Goal: Task Accomplishment & Management: Complete application form

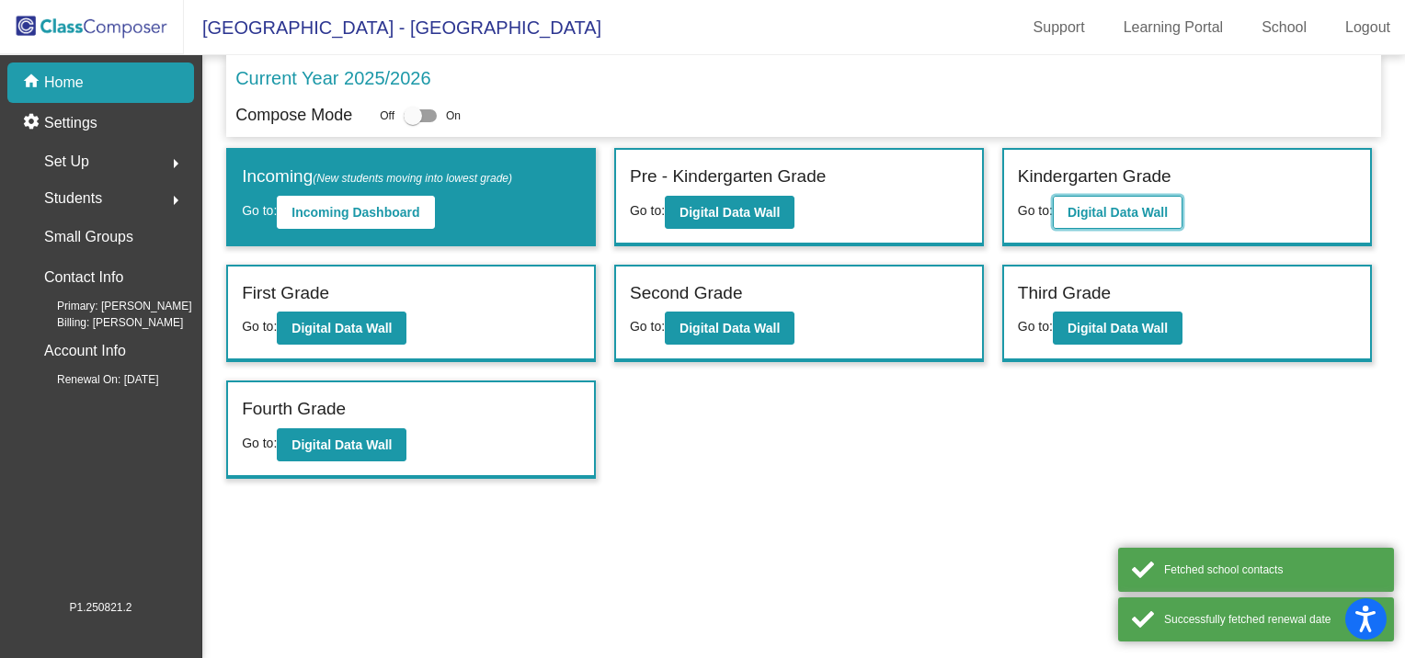
click at [1112, 211] on b "Digital Data Wall" at bounding box center [1118, 212] width 100 height 15
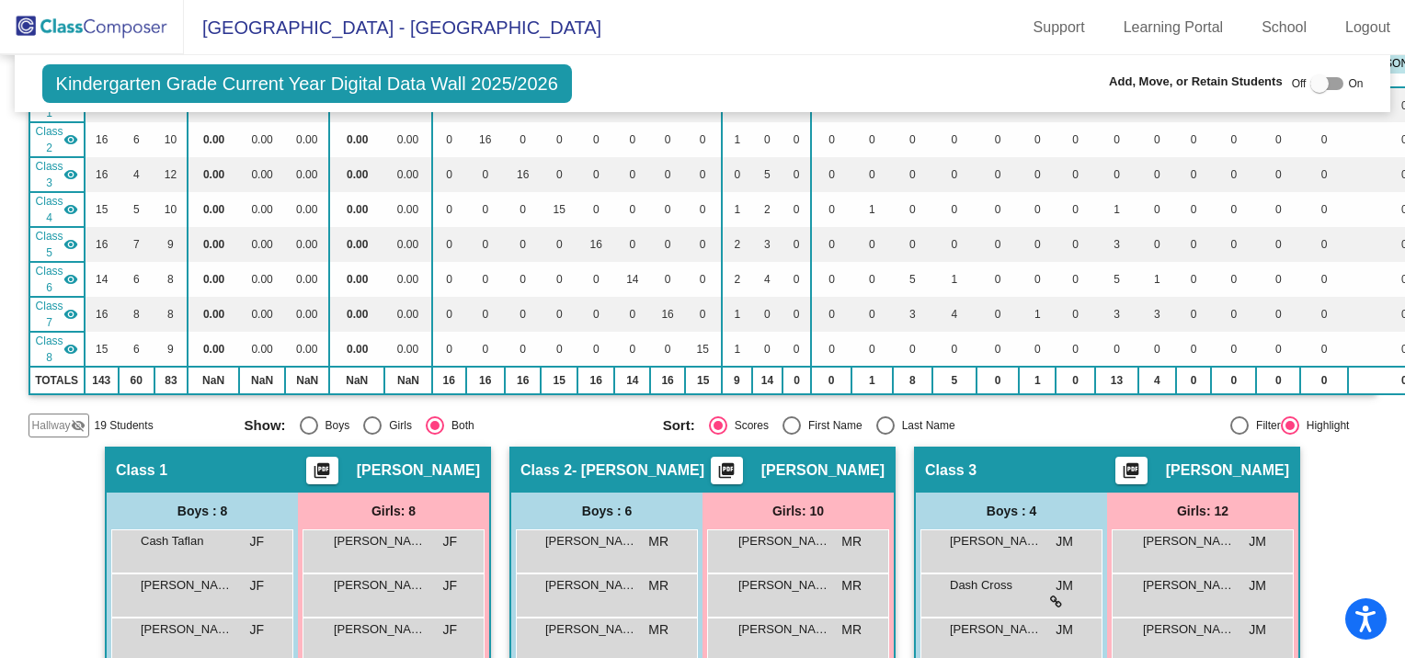
scroll to position [184, 0]
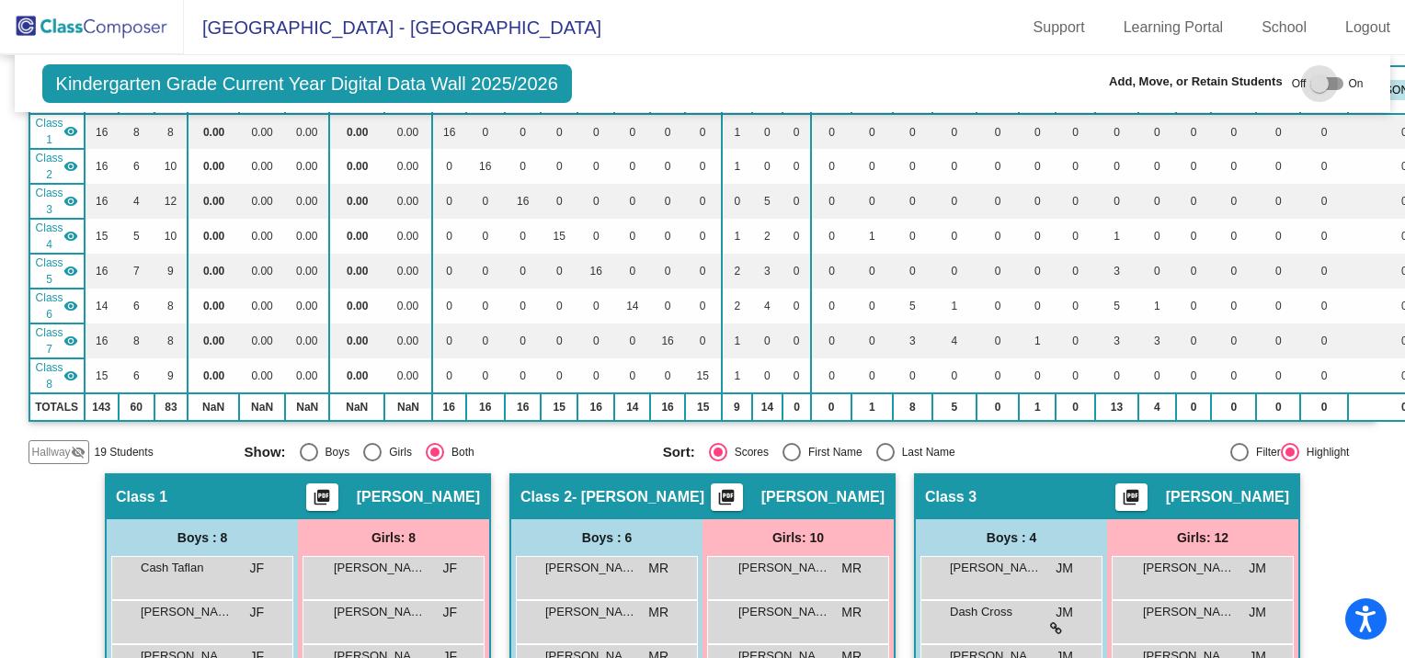
click at [1310, 85] on div at bounding box center [1319, 83] width 18 height 18
checkbox input "true"
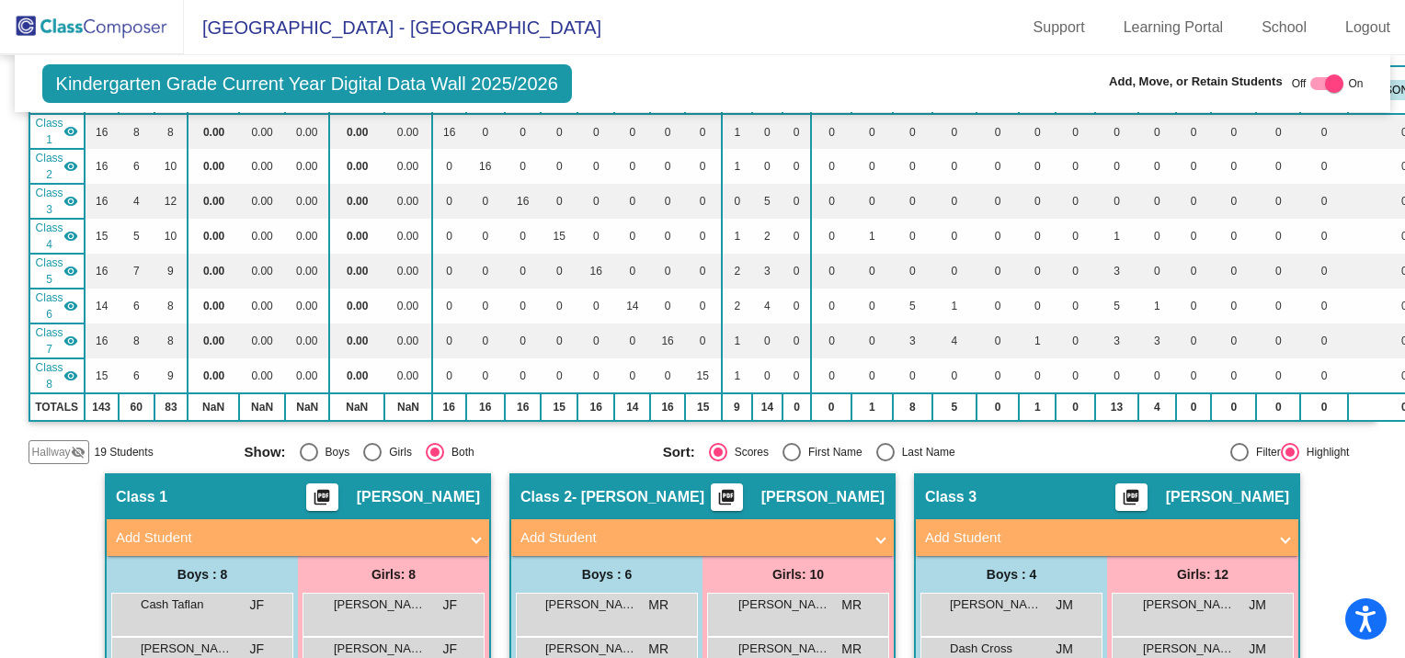
click at [590, 536] on mat-panel-title "Add Student" at bounding box center [691, 538] width 342 height 21
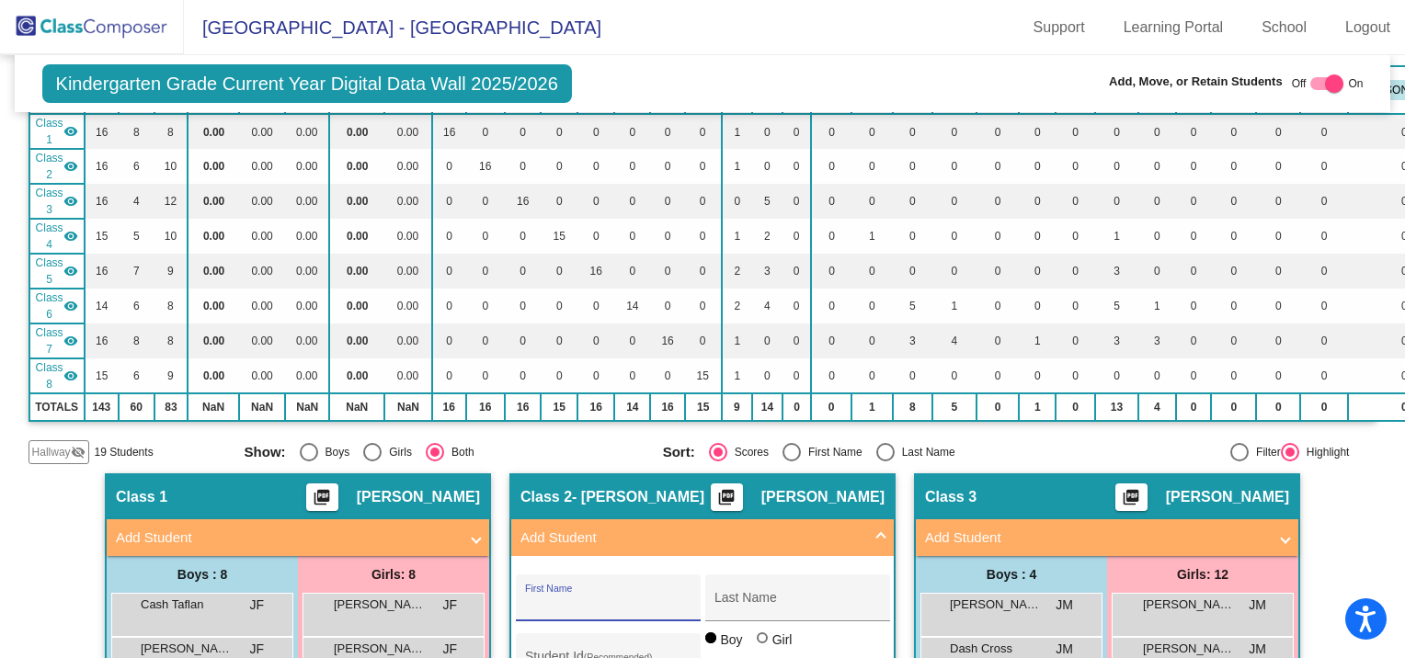
click at [580, 598] on input "First Name" at bounding box center [608, 605] width 166 height 15
type input "Naveah"
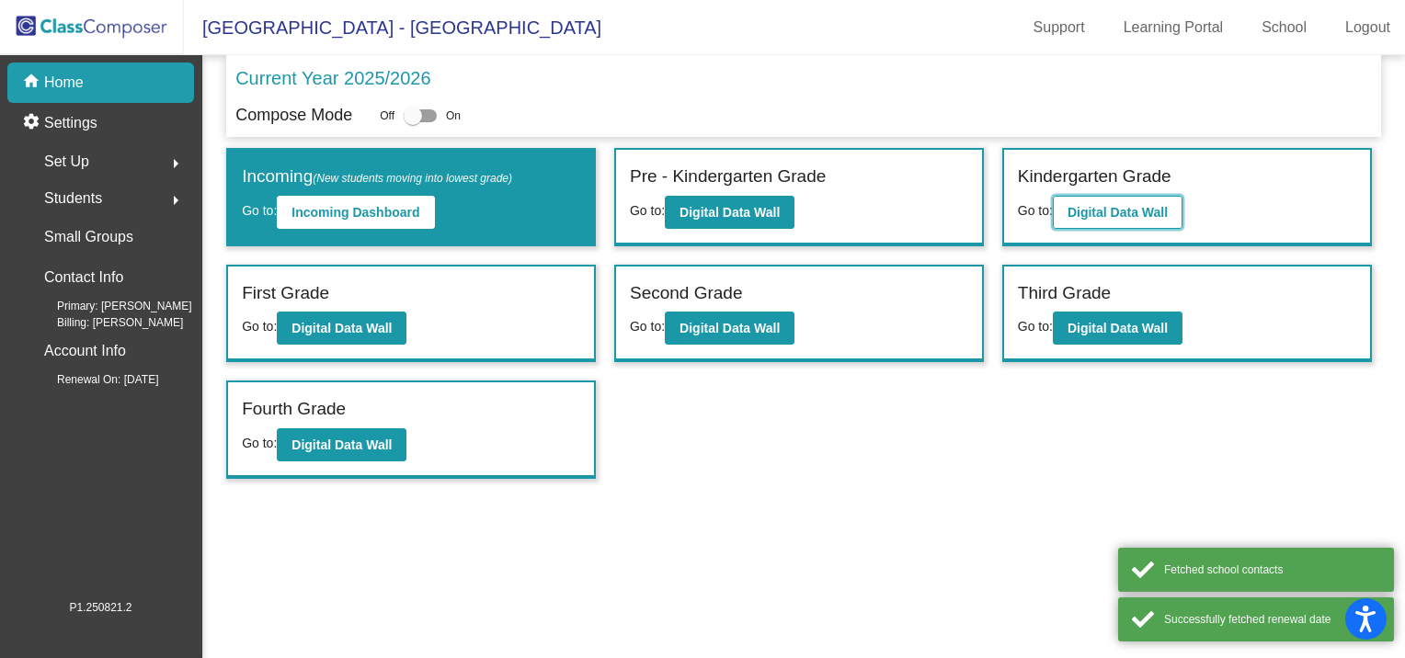
click at [1126, 213] on b "Digital Data Wall" at bounding box center [1118, 212] width 100 height 15
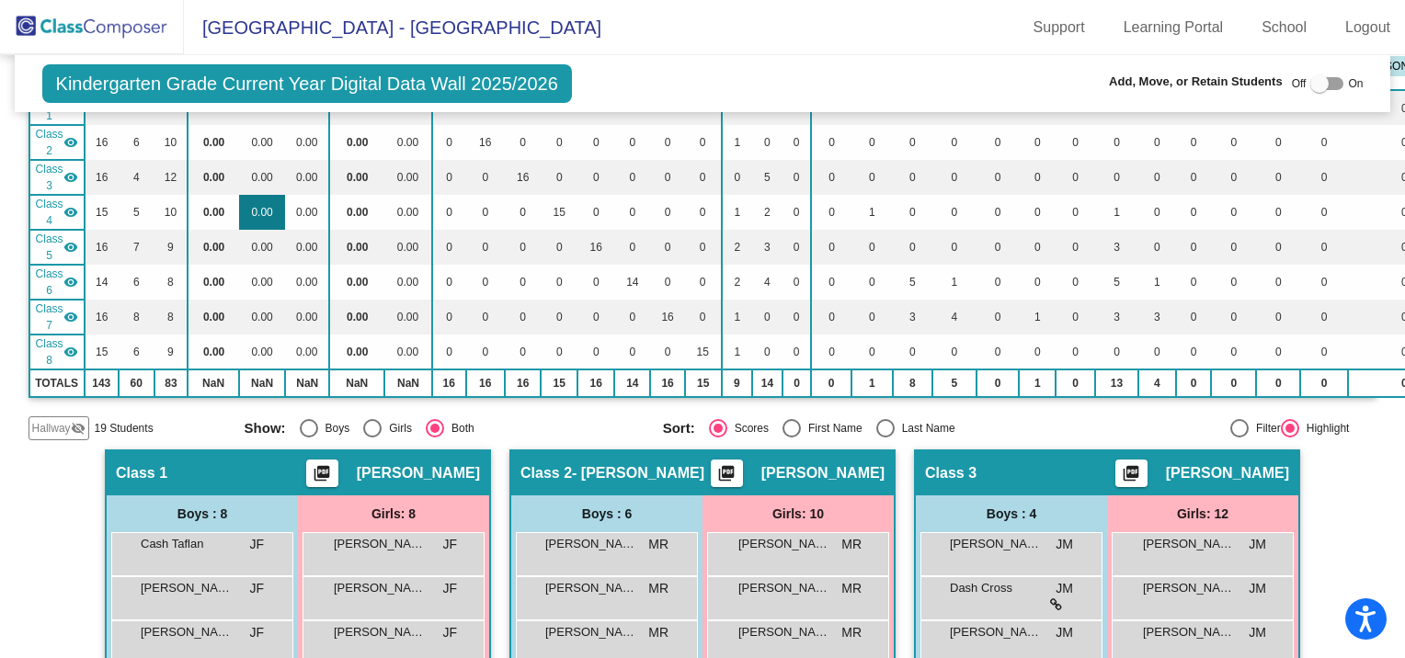
scroll to position [51, 0]
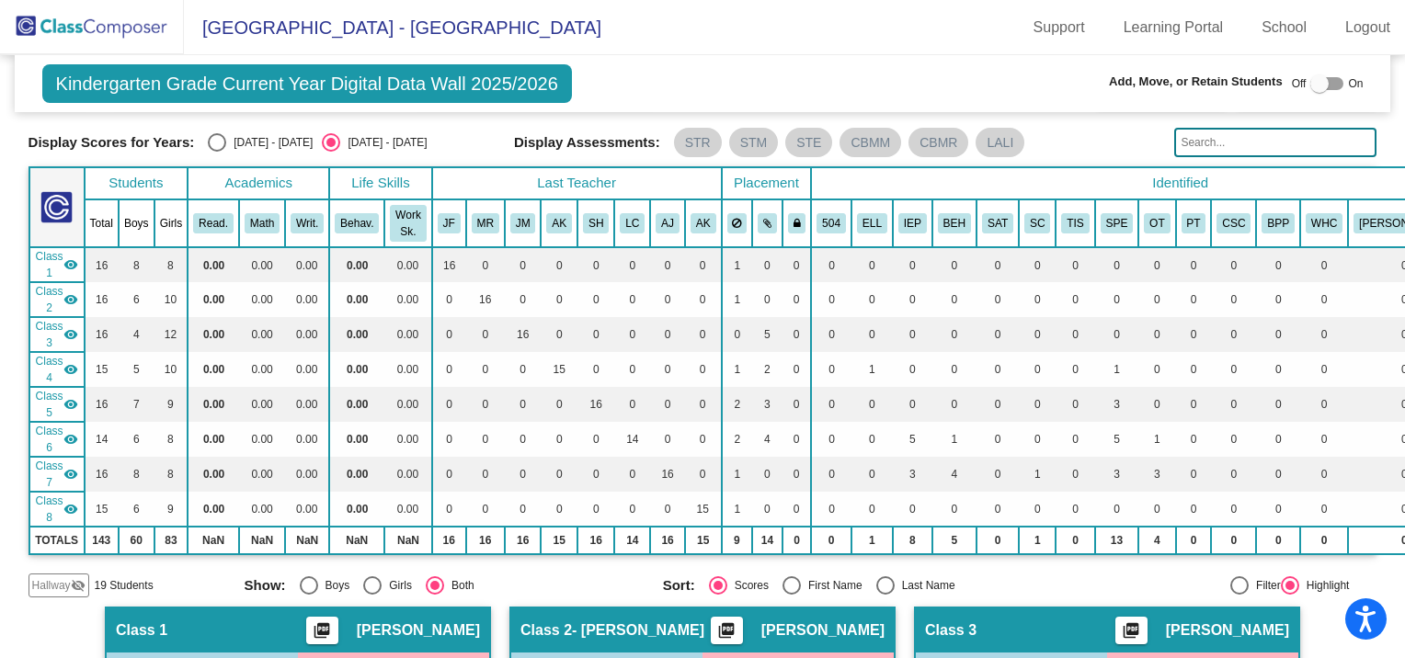
click at [71, 264] on mat-icon "visibility" at bounding box center [70, 264] width 15 height 15
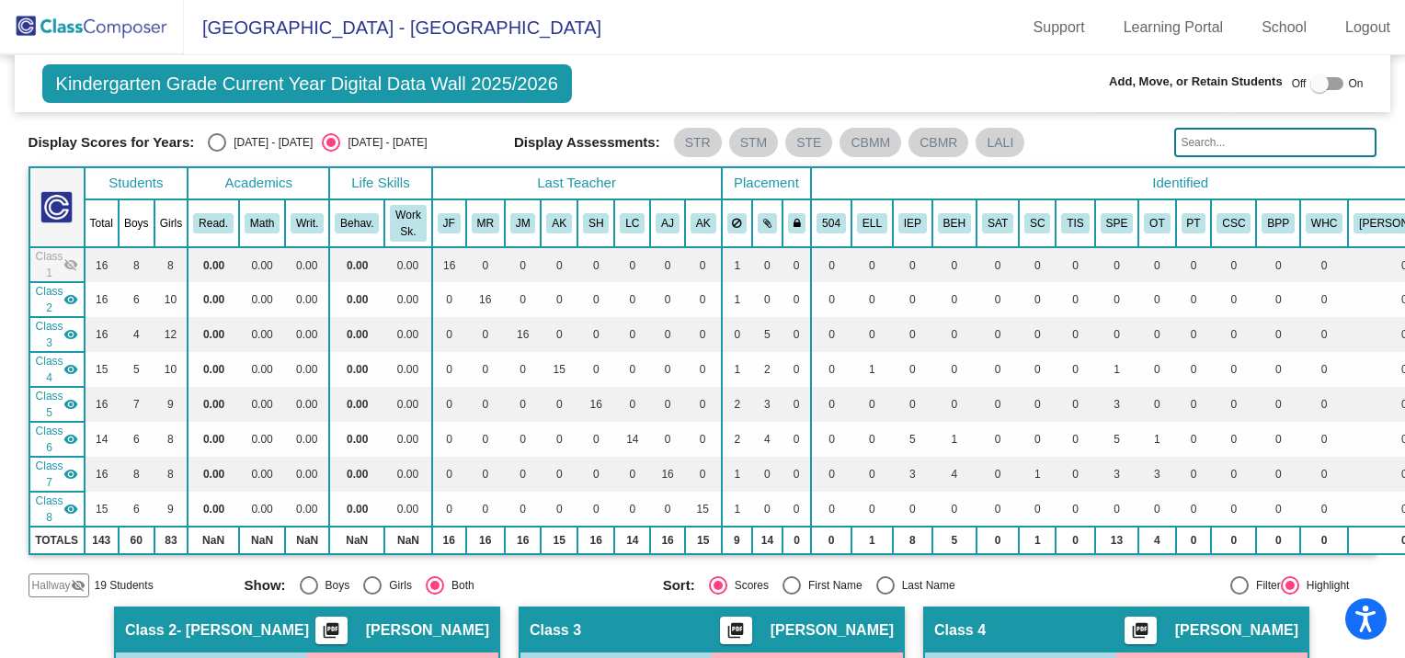
click at [64, 327] on mat-icon "visibility" at bounding box center [70, 334] width 15 height 15
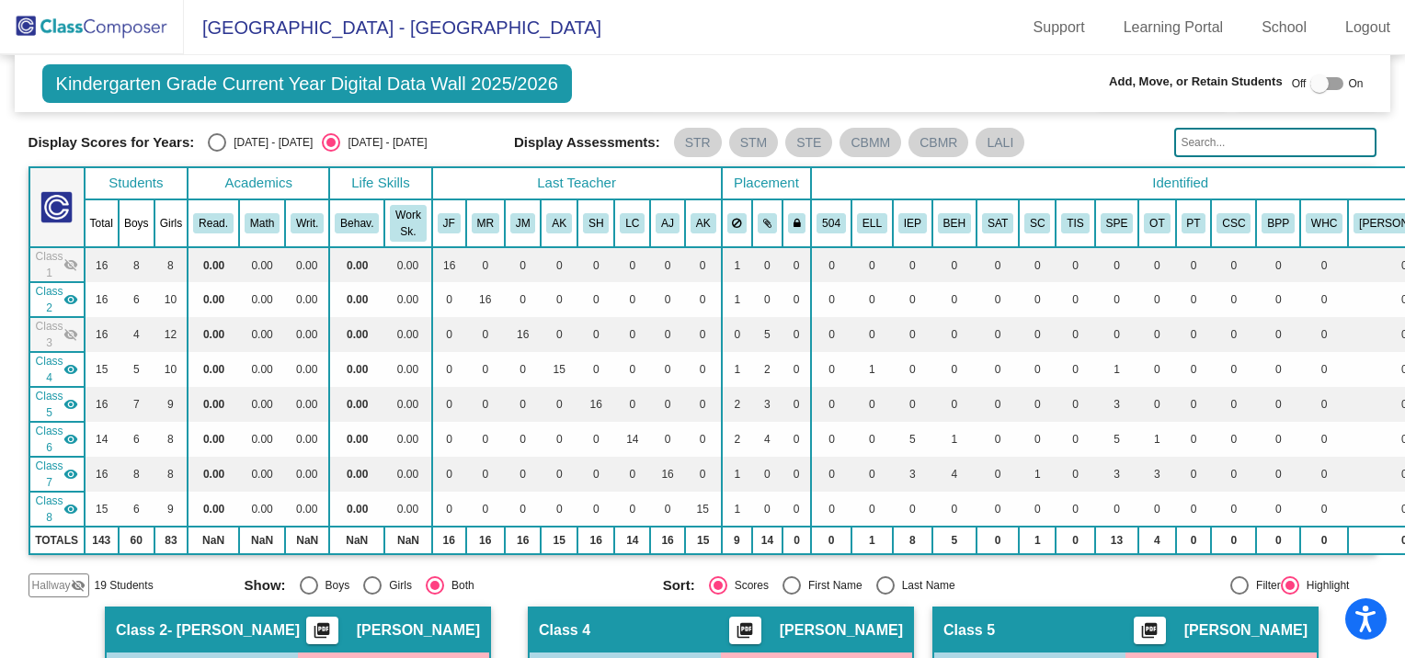
click at [64, 401] on mat-icon "visibility" at bounding box center [70, 404] width 15 height 15
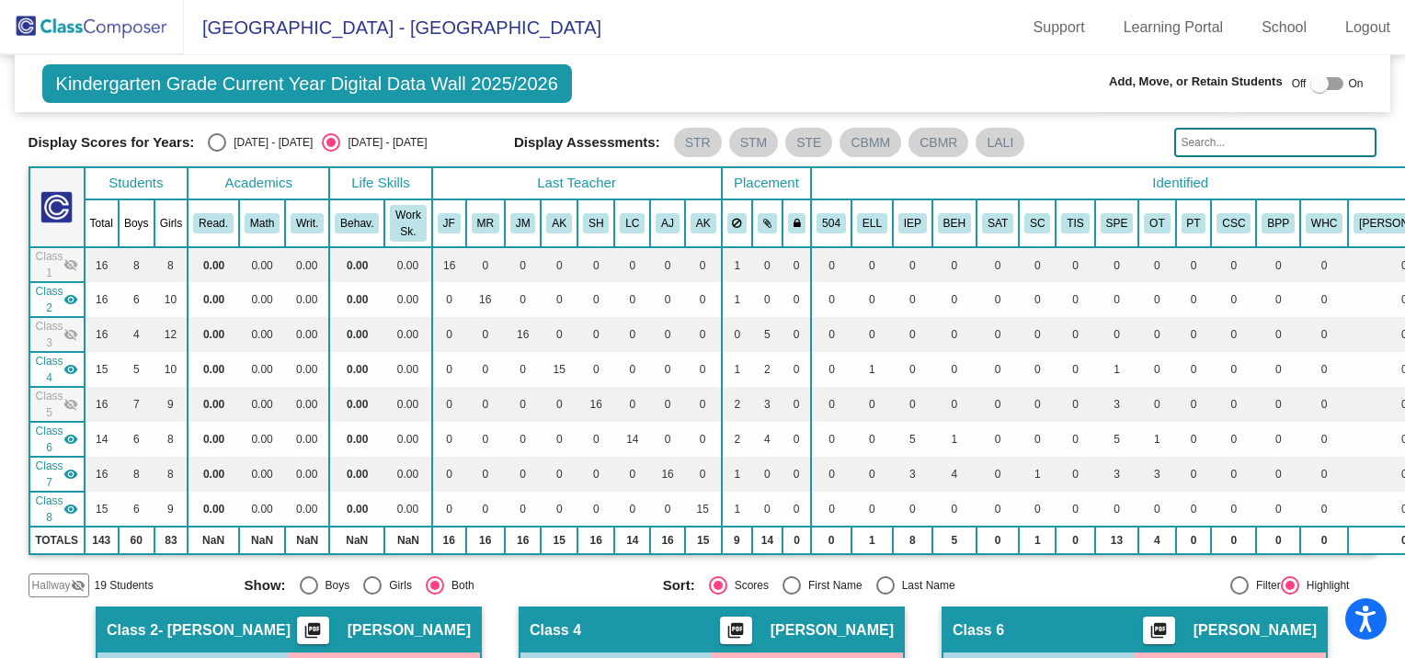
click at [69, 440] on mat-icon "visibility" at bounding box center [70, 439] width 15 height 15
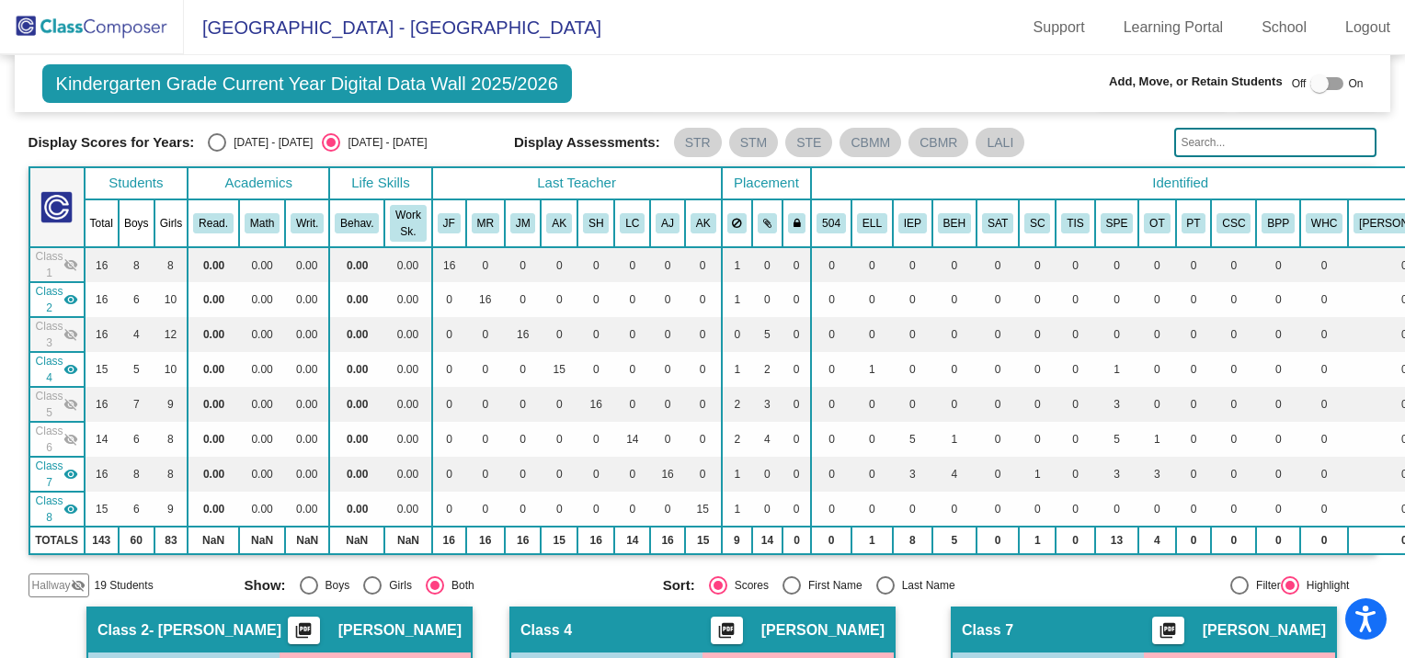
click at [69, 467] on mat-icon "visibility" at bounding box center [70, 474] width 15 height 15
click at [73, 506] on mat-icon "visibility" at bounding box center [70, 509] width 15 height 15
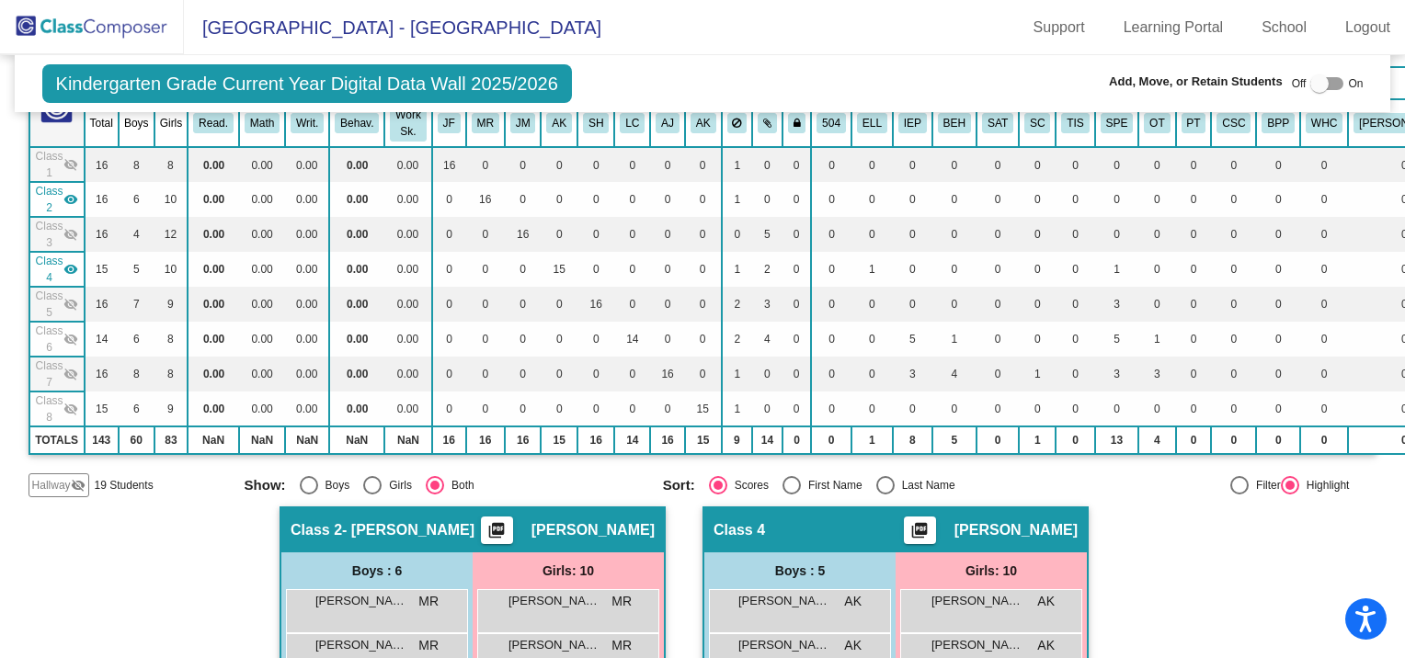
scroll to position [460, 0]
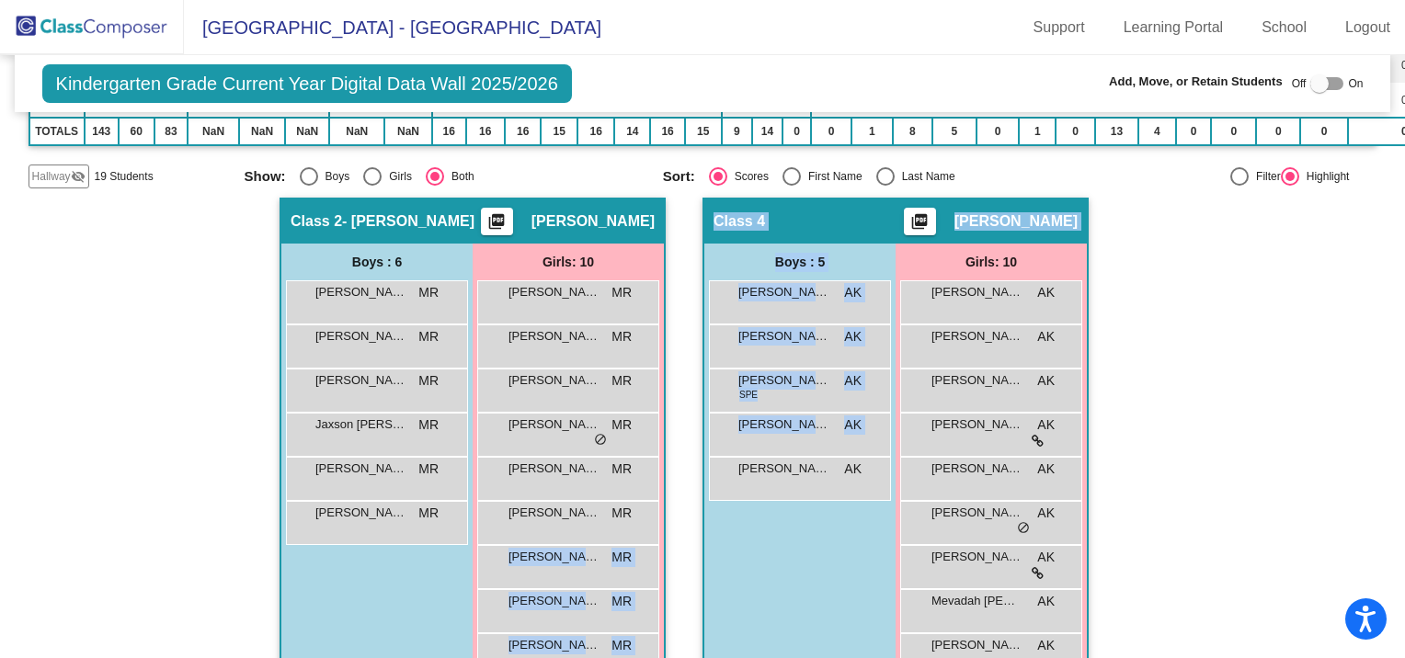
drag, startPoint x: 581, startPoint y: 563, endPoint x: 736, endPoint y: 559, distance: 154.5
click at [736, 559] on div "Hallway - Hallway Class picture_as_pdf Add Student First Name Last Name Student…" at bounding box center [703, 475] width 1349 height 554
drag, startPoint x: 736, startPoint y: 559, endPoint x: 715, endPoint y: 567, distance: 21.9
click at [715, 567] on div "Hallway - Hallway Class picture_as_pdf Add Student First Name Last Name Student…" at bounding box center [703, 475] width 1349 height 554
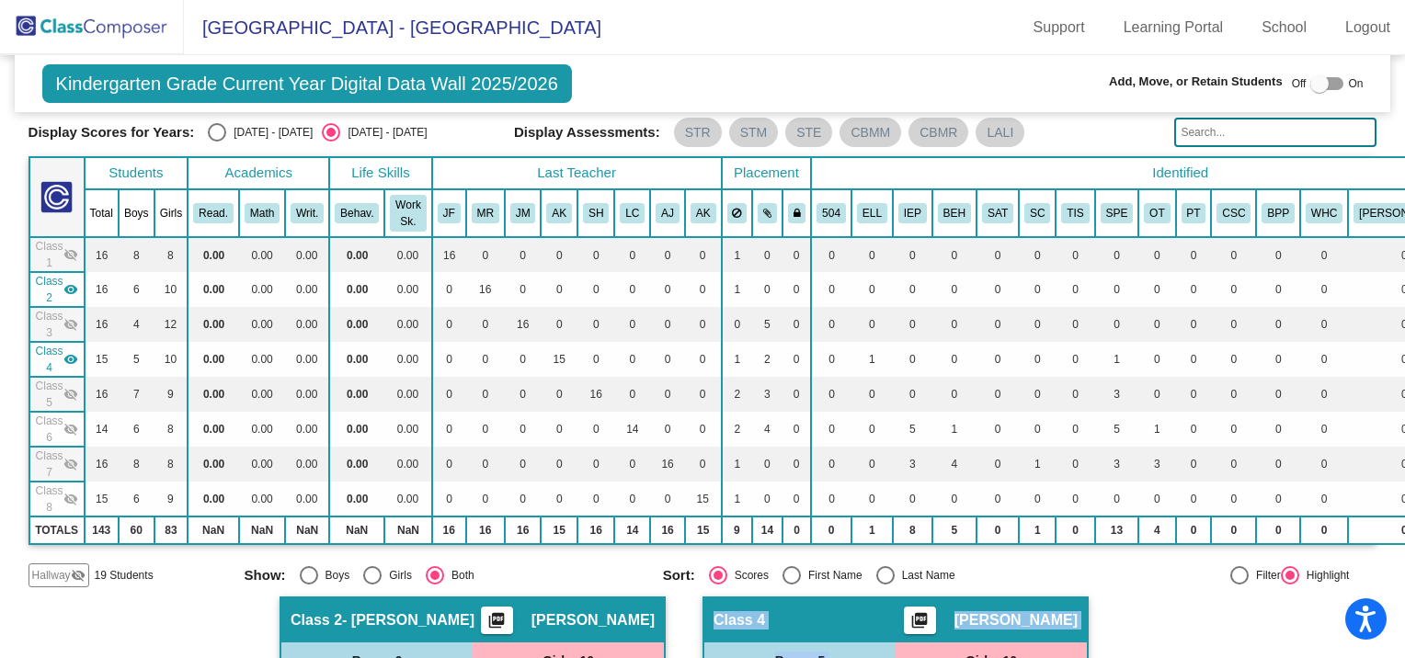
scroll to position [92, 0]
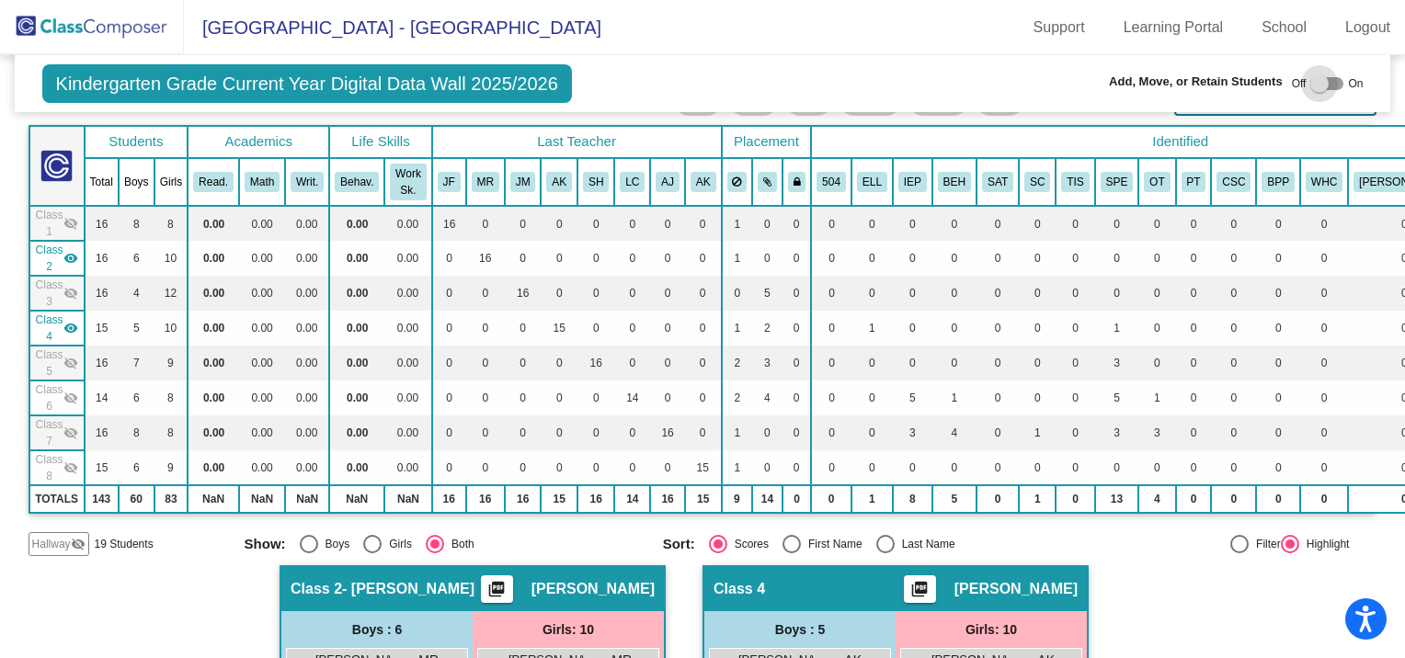
click at [1310, 81] on div at bounding box center [1319, 83] width 18 height 18
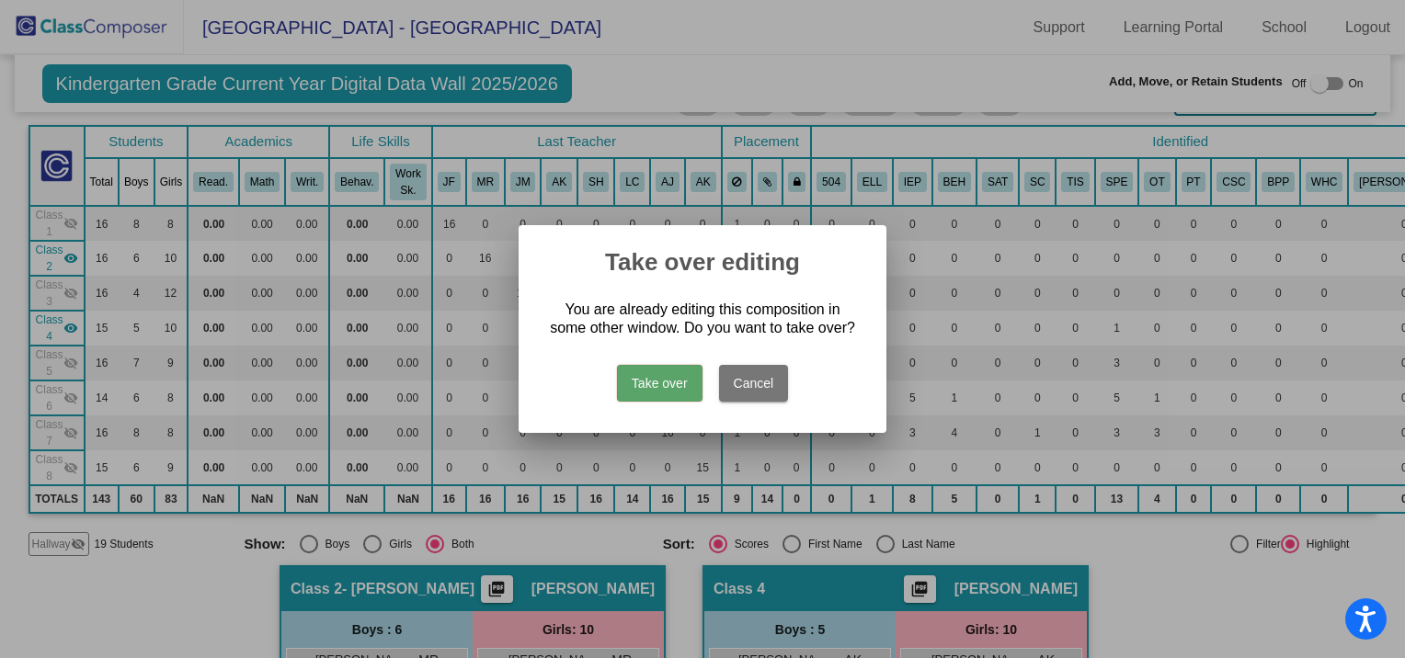
click at [663, 393] on button "Take over" at bounding box center [660, 383] width 86 height 37
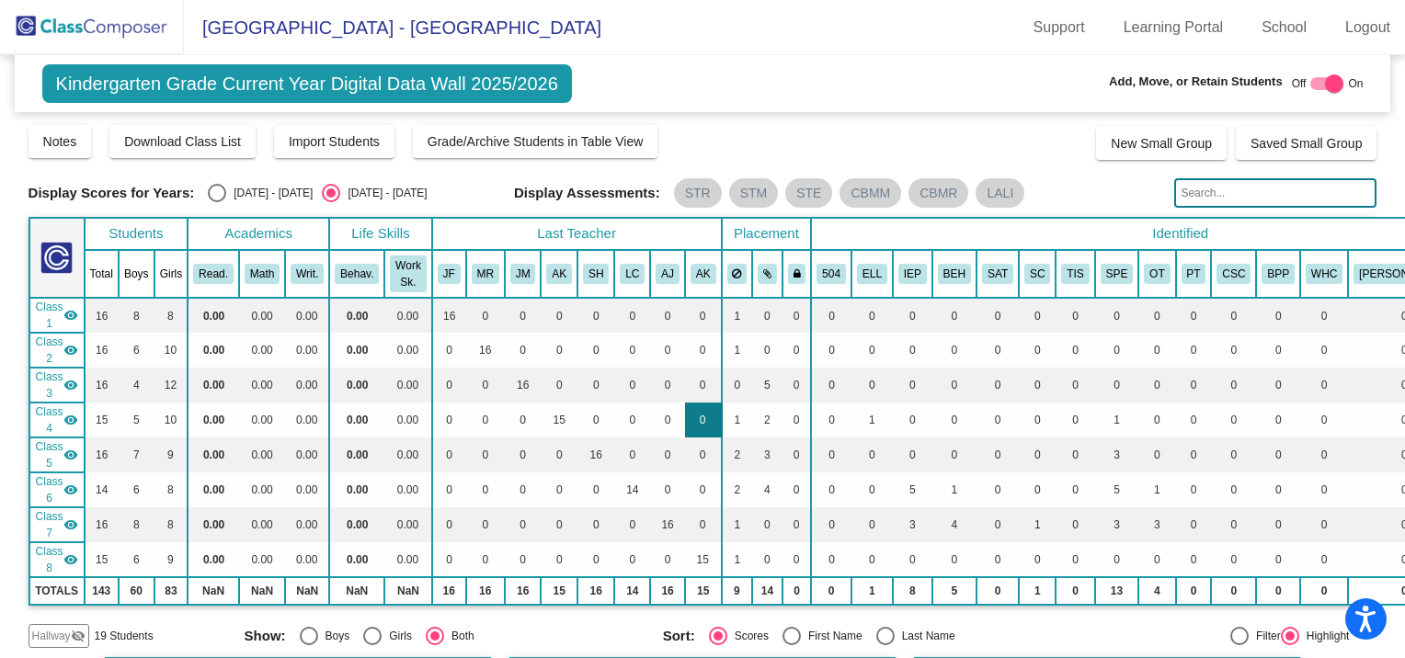
scroll to position [276, 0]
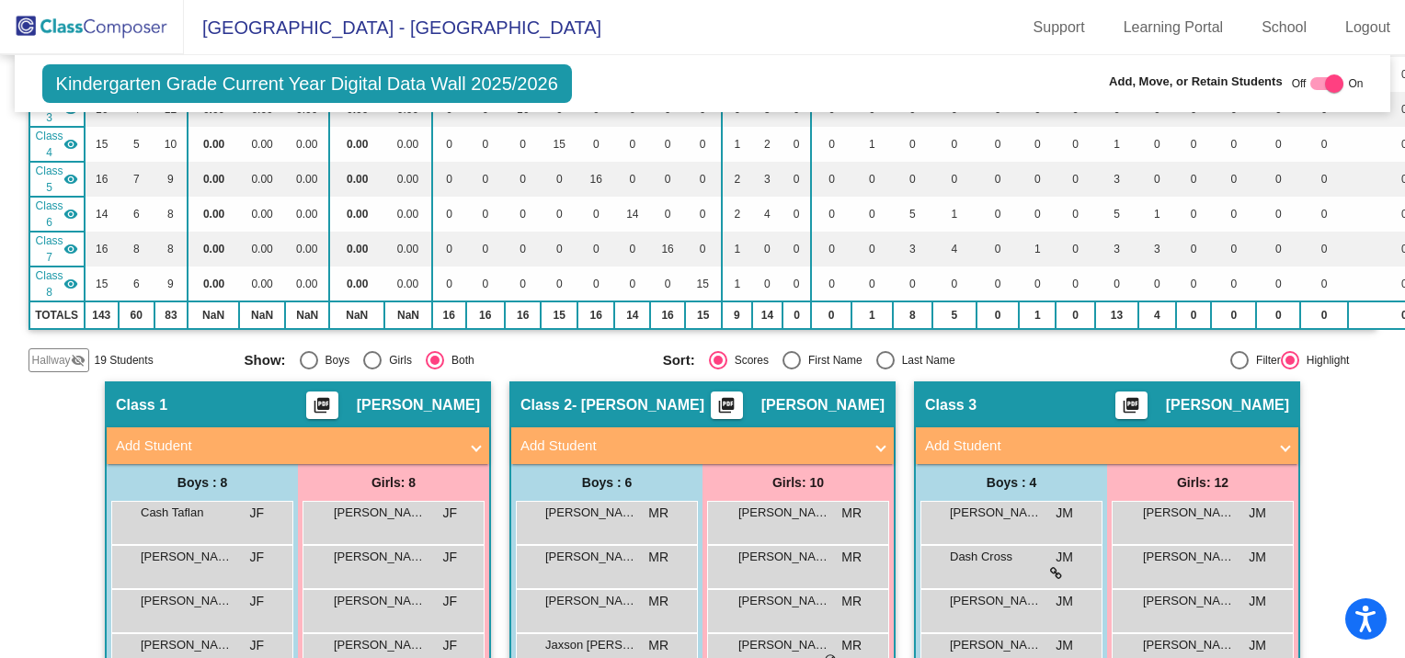
click at [63, 277] on mat-icon "visibility" at bounding box center [70, 284] width 15 height 15
click at [66, 244] on mat-icon "visibility" at bounding box center [70, 249] width 15 height 15
click at [66, 207] on mat-icon "visibility" at bounding box center [70, 214] width 15 height 15
click at [67, 173] on mat-icon "visibility" at bounding box center [70, 179] width 15 height 15
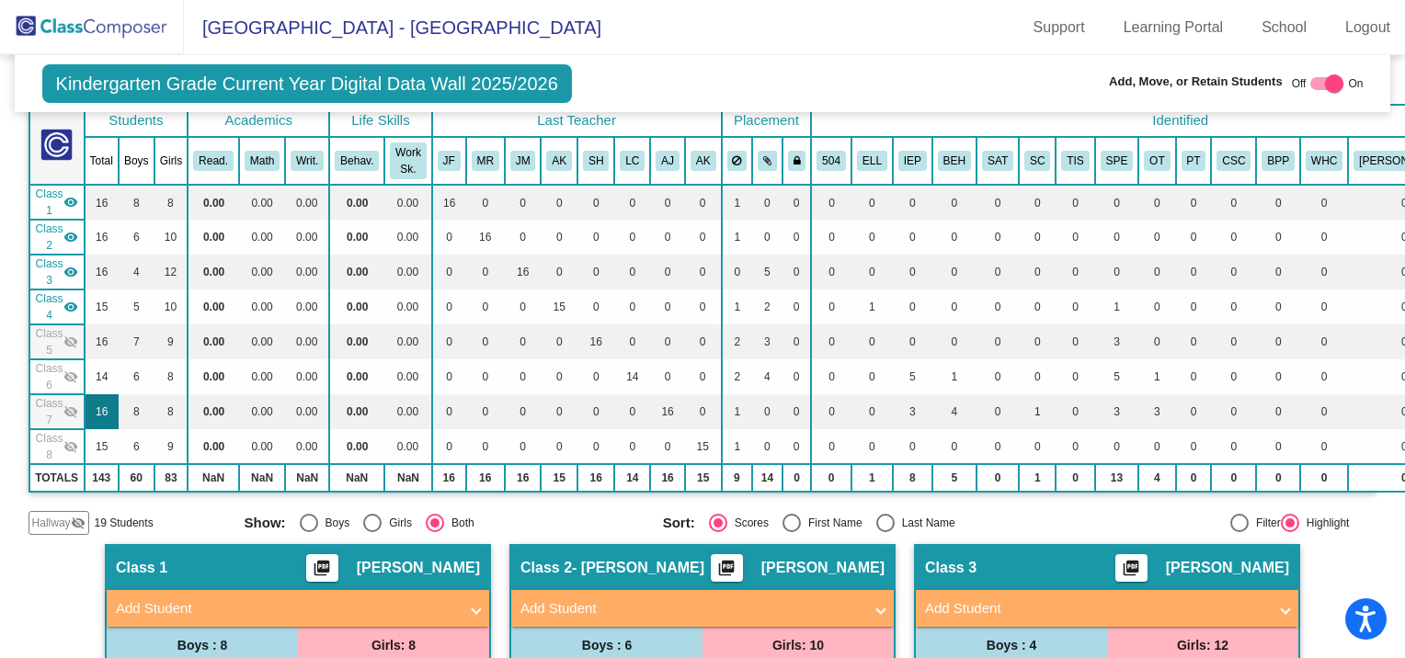
scroll to position [92, 0]
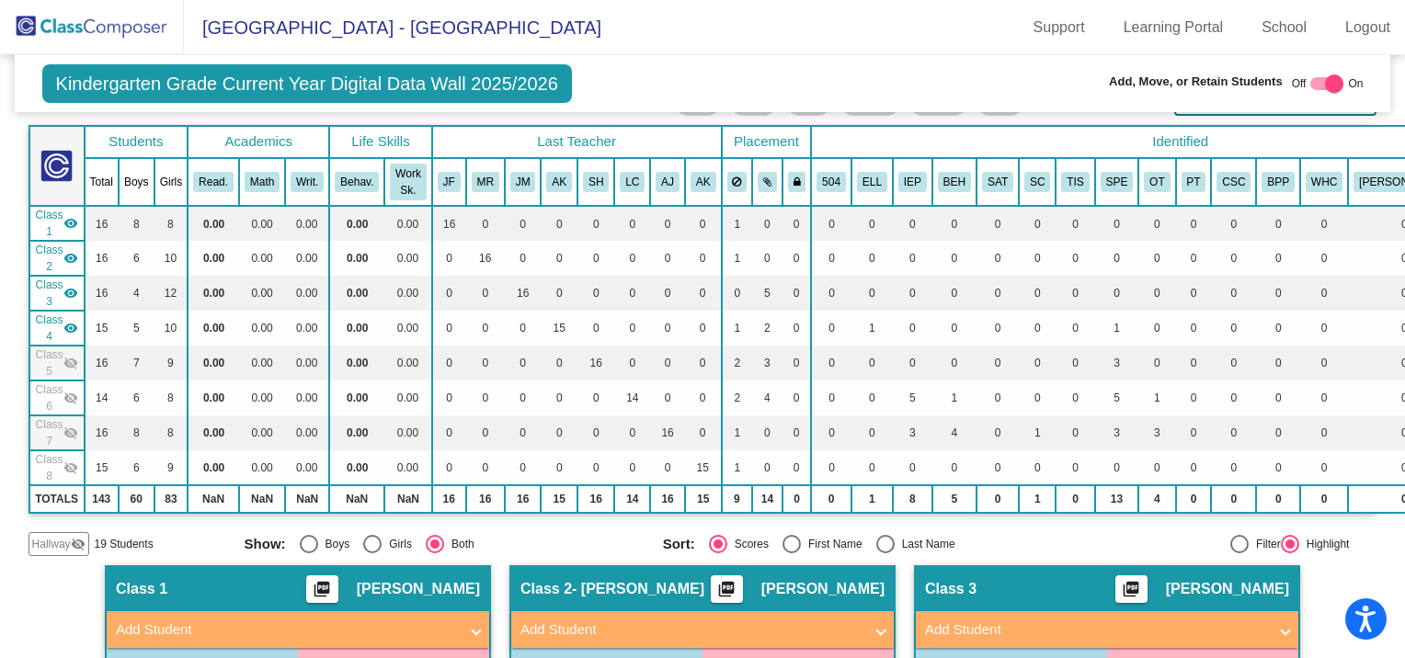
click at [64, 222] on mat-icon "visibility" at bounding box center [70, 223] width 15 height 15
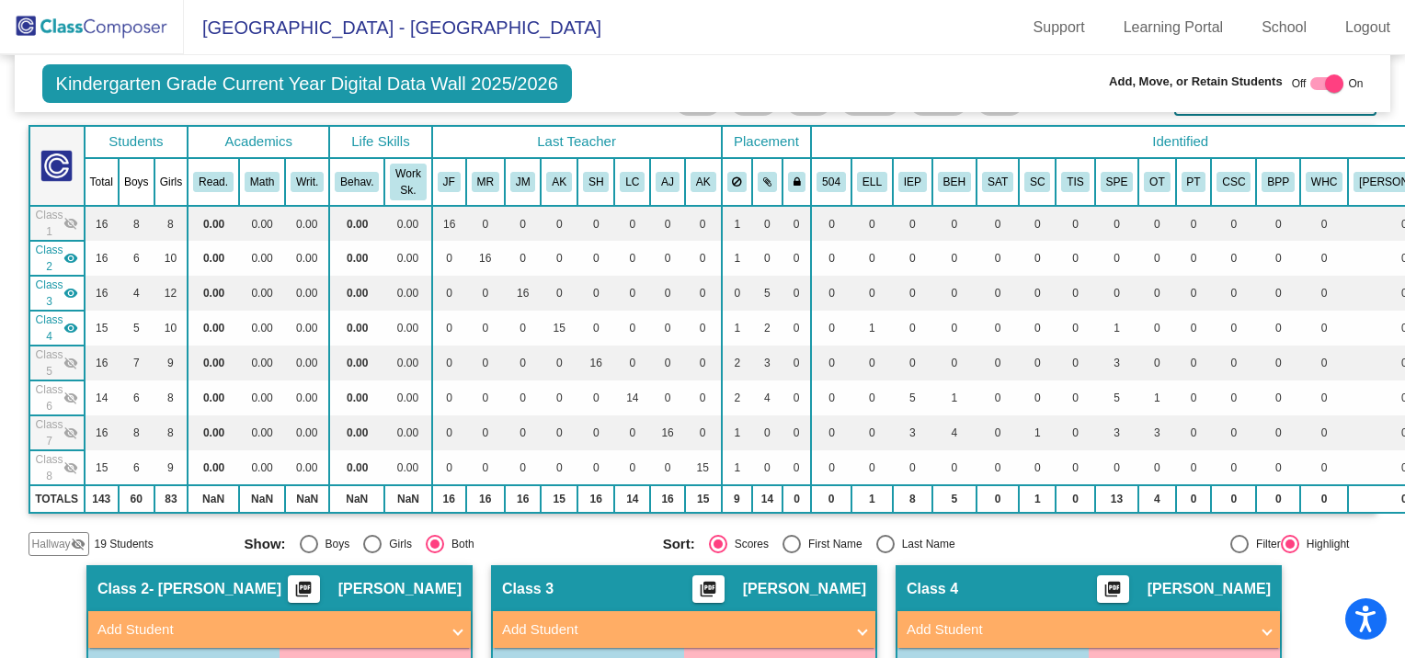
click at [66, 290] on mat-icon "visibility" at bounding box center [70, 293] width 15 height 15
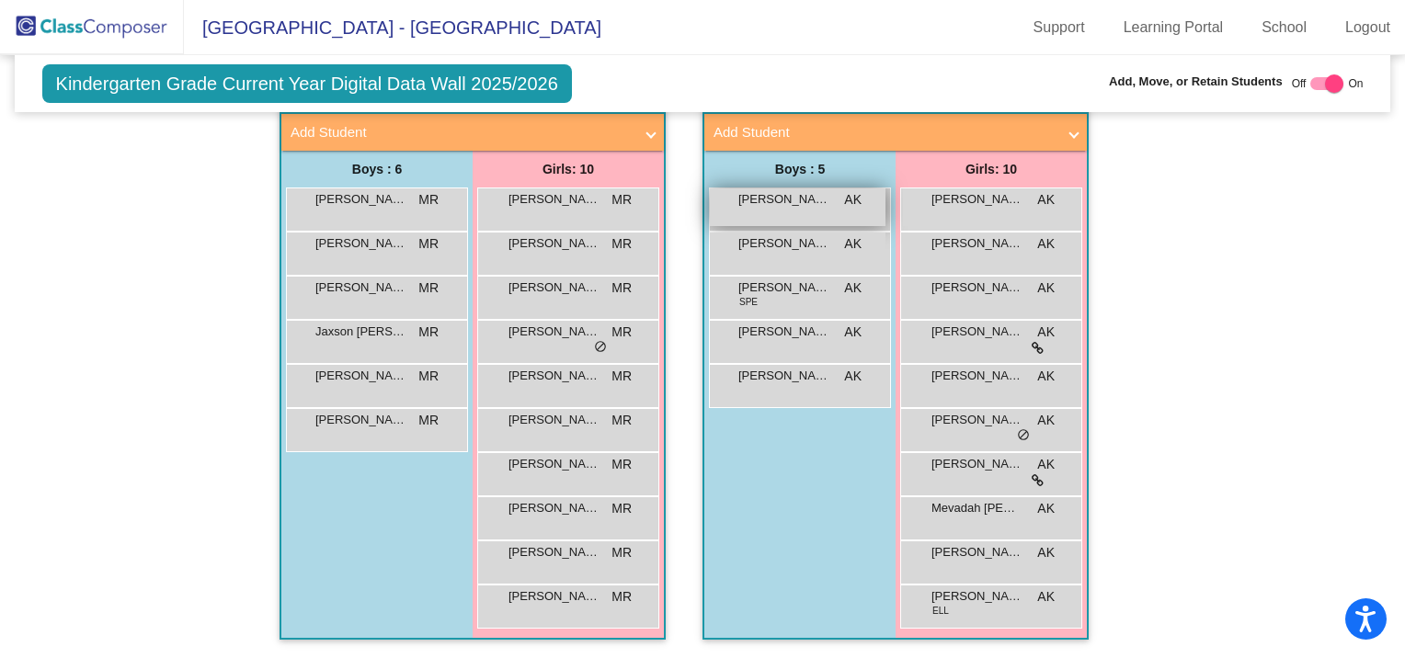
scroll to position [592, 0]
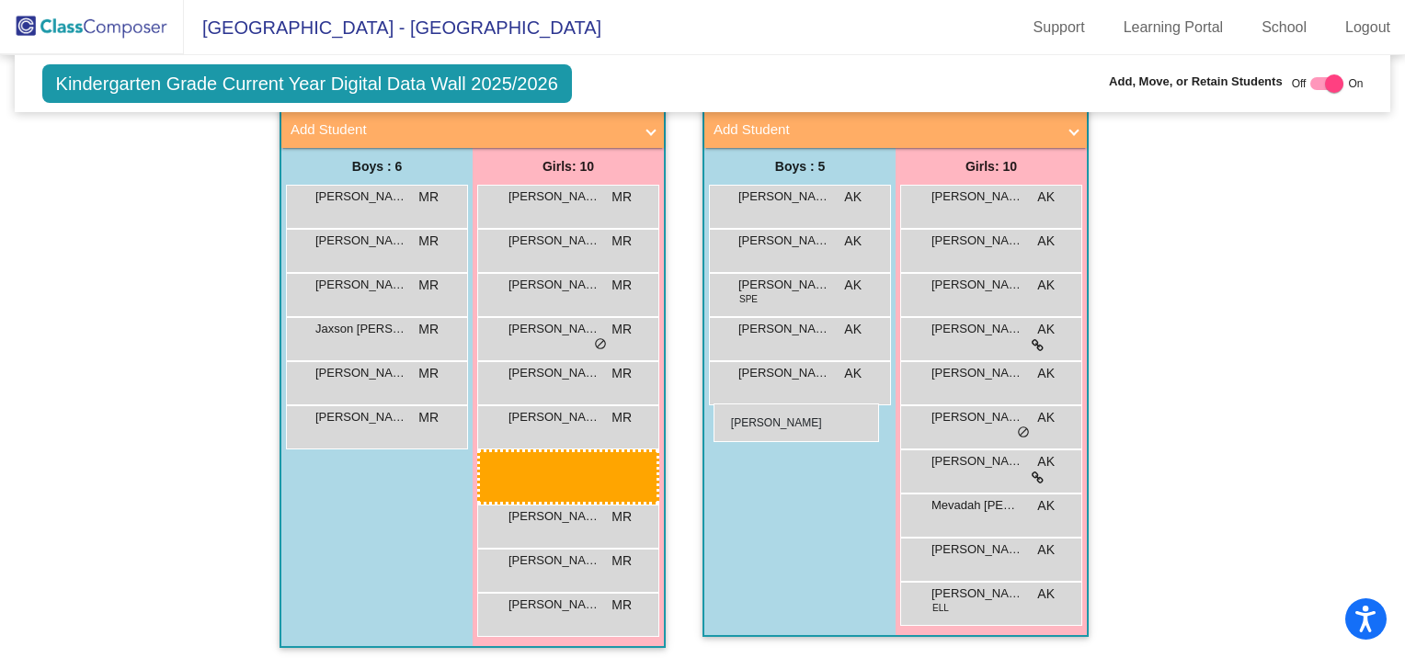
drag, startPoint x: 520, startPoint y: 459, endPoint x: 714, endPoint y: 404, distance: 200.8
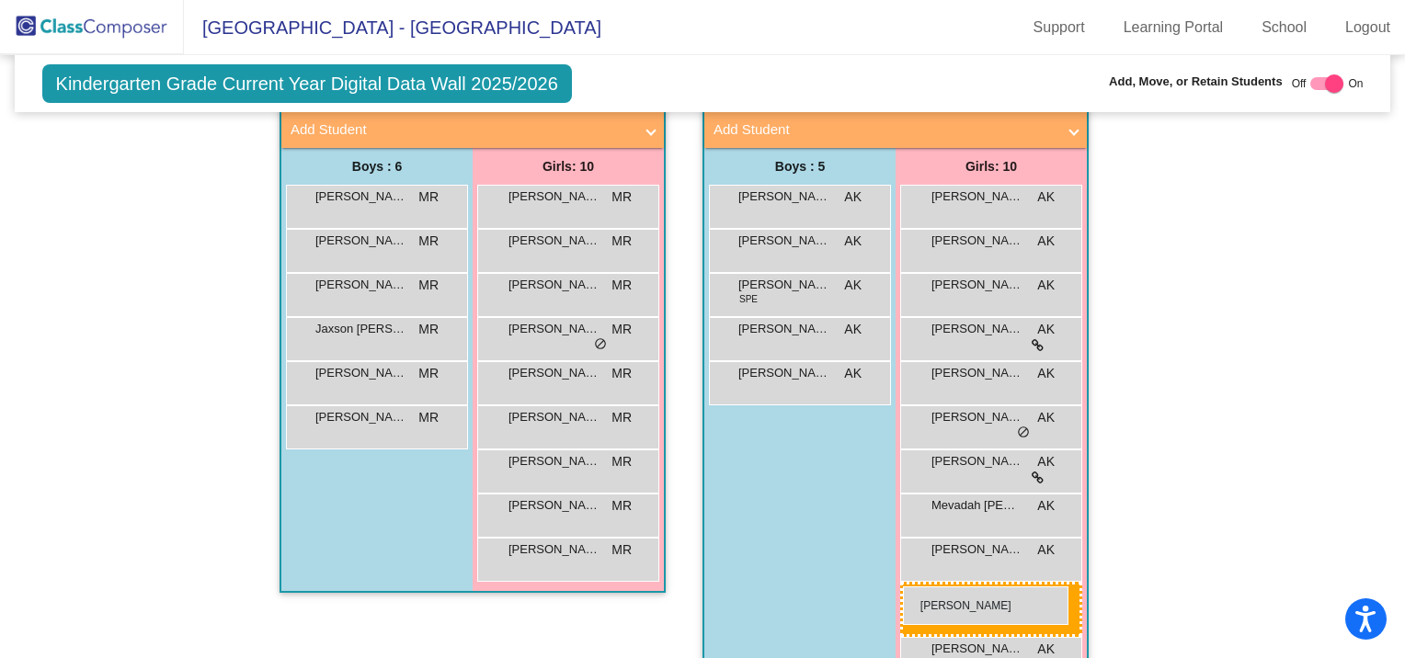
drag, startPoint x: 597, startPoint y: 468, endPoint x: 903, endPoint y: 587, distance: 328.4
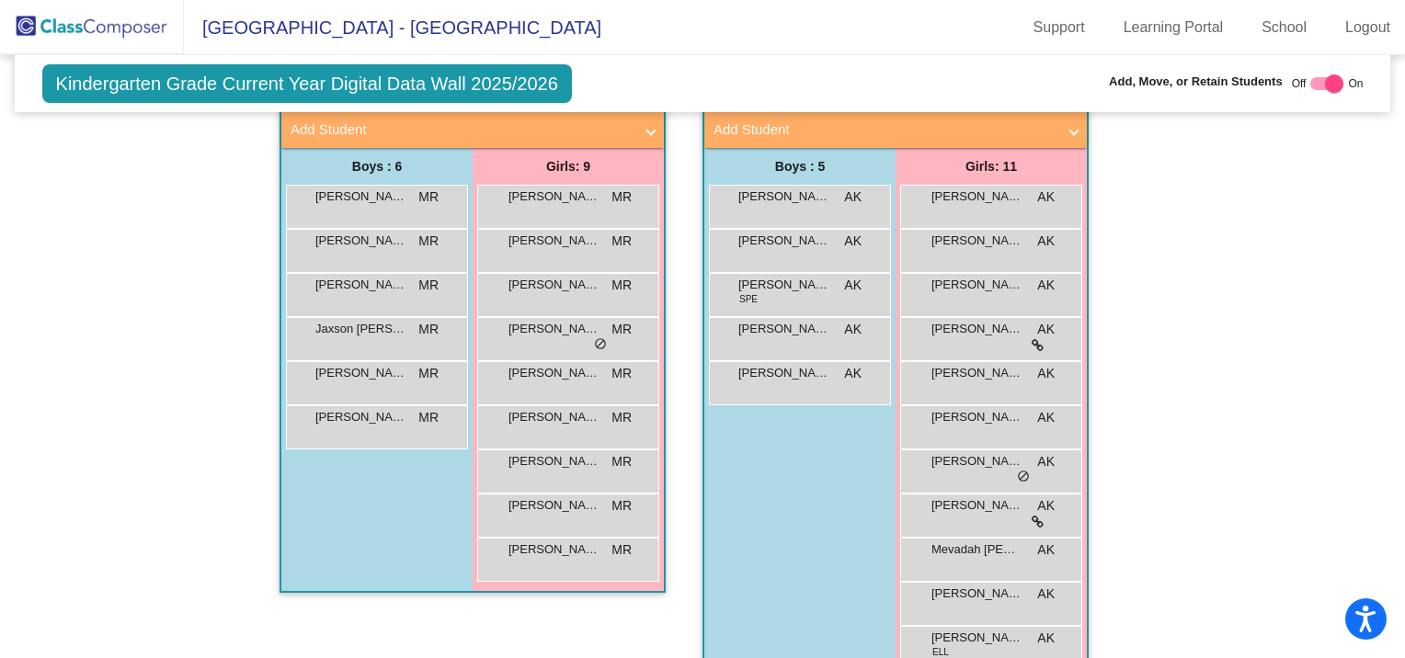
scroll to position [500, 0]
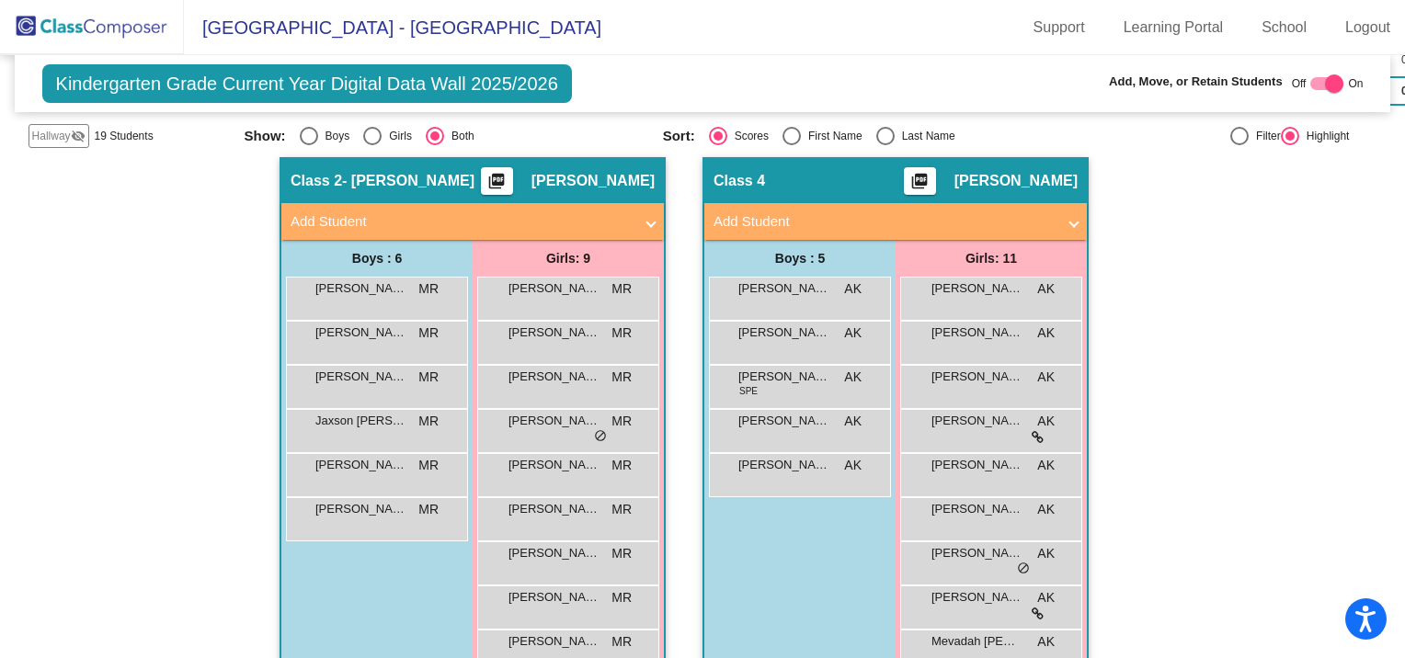
click at [328, 217] on mat-panel-title "Add Student" at bounding box center [462, 221] width 342 height 21
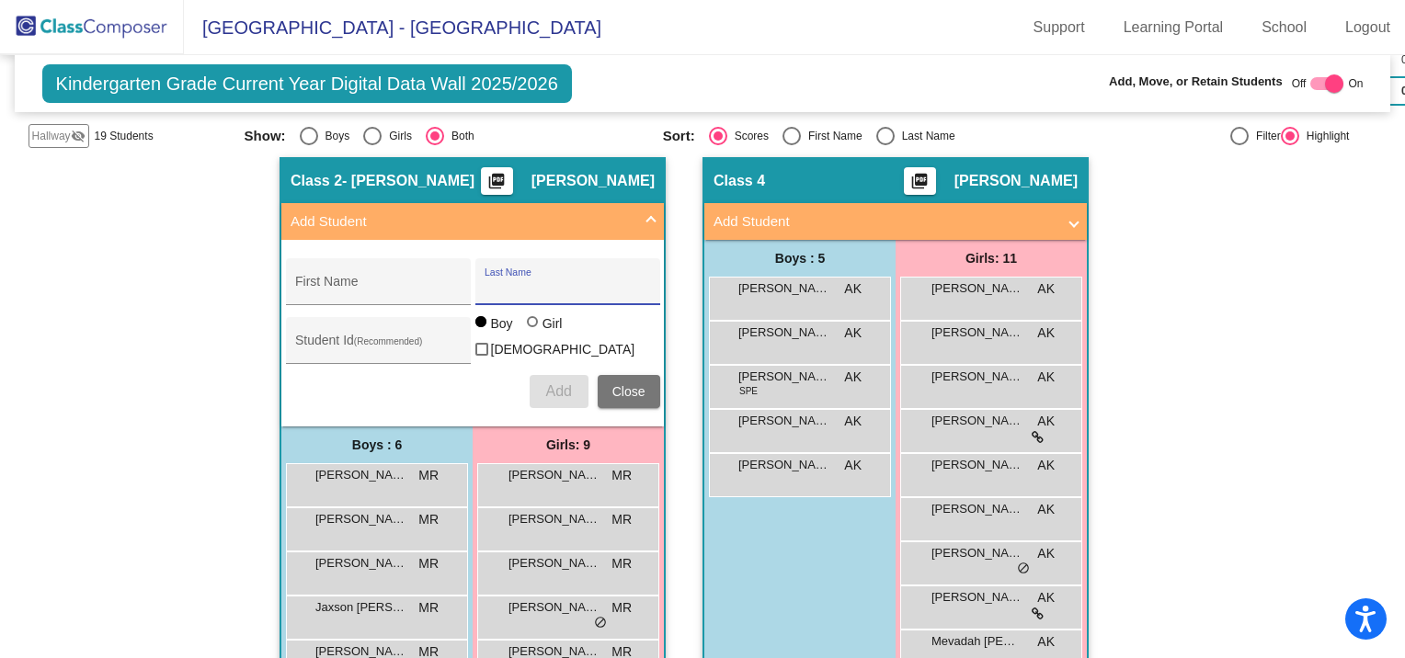
click at [557, 284] on input "Last Name" at bounding box center [568, 288] width 166 height 15
type input "[PERSON_NAME]"
click at [362, 286] on input "First Name" at bounding box center [378, 288] width 166 height 15
type input "Nevaeh"
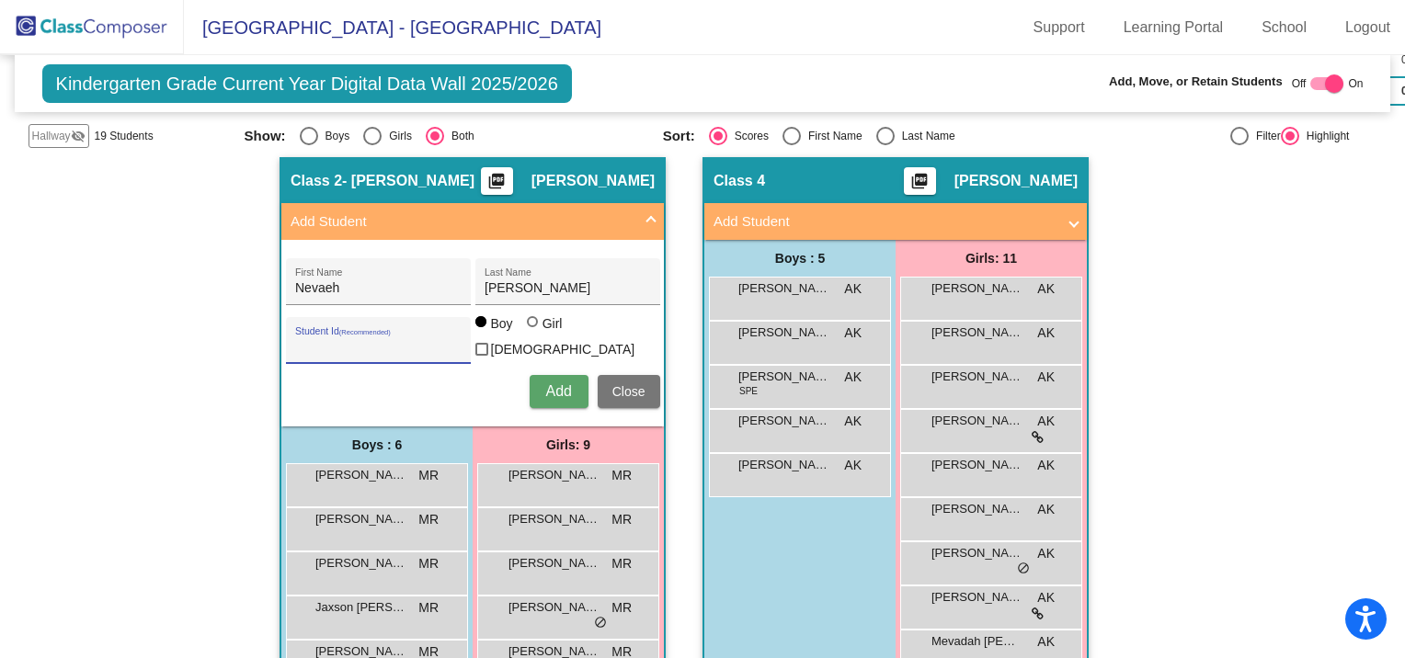
paste input "290045249"
type input "290045249"
click at [548, 383] on span "Add" at bounding box center [558, 391] width 26 height 16
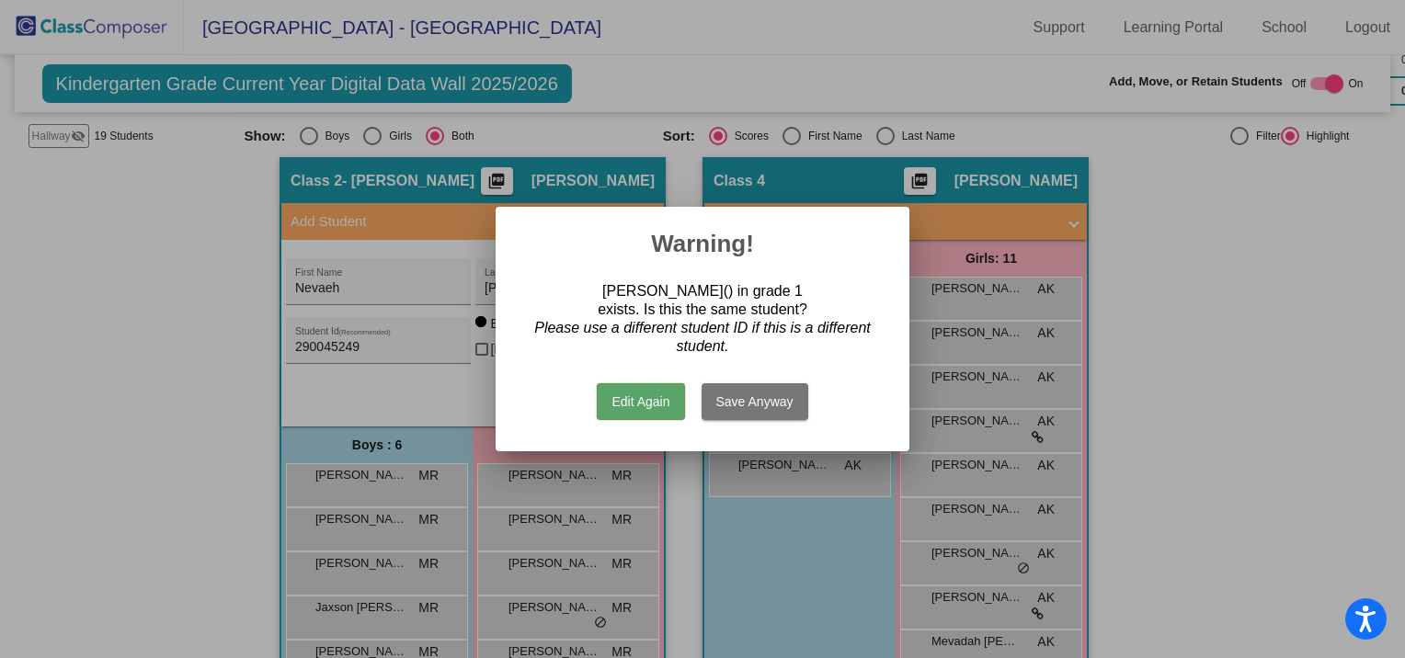
click at [668, 408] on button "Edit Again" at bounding box center [640, 401] width 87 height 37
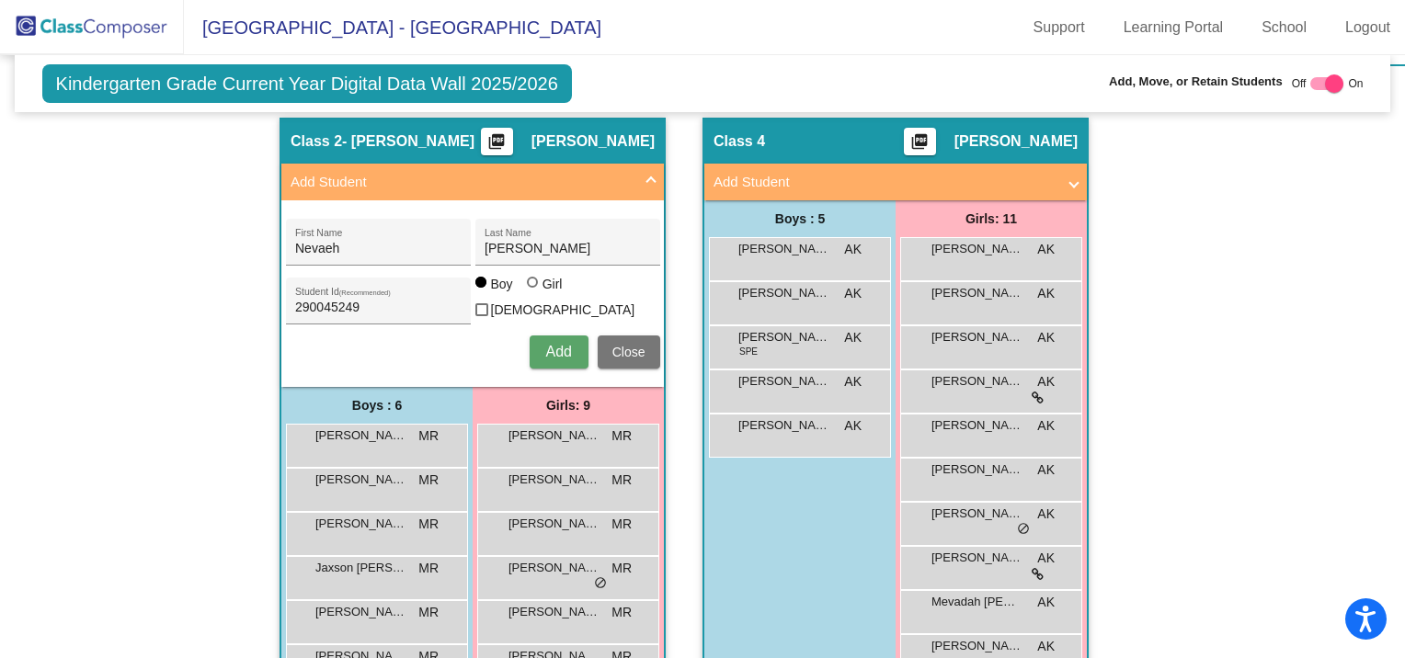
scroll to position [455, 0]
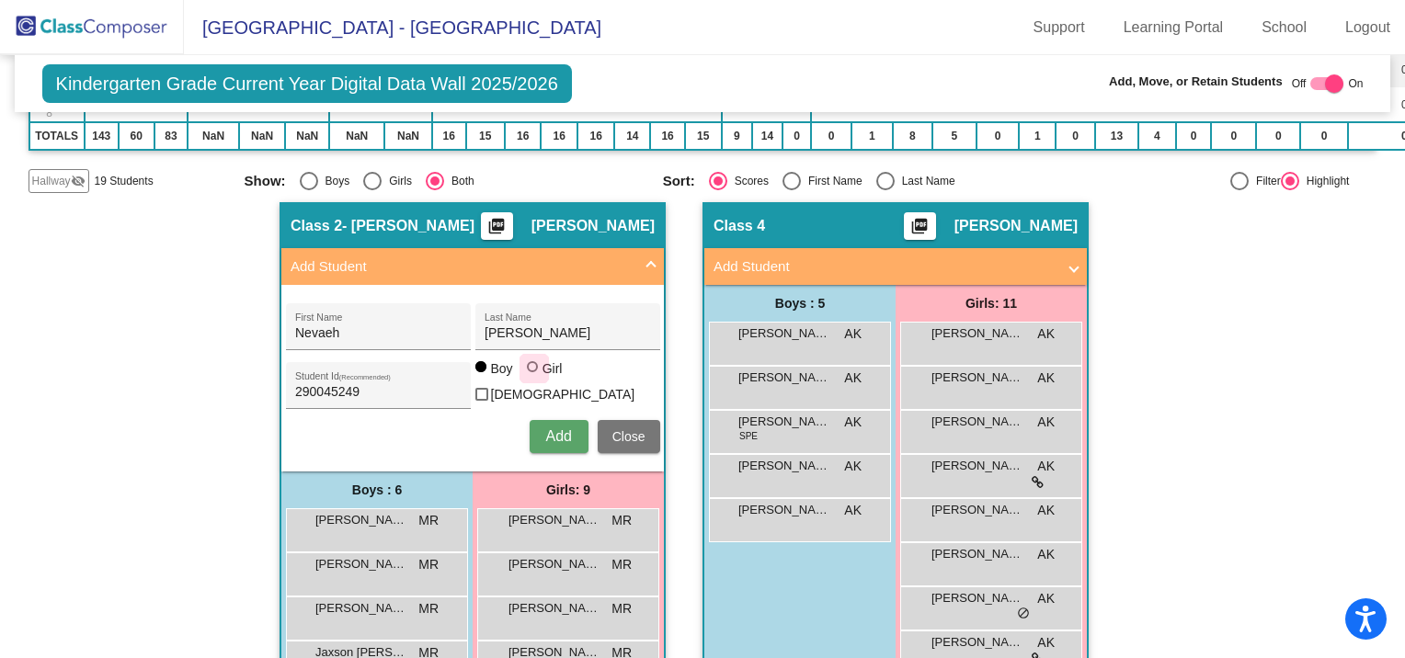
click at [527, 370] on div at bounding box center [532, 366] width 11 height 11
click at [533, 376] on input "Girl" at bounding box center [533, 376] width 1 height 1
radio input "true"
click at [559, 438] on button "Add" at bounding box center [559, 436] width 59 height 33
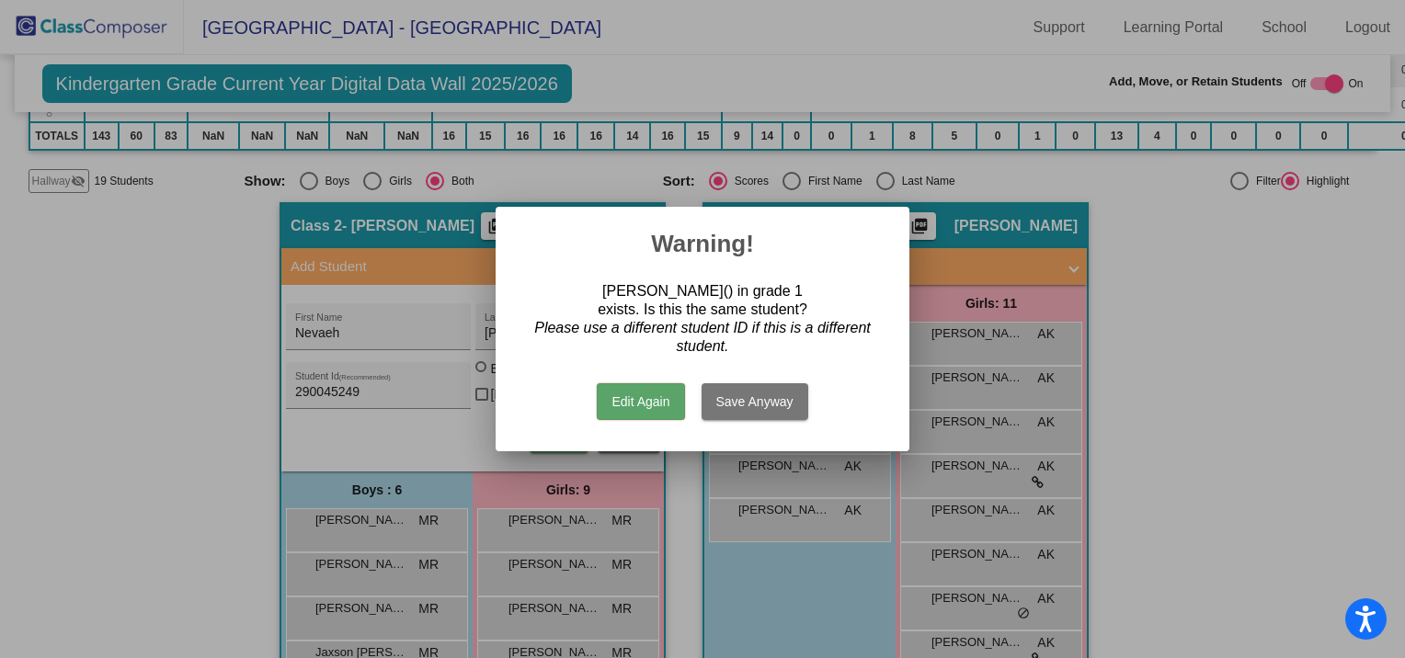
click at [670, 412] on button "Edit Again" at bounding box center [640, 401] width 87 height 37
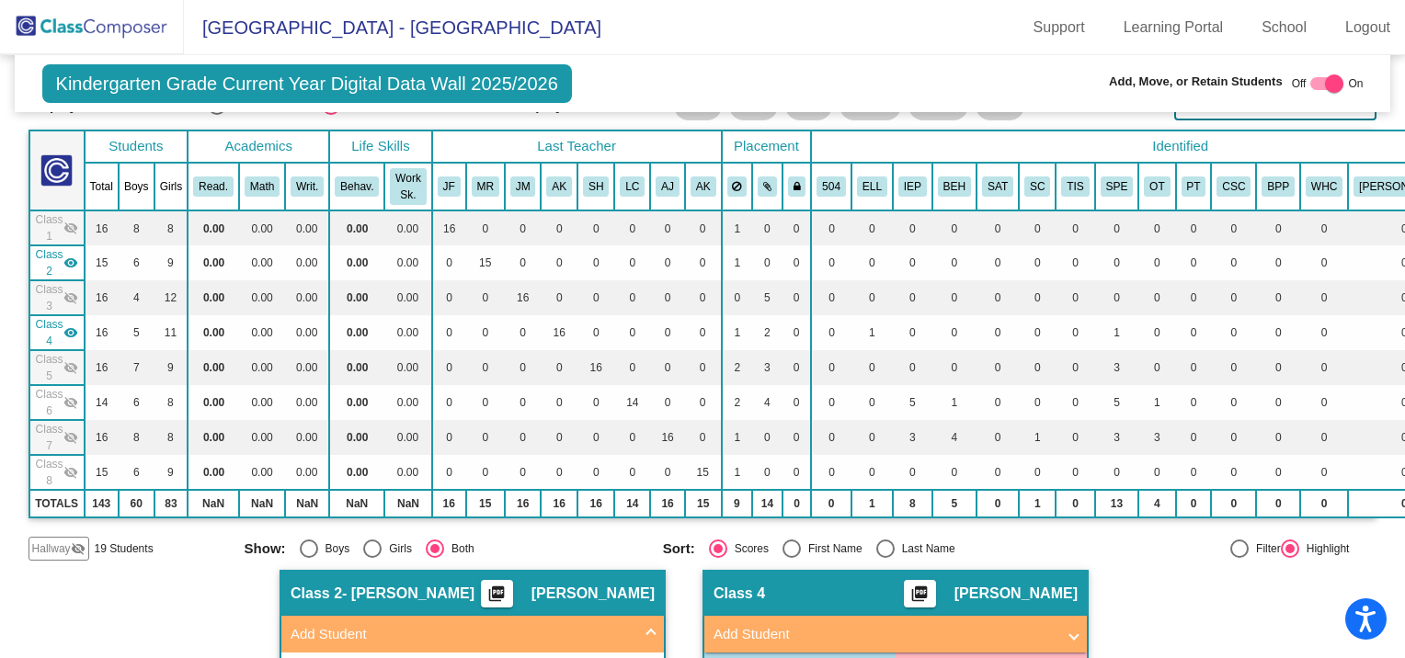
scroll to position [0, 0]
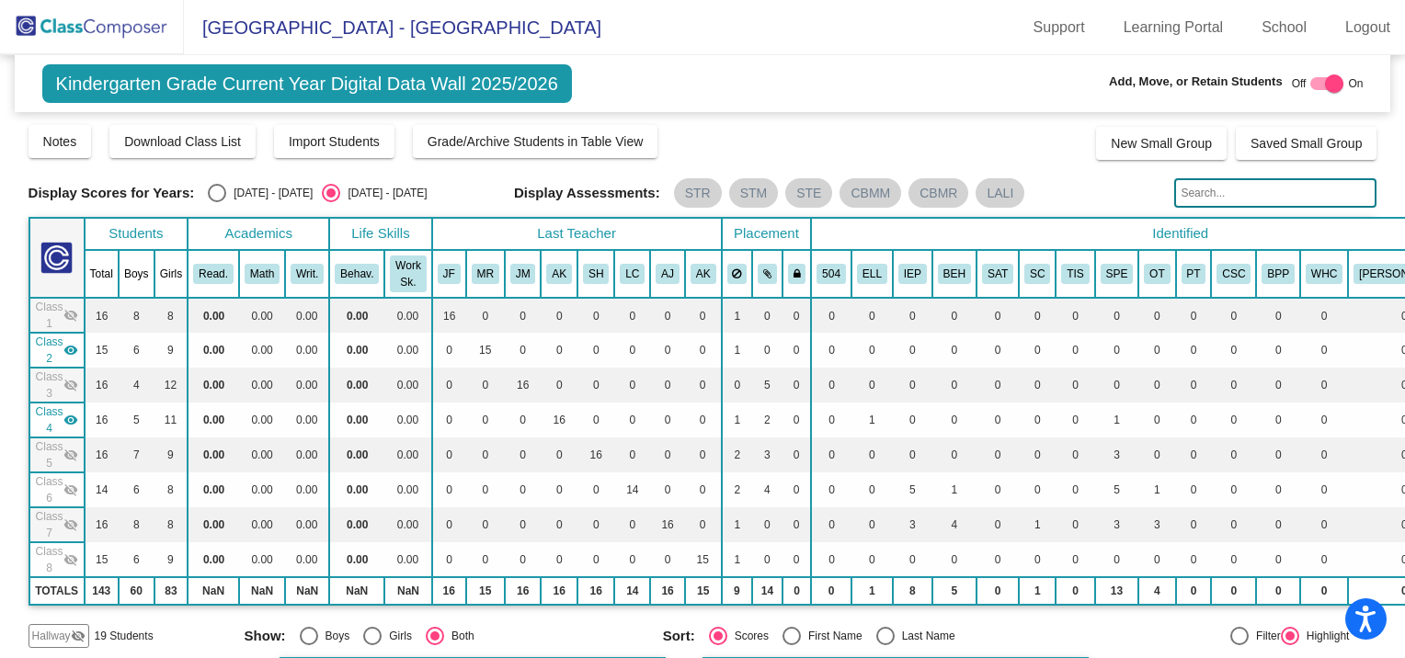
click at [70, 313] on mat-icon "visibility_off" at bounding box center [70, 315] width 15 height 15
click at [70, 374] on div "Class 3 visibility_off" at bounding box center [57, 385] width 42 height 33
click at [63, 448] on mat-icon "visibility_off" at bounding box center [70, 455] width 15 height 15
click at [63, 483] on mat-icon "visibility_off" at bounding box center [70, 490] width 15 height 15
click at [69, 518] on mat-icon "visibility_off" at bounding box center [70, 525] width 15 height 15
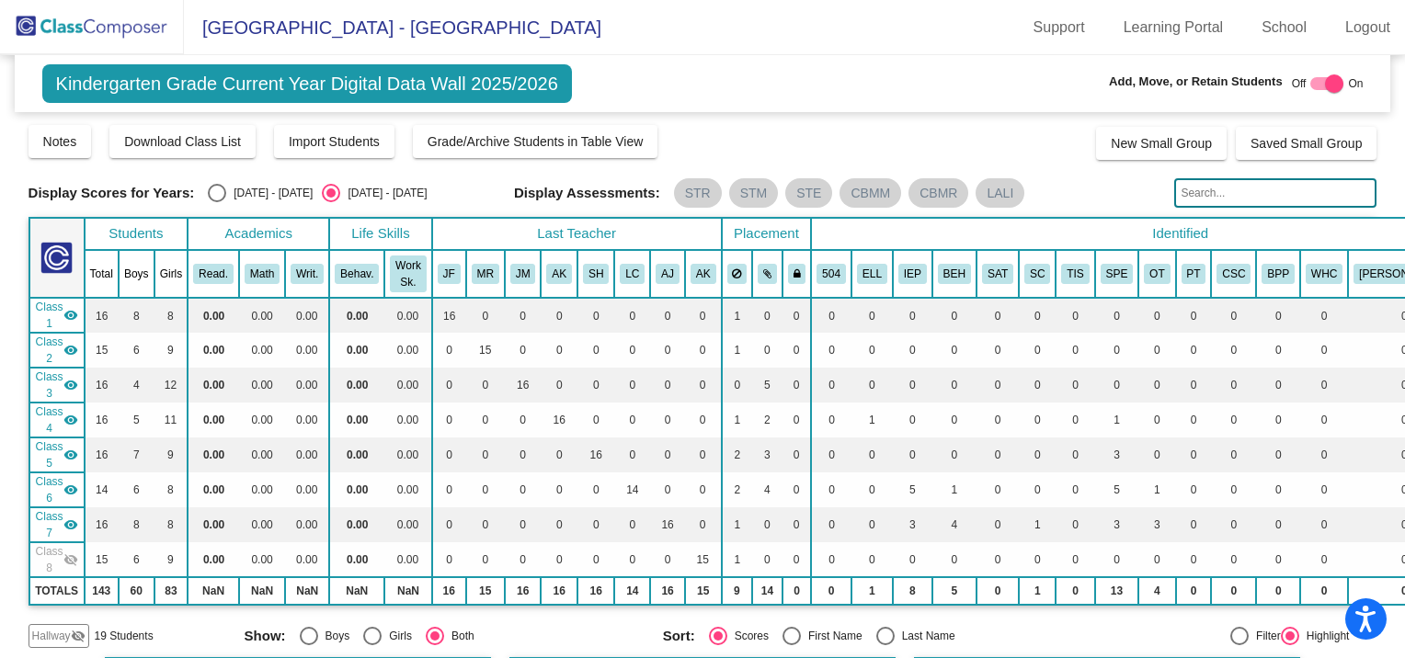
click at [70, 553] on mat-icon "visibility_off" at bounding box center [70, 560] width 15 height 15
click at [1218, 194] on input "text" at bounding box center [1275, 192] width 202 height 29
type input "nevaeh"
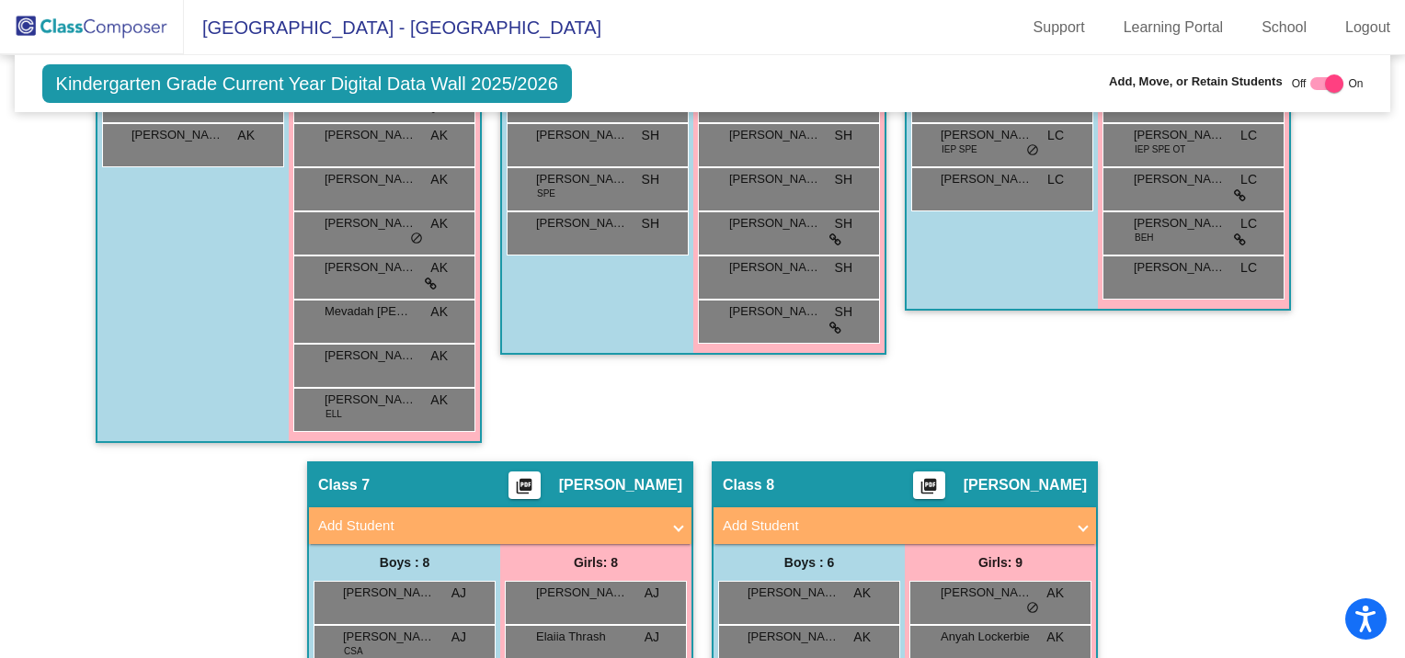
scroll to position [1910, 0]
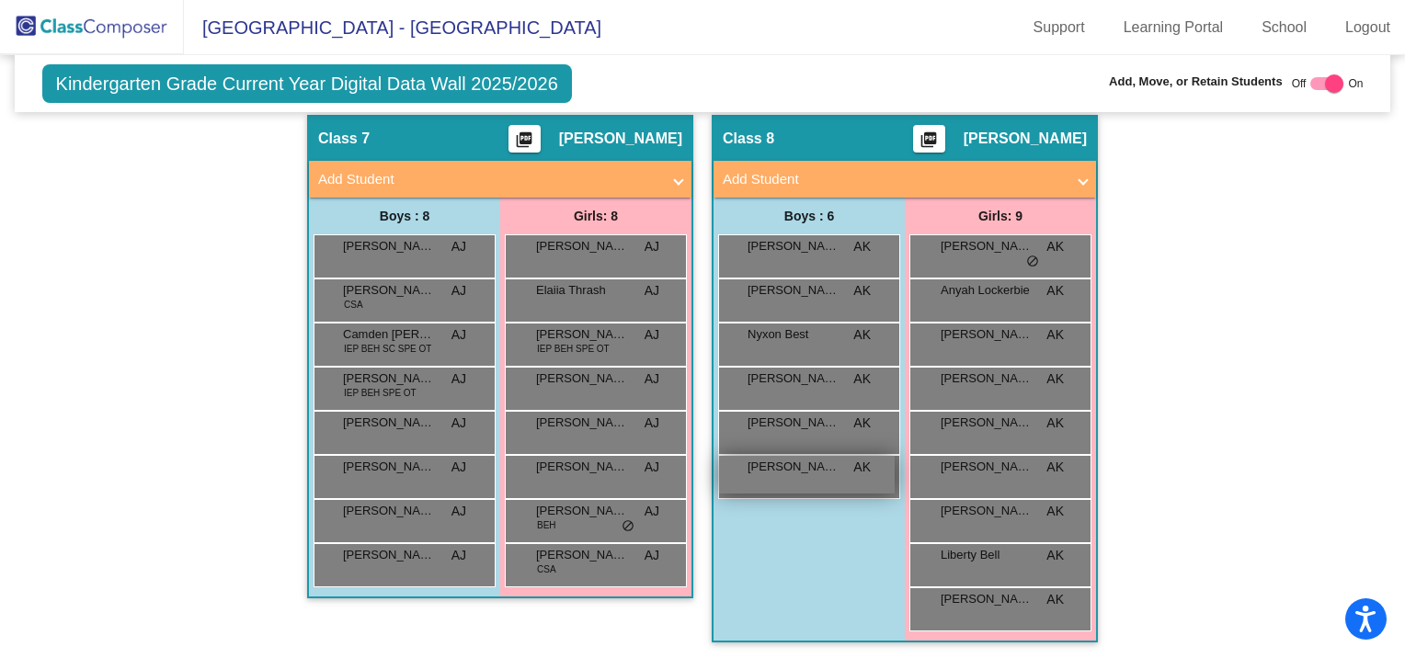
click at [774, 474] on div "[PERSON_NAME] AK lock do_not_disturb_alt" at bounding box center [807, 475] width 176 height 38
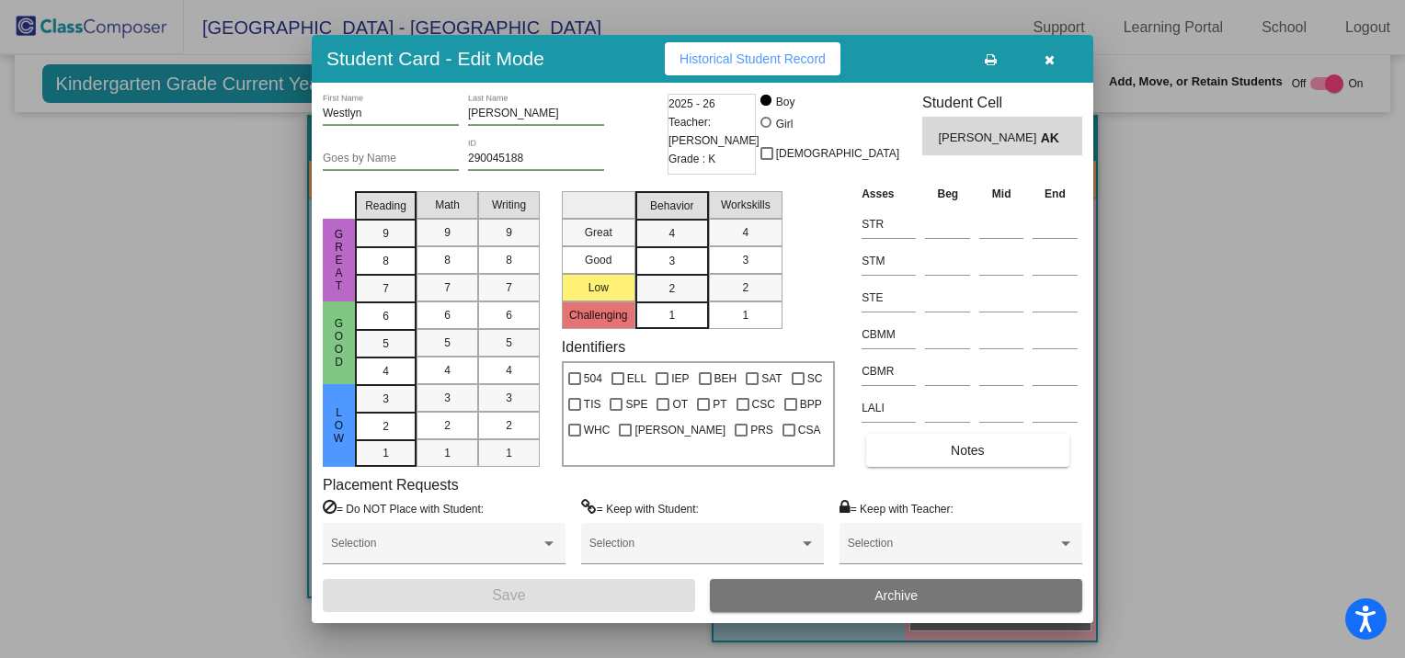
click at [771, 120] on div at bounding box center [765, 122] width 11 height 11
click at [768, 131] on input "Girl" at bounding box center [767, 131] width 1 height 1
radio input "true"
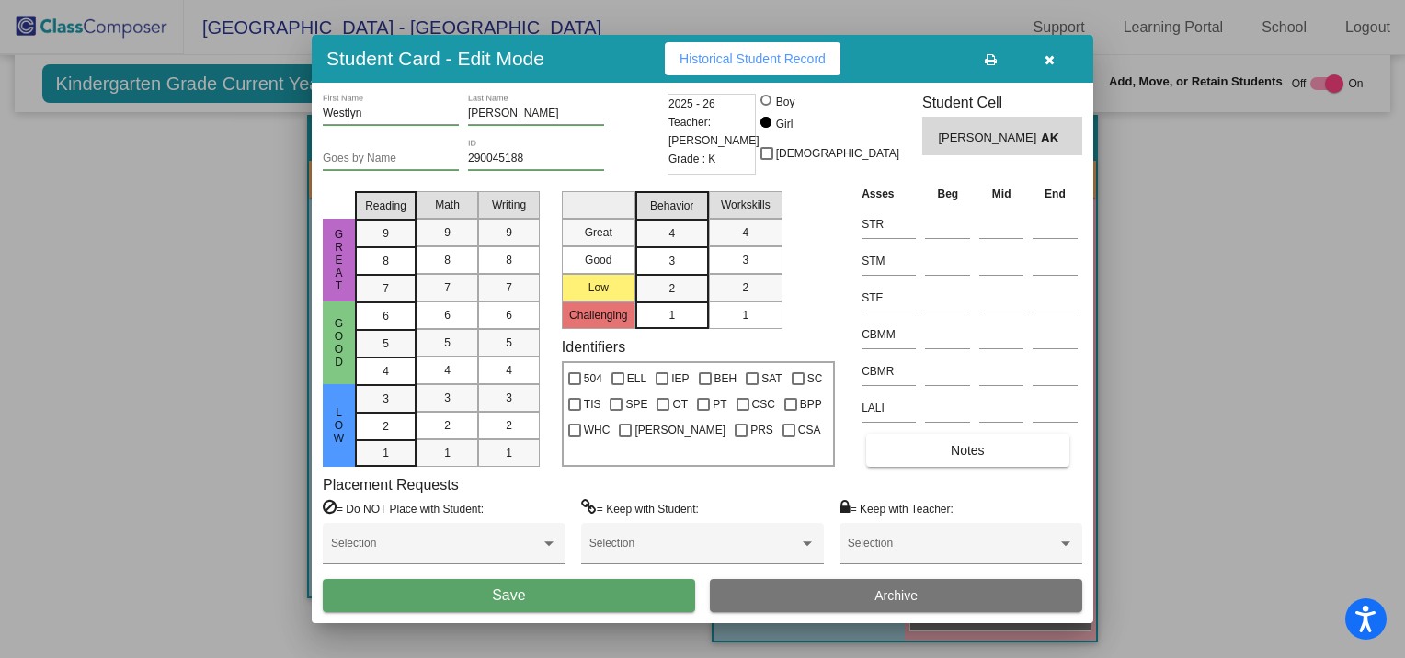
click at [510, 594] on span "Save" at bounding box center [508, 596] width 33 height 16
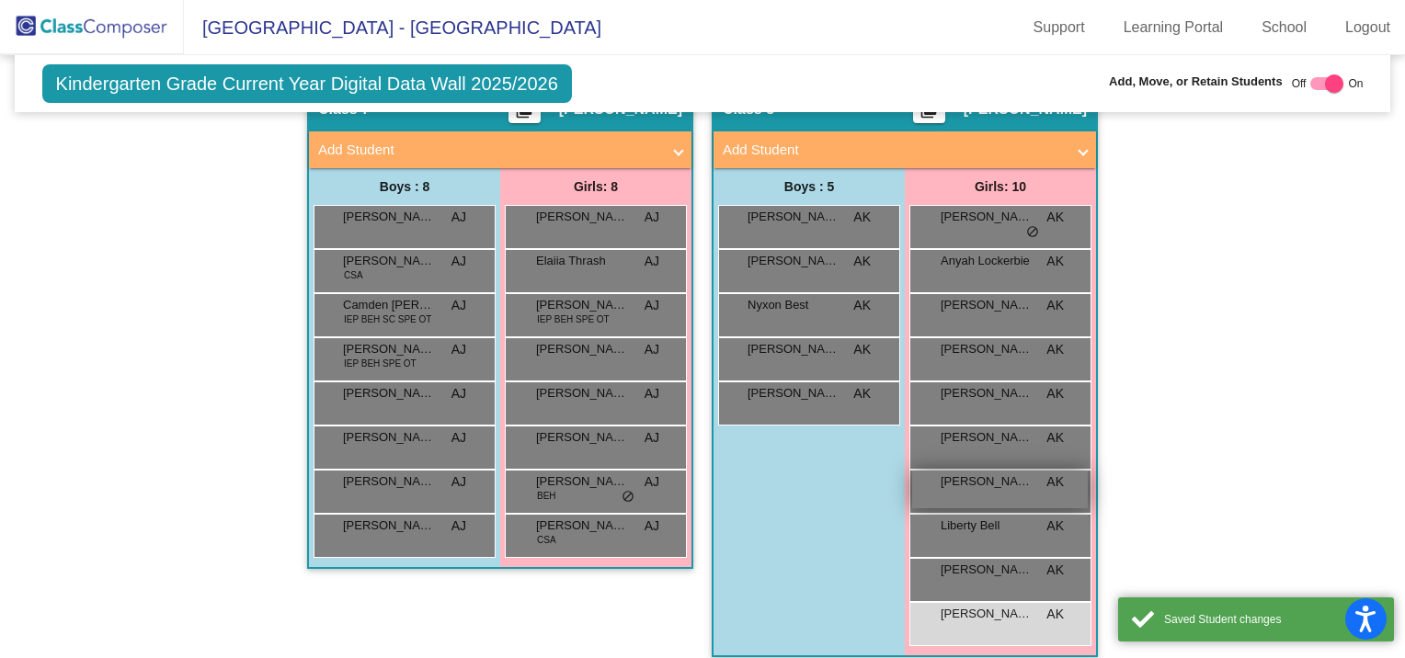
scroll to position [1954, 0]
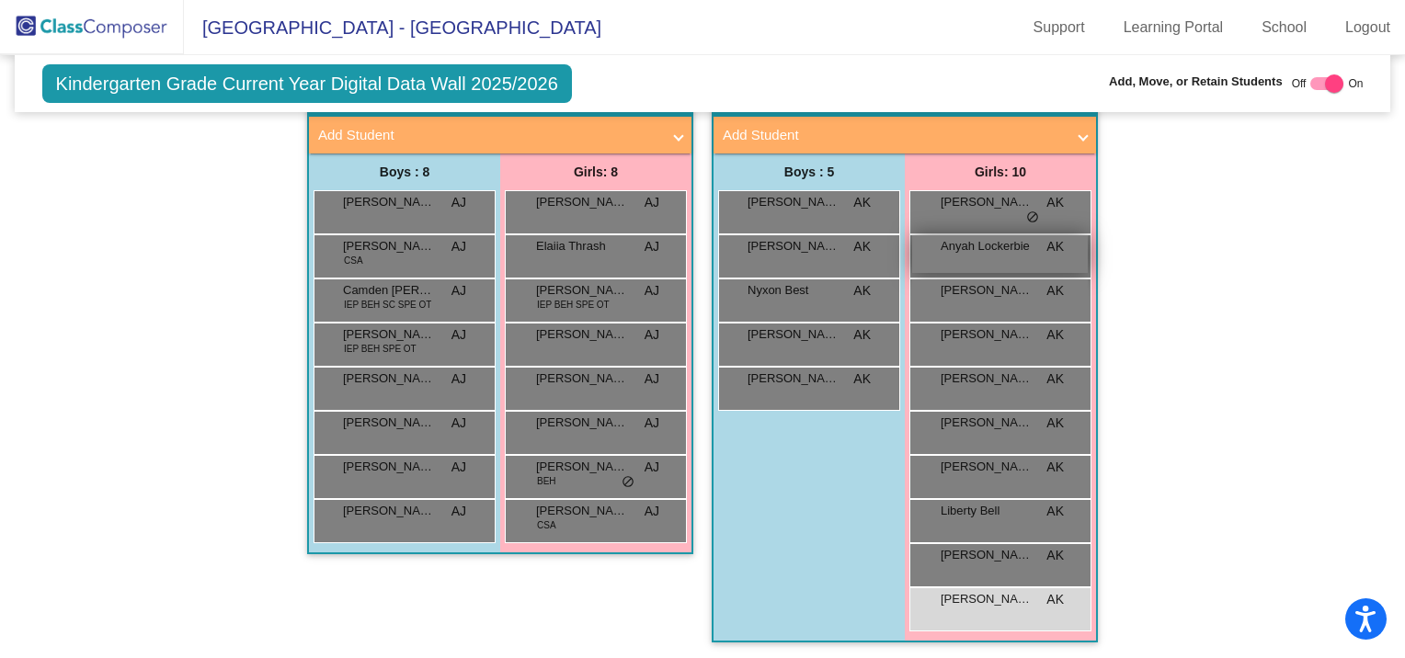
click at [966, 245] on div "Anyah Lockerbie AK lock do_not_disturb_alt" at bounding box center [1000, 254] width 176 height 38
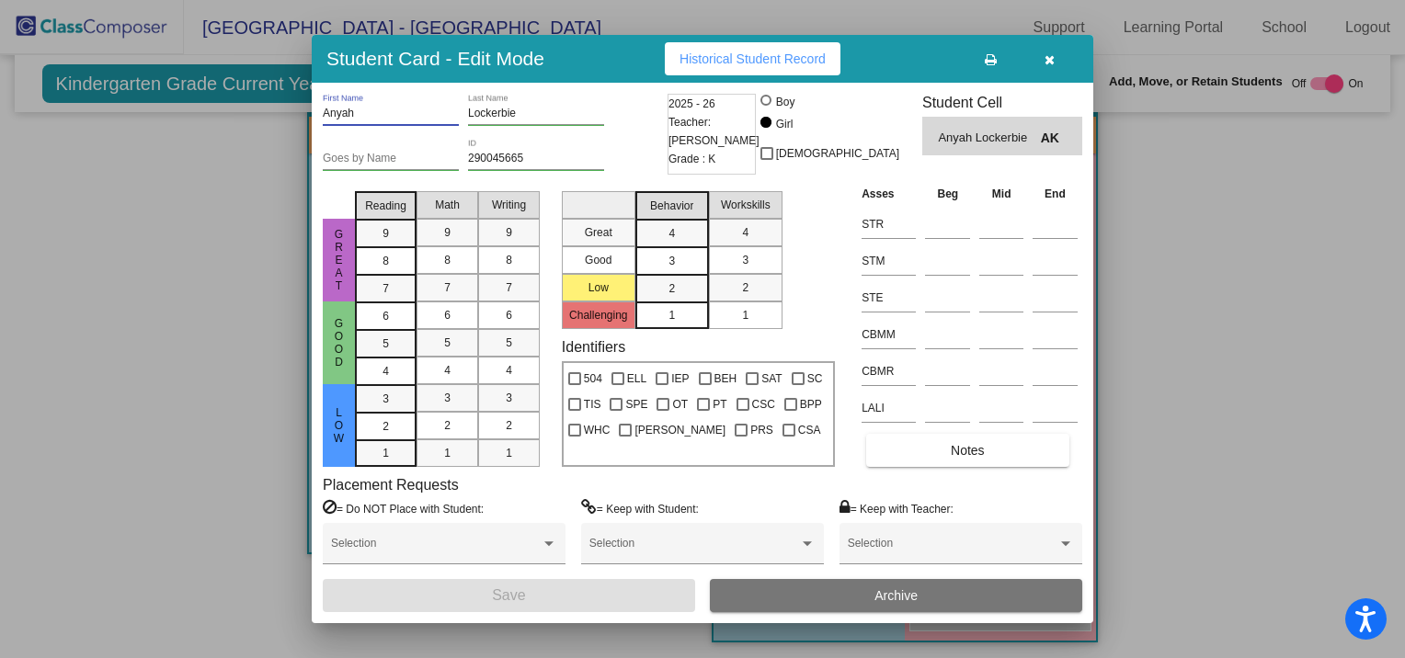
click at [358, 109] on input "Anyah" at bounding box center [391, 114] width 136 height 13
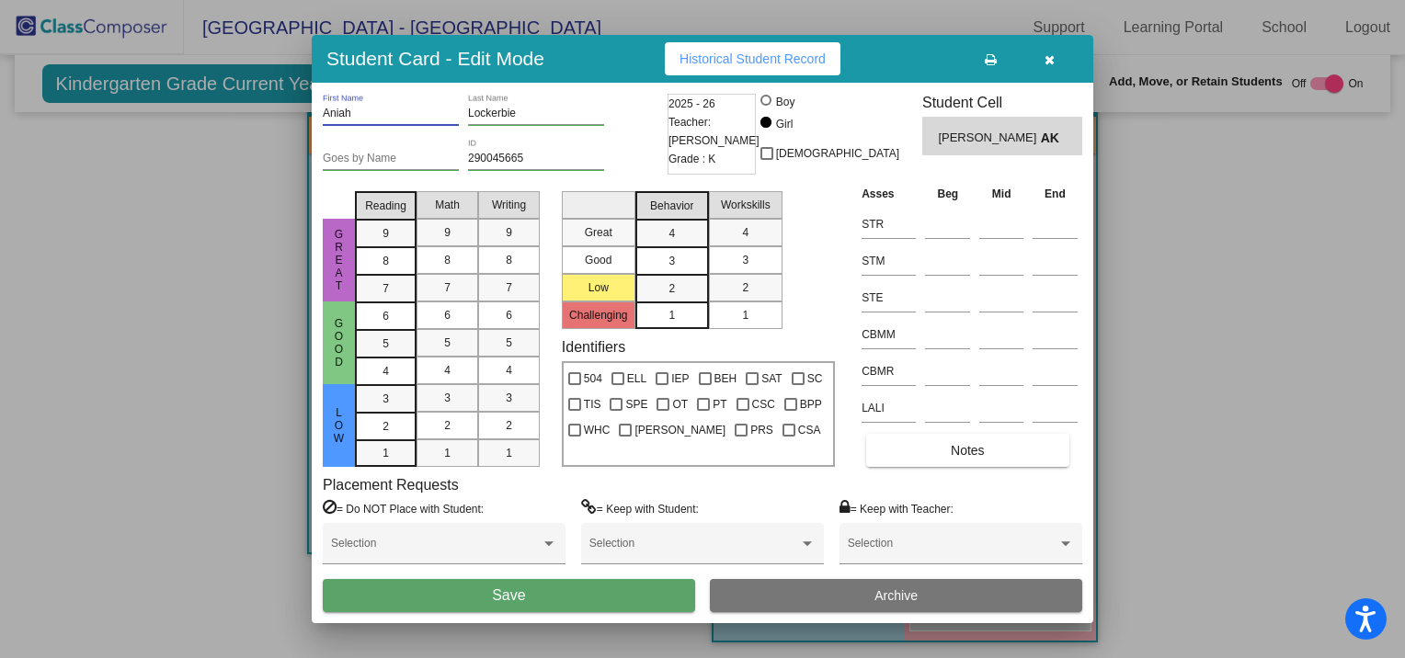
type input "Aniah"
click at [634, 594] on button "Save" at bounding box center [509, 595] width 372 height 33
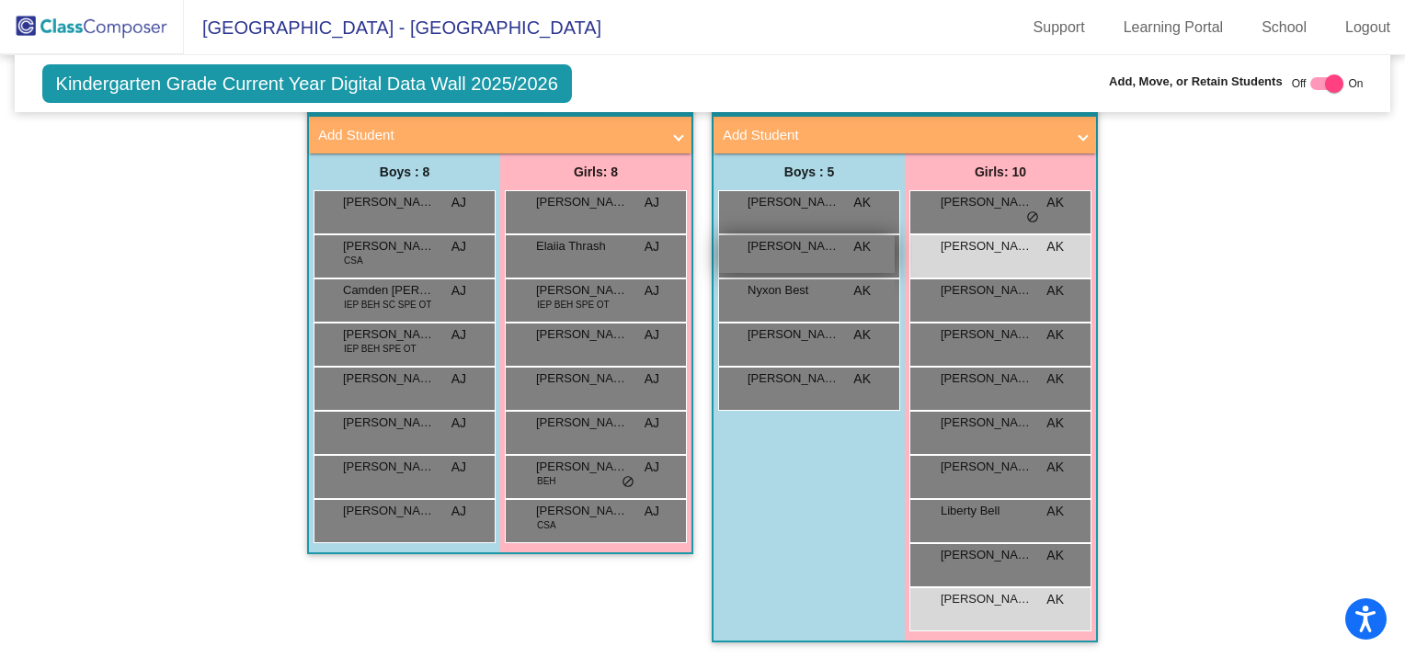
click at [790, 240] on span "[PERSON_NAME]" at bounding box center [794, 246] width 92 height 18
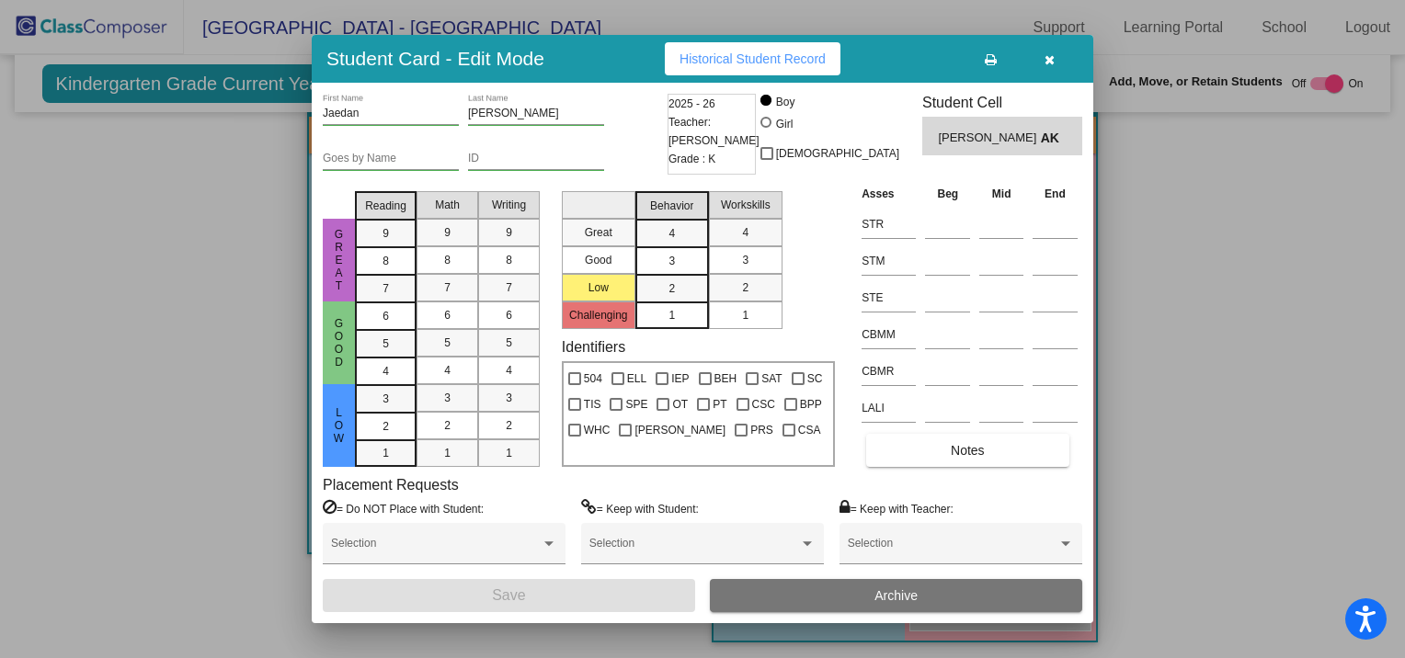
click at [771, 124] on div at bounding box center [765, 122] width 11 height 11
click at [768, 131] on input "Girl" at bounding box center [767, 131] width 1 height 1
radio input "true"
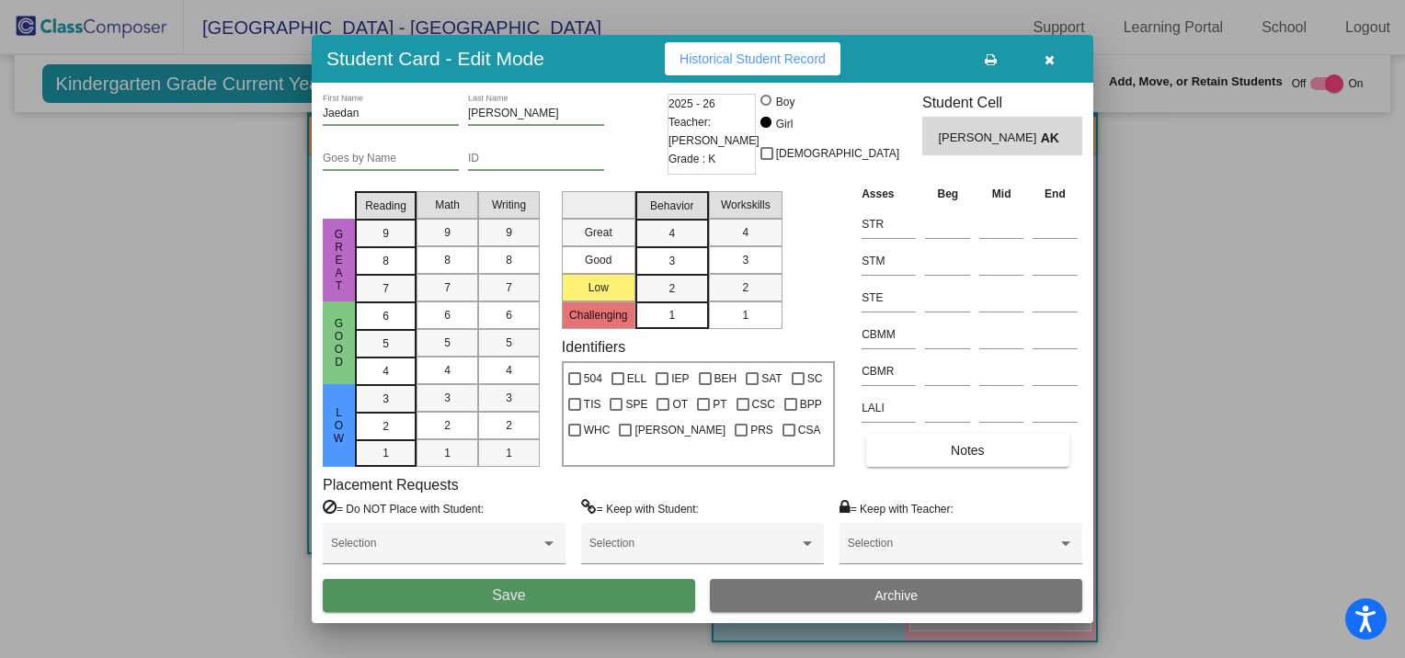
click at [552, 600] on button "Save" at bounding box center [509, 595] width 372 height 33
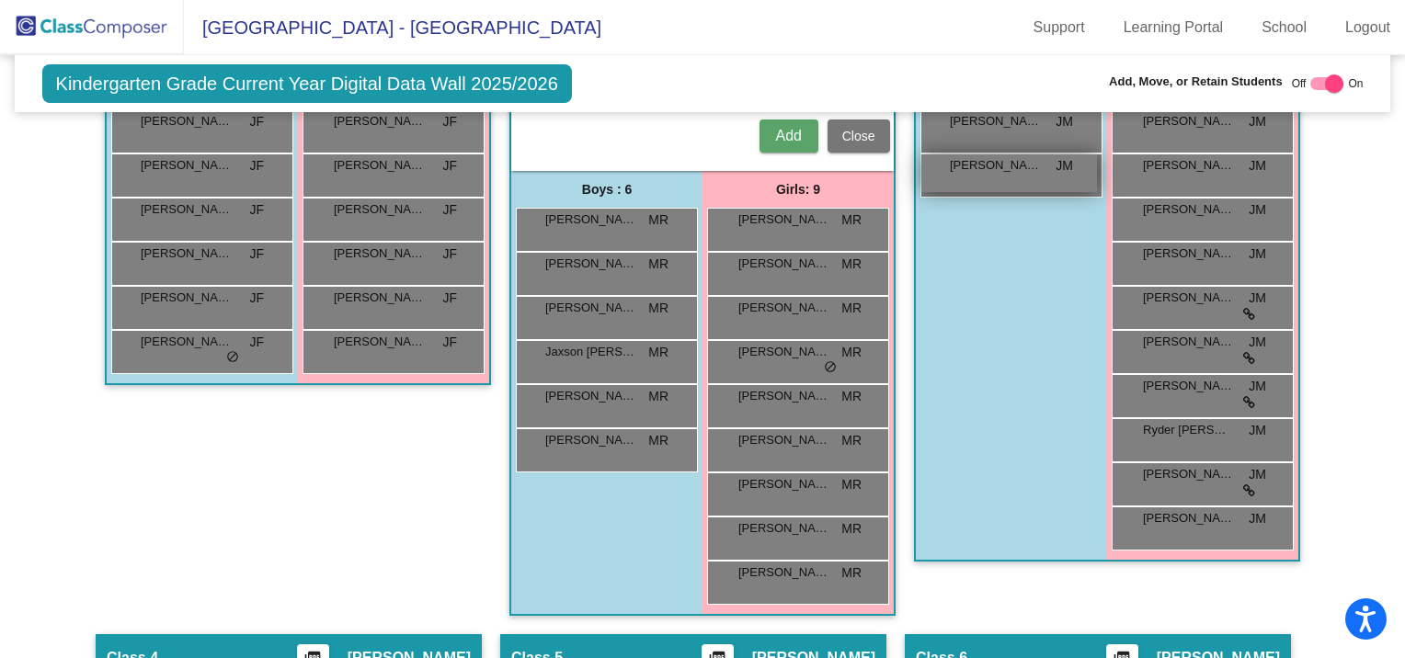
scroll to position [552, 0]
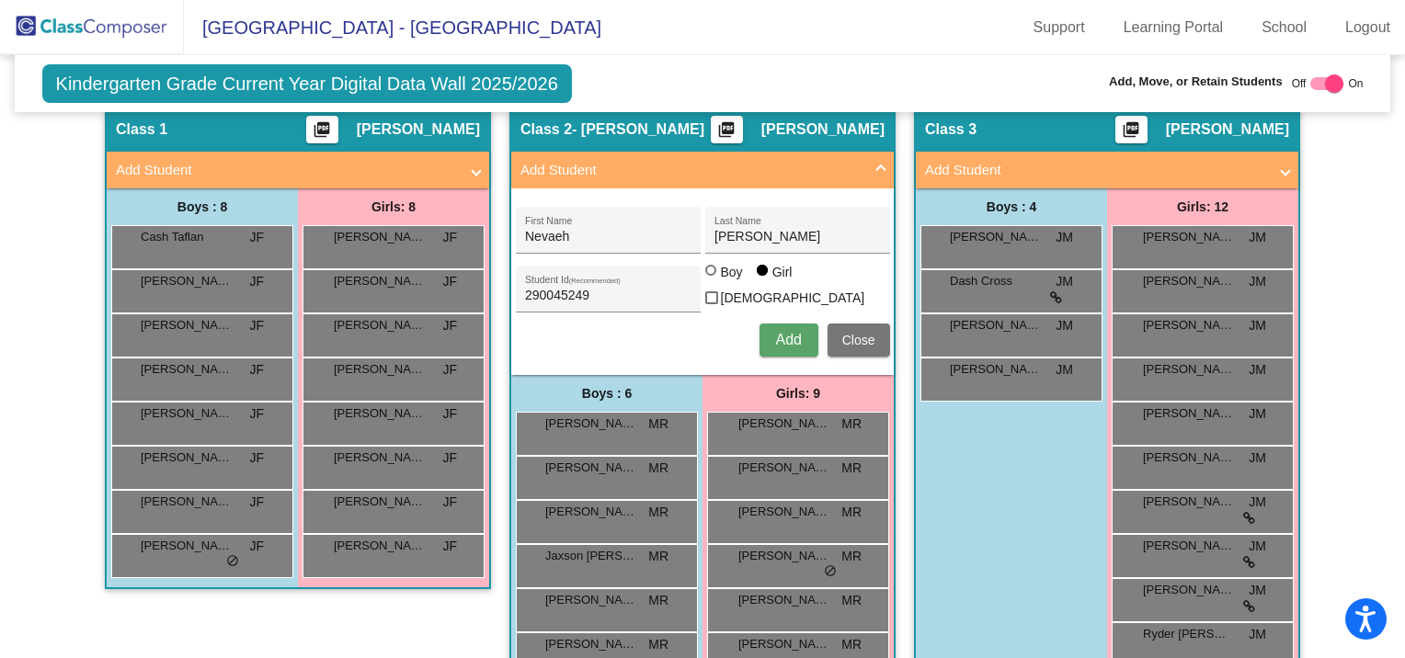
click at [834, 334] on button "Close" at bounding box center [859, 340] width 63 height 33
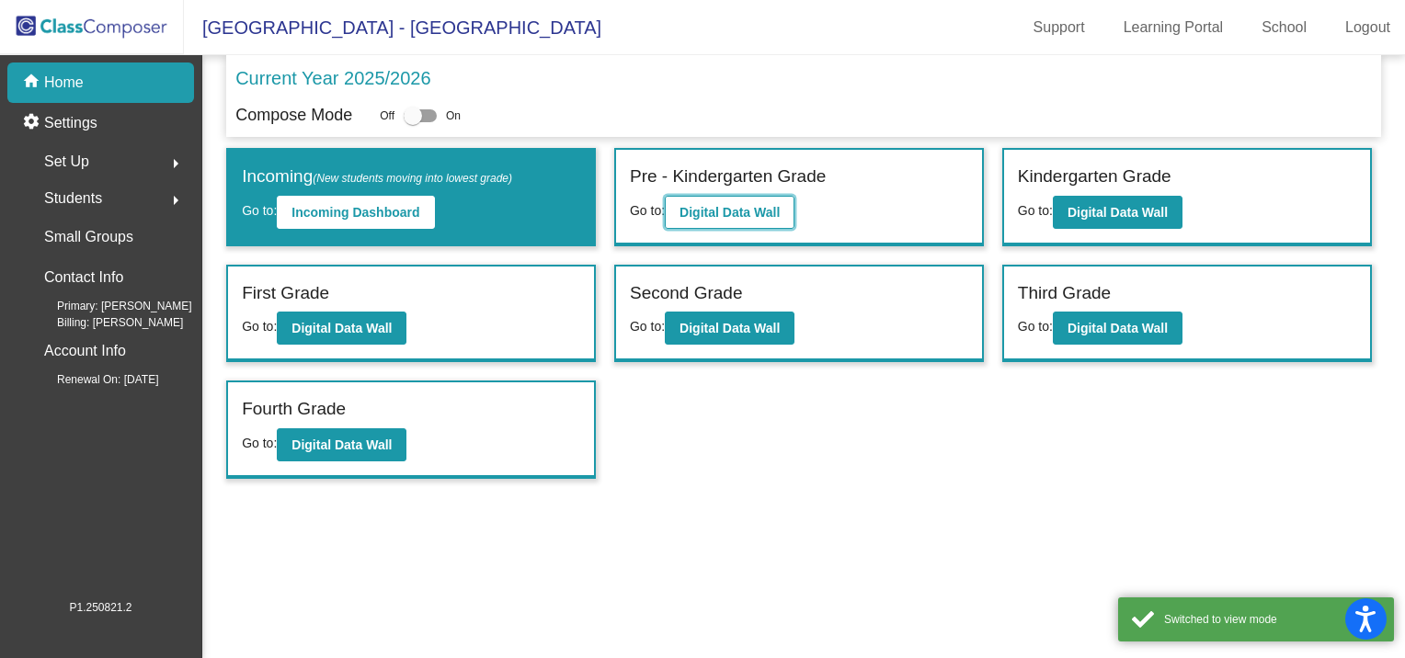
click at [759, 207] on b "Digital Data Wall" at bounding box center [730, 212] width 100 height 15
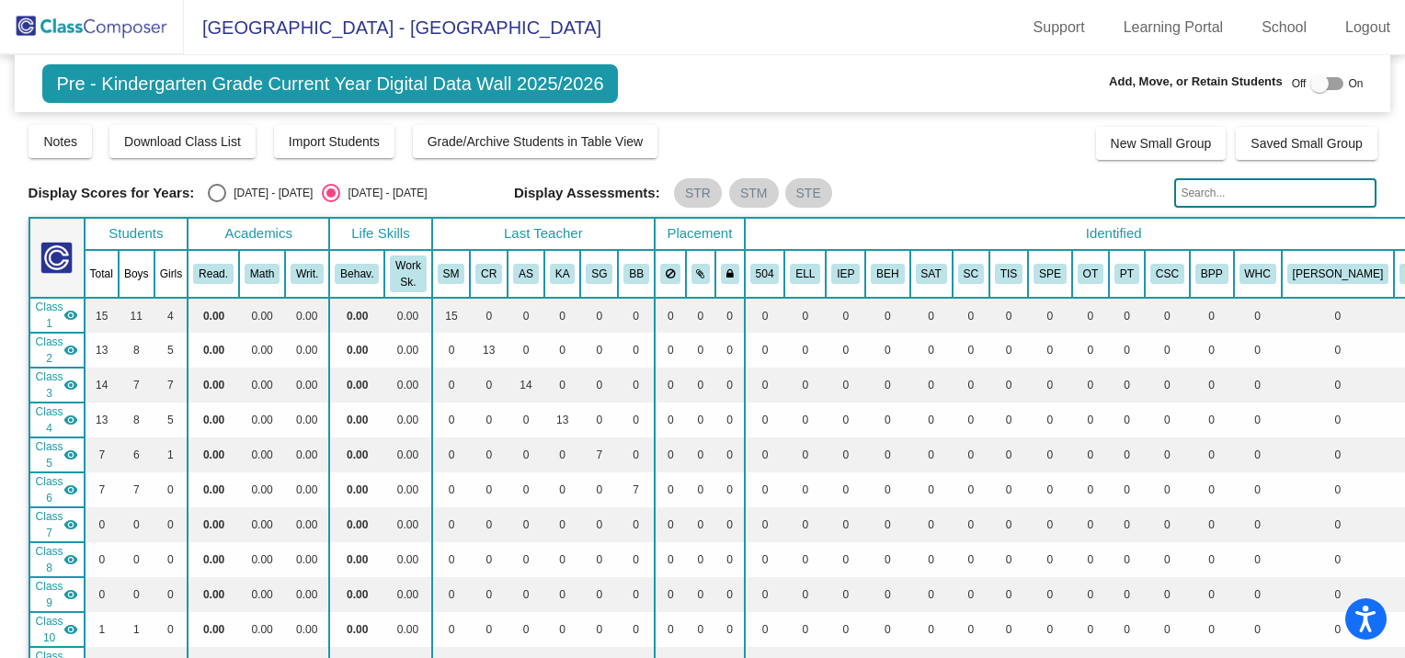
click at [1213, 199] on input "text" at bounding box center [1275, 192] width 202 height 29
type input "[PERSON_NAME]"
drag, startPoint x: 77, startPoint y: 309, endPoint x: 66, endPoint y: 343, distance: 35.8
click at [77, 314] on mat-icon "visibility" at bounding box center [70, 315] width 15 height 15
click at [73, 379] on mat-icon "visibility" at bounding box center [70, 385] width 15 height 15
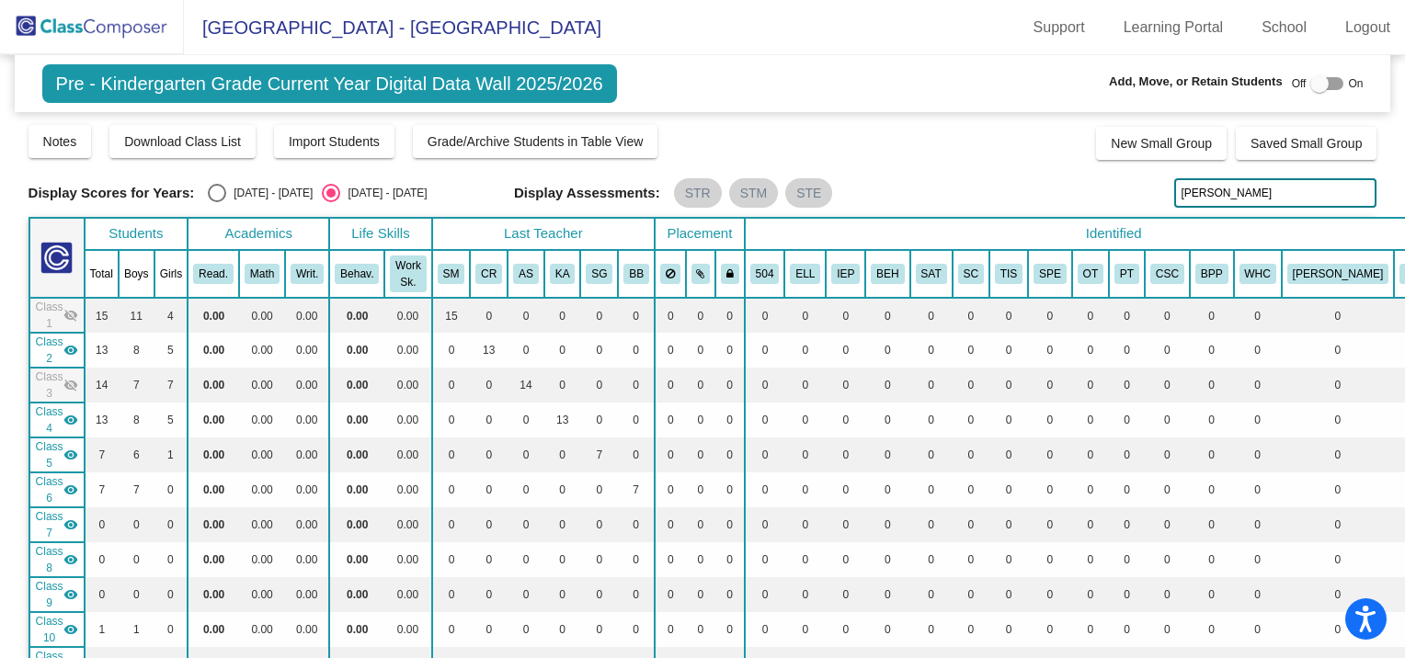
click at [74, 448] on mat-icon "visibility" at bounding box center [70, 455] width 15 height 15
click at [74, 493] on div "Class 6 visibility" at bounding box center [57, 490] width 42 height 33
click at [63, 523] on span "Class 7" at bounding box center [50, 524] width 28 height 33
click at [78, 554] on mat-icon "visibility" at bounding box center [70, 560] width 15 height 15
click at [76, 588] on mat-icon "visibility" at bounding box center [70, 595] width 15 height 15
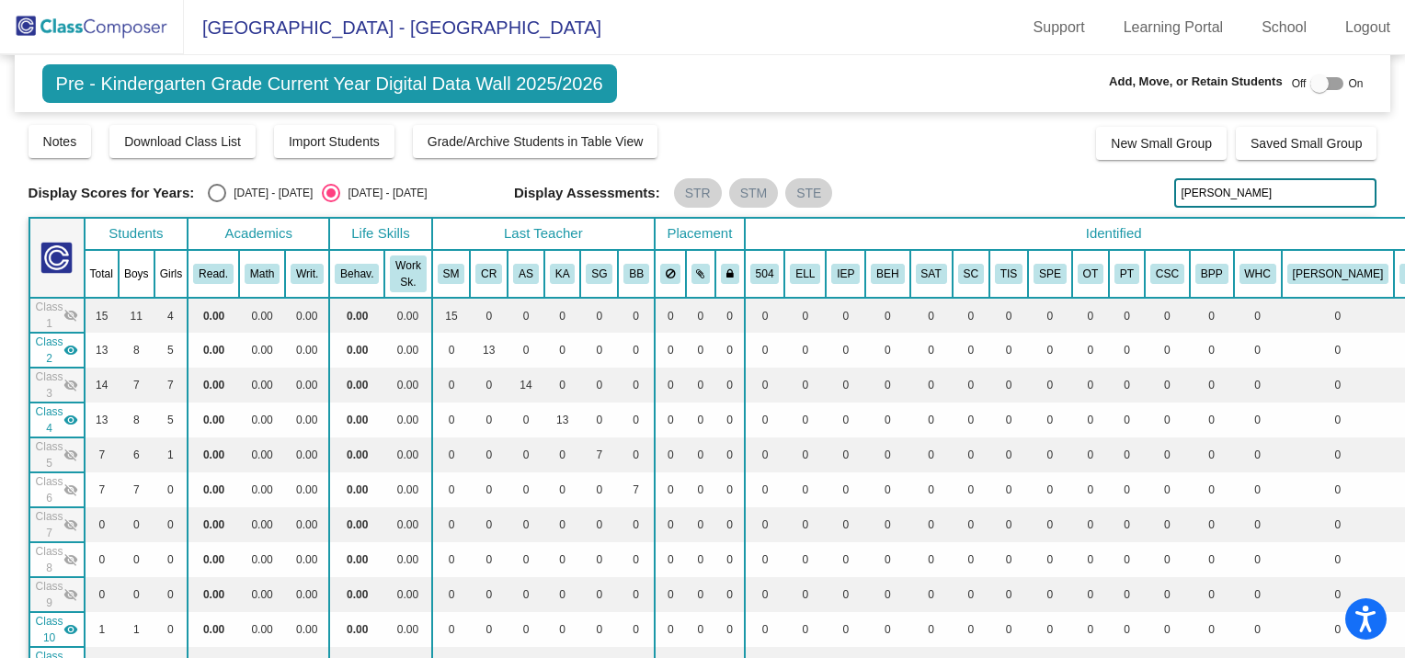
click at [70, 628] on mat-icon "visibility" at bounding box center [70, 630] width 15 height 15
click at [73, 657] on mat-icon "visibility" at bounding box center [70, 664] width 15 height 15
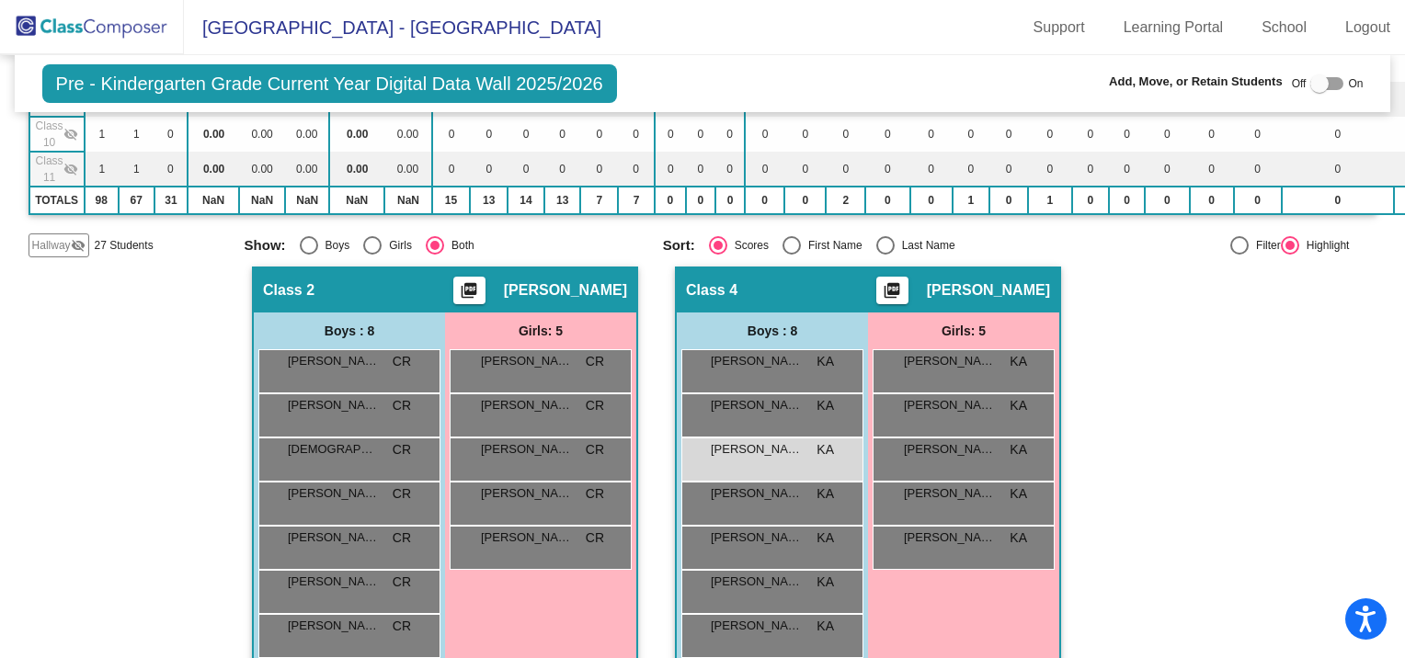
scroll to position [552, 0]
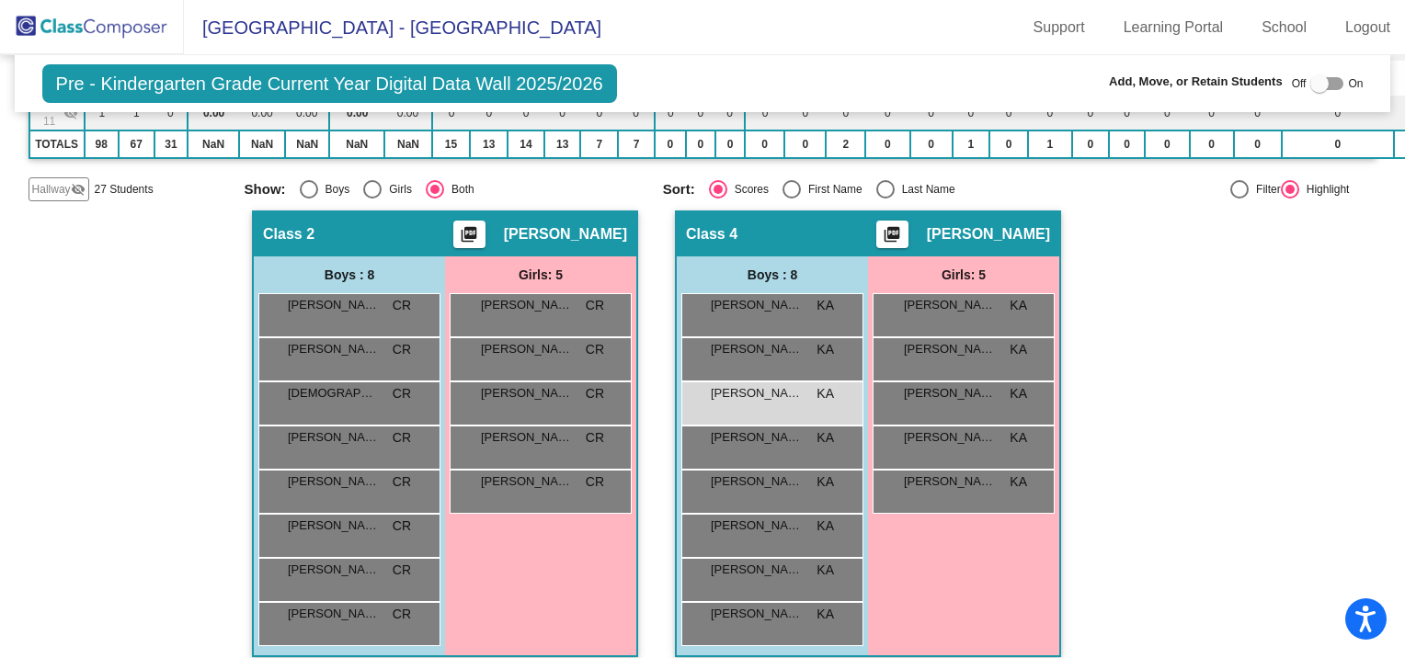
drag, startPoint x: 703, startPoint y: 394, endPoint x: 547, endPoint y: 552, distance: 221.1
click at [547, 552] on div "Hallway - Hallway Class picture_as_pdf Add Student First Name Last Name Student…" at bounding box center [703, 443] width 1349 height 465
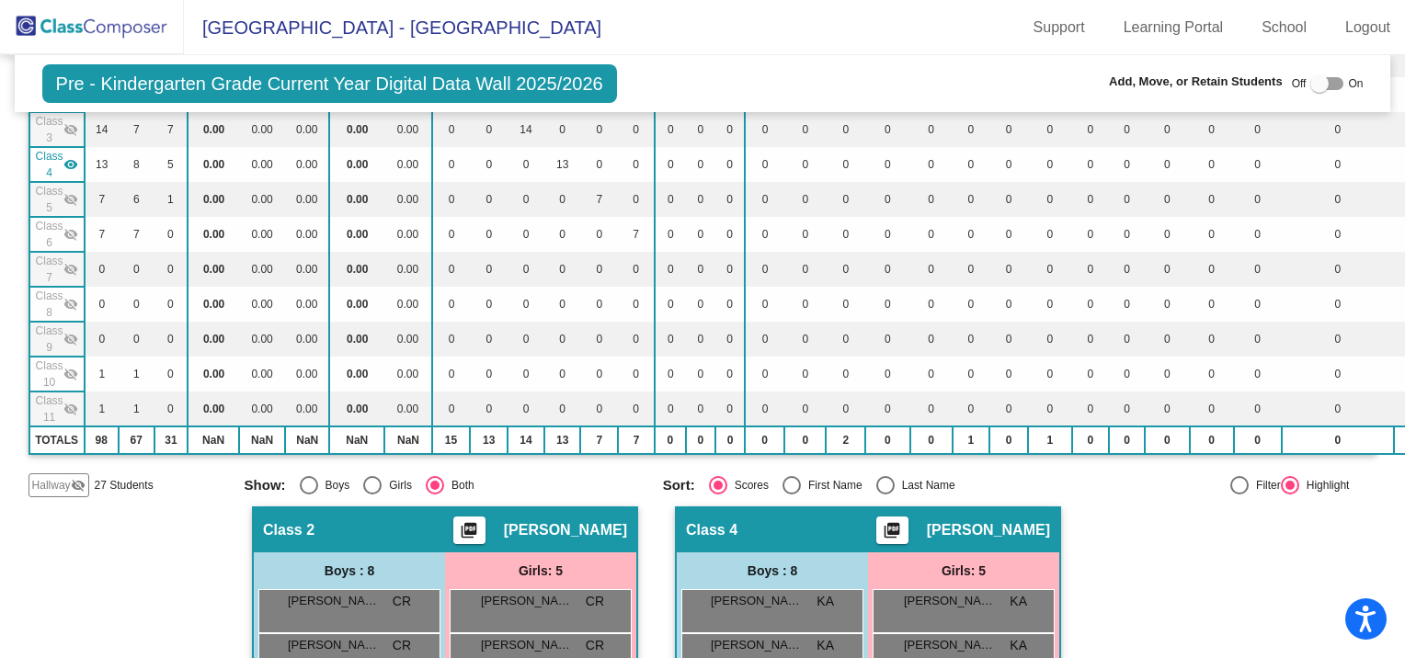
scroll to position [368, 0]
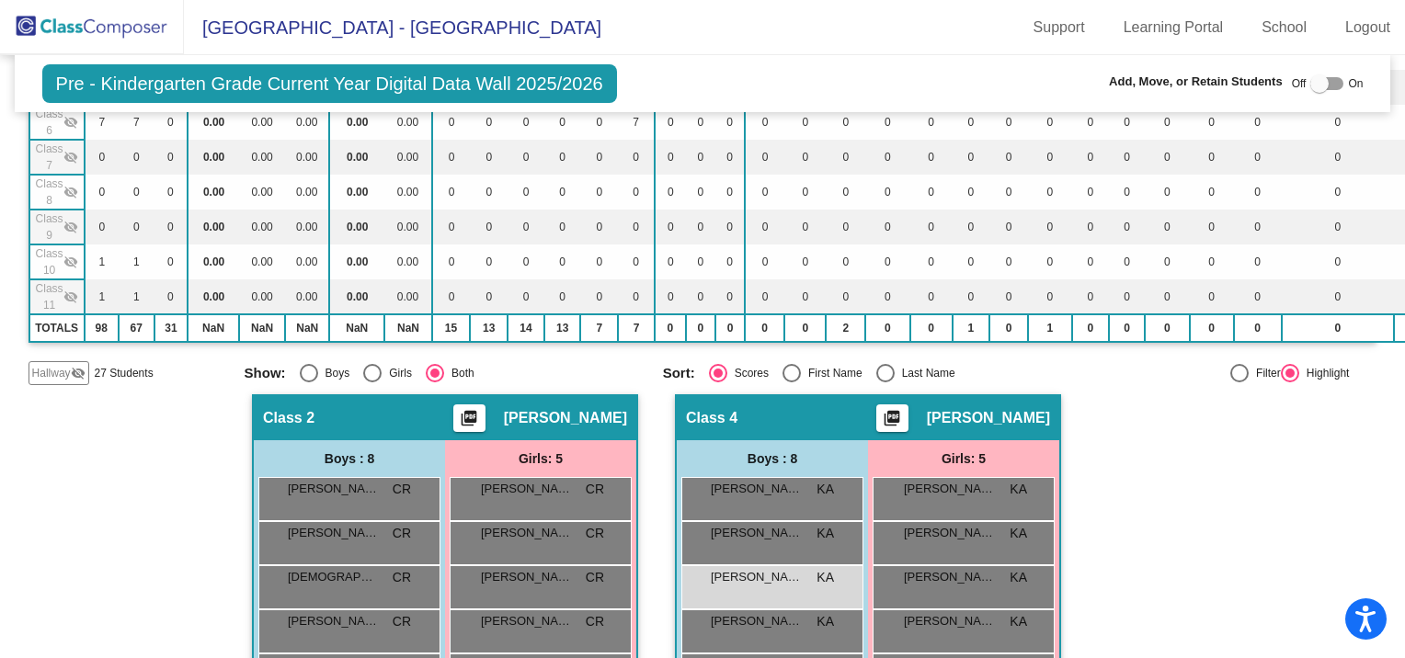
click at [1302, 81] on div "Off On" at bounding box center [1328, 84] width 72 height 22
drag, startPoint x: 1302, startPoint y: 81, endPoint x: 1317, endPoint y: 85, distance: 15.2
click at [1317, 85] on div at bounding box center [1319, 83] width 18 height 18
checkbox input "true"
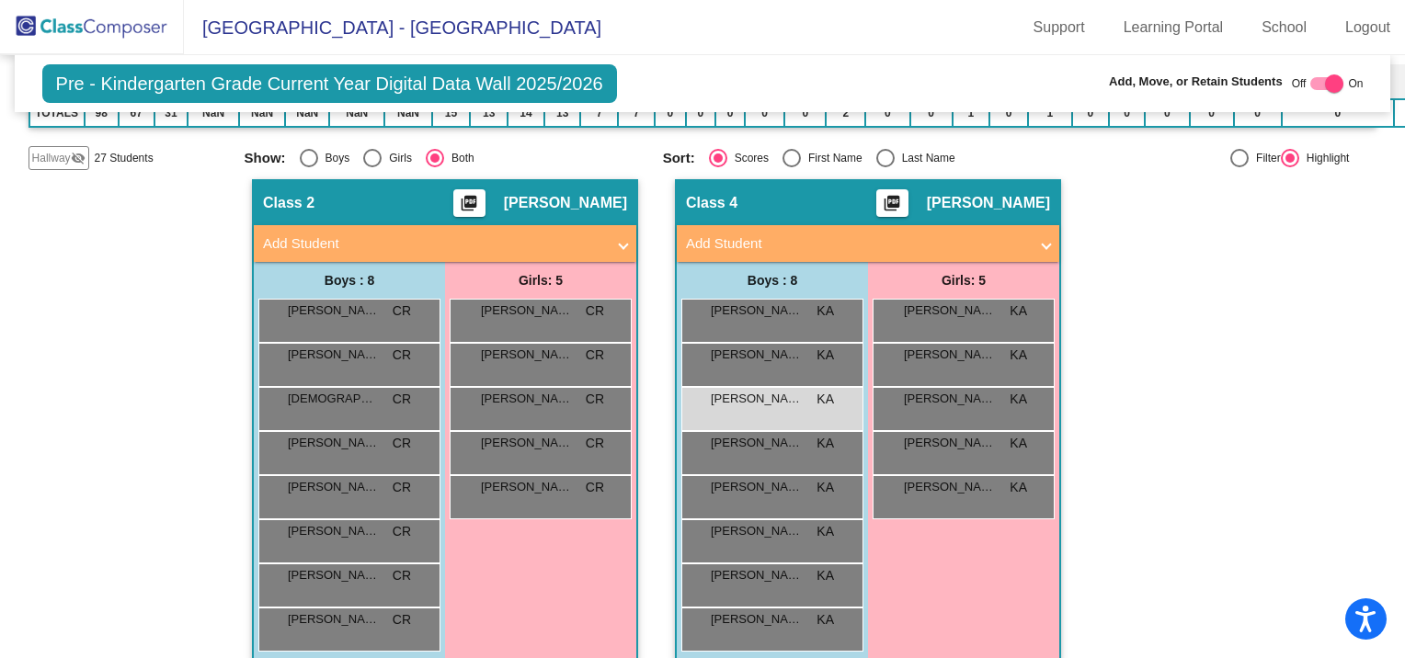
scroll to position [600, 0]
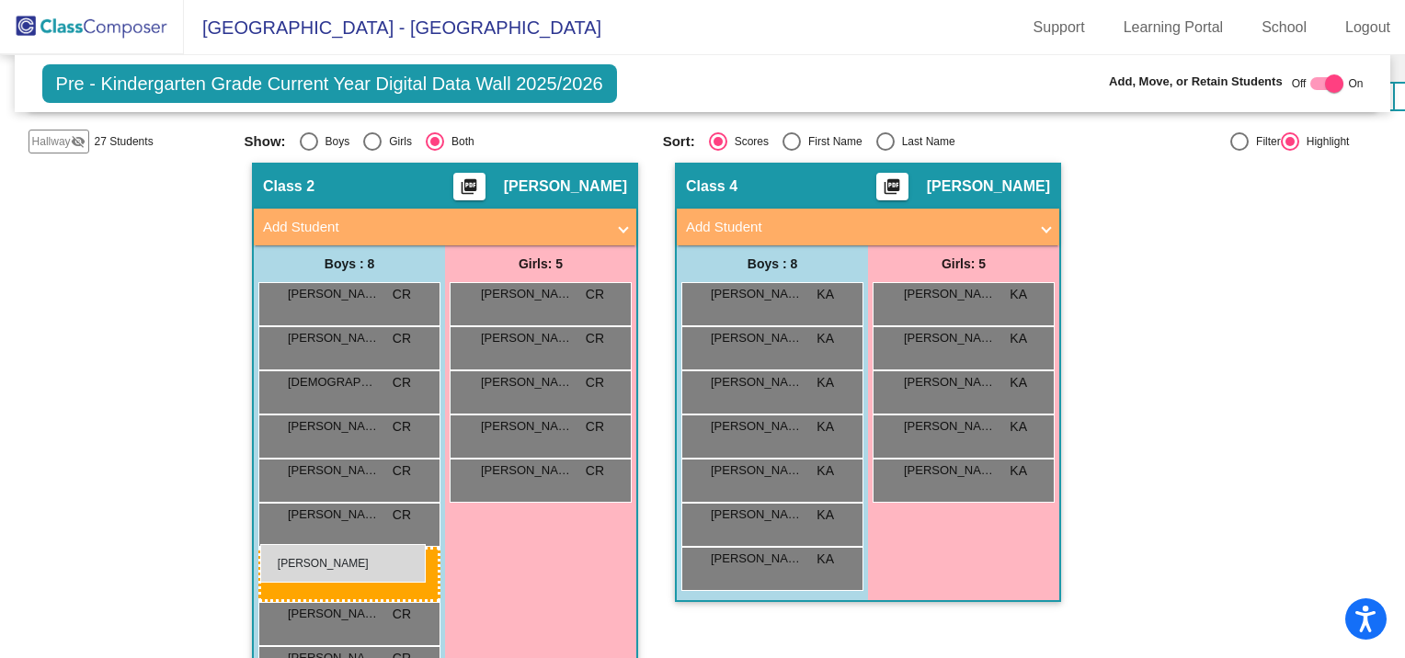
drag, startPoint x: 750, startPoint y: 392, endPoint x: 260, endPoint y: 544, distance: 513.3
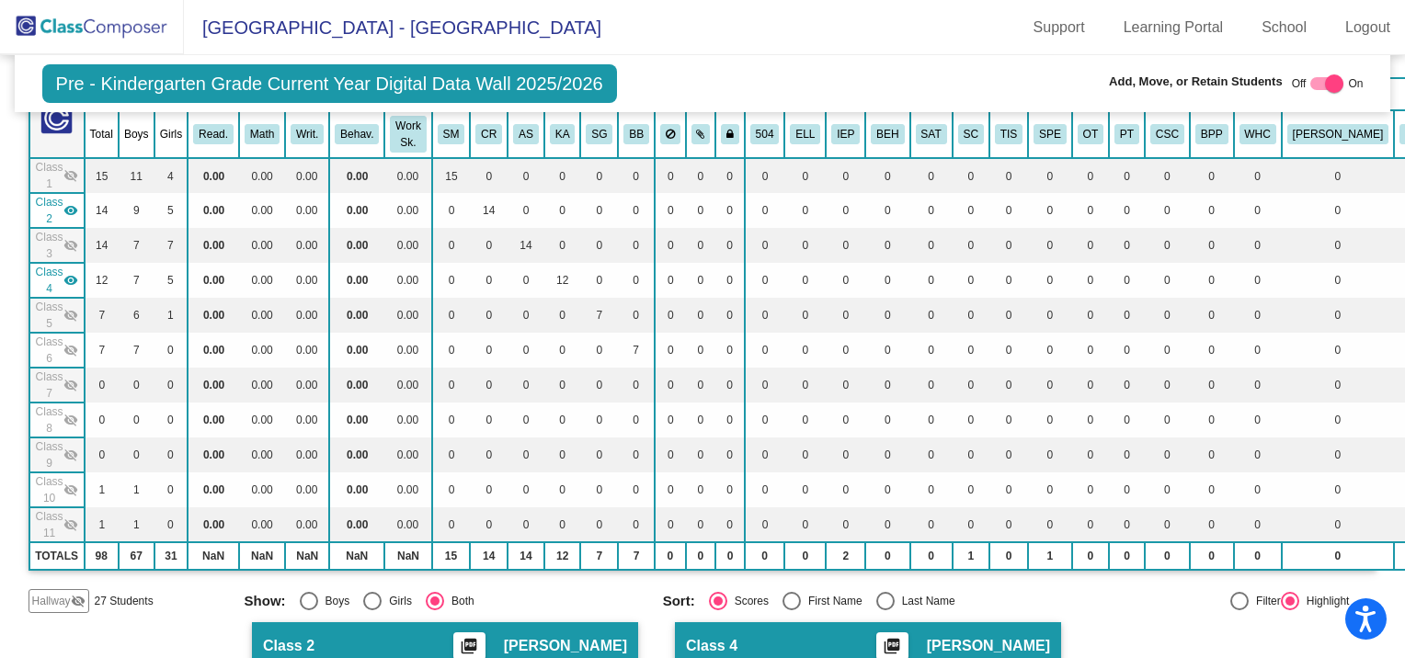
scroll to position [0, 0]
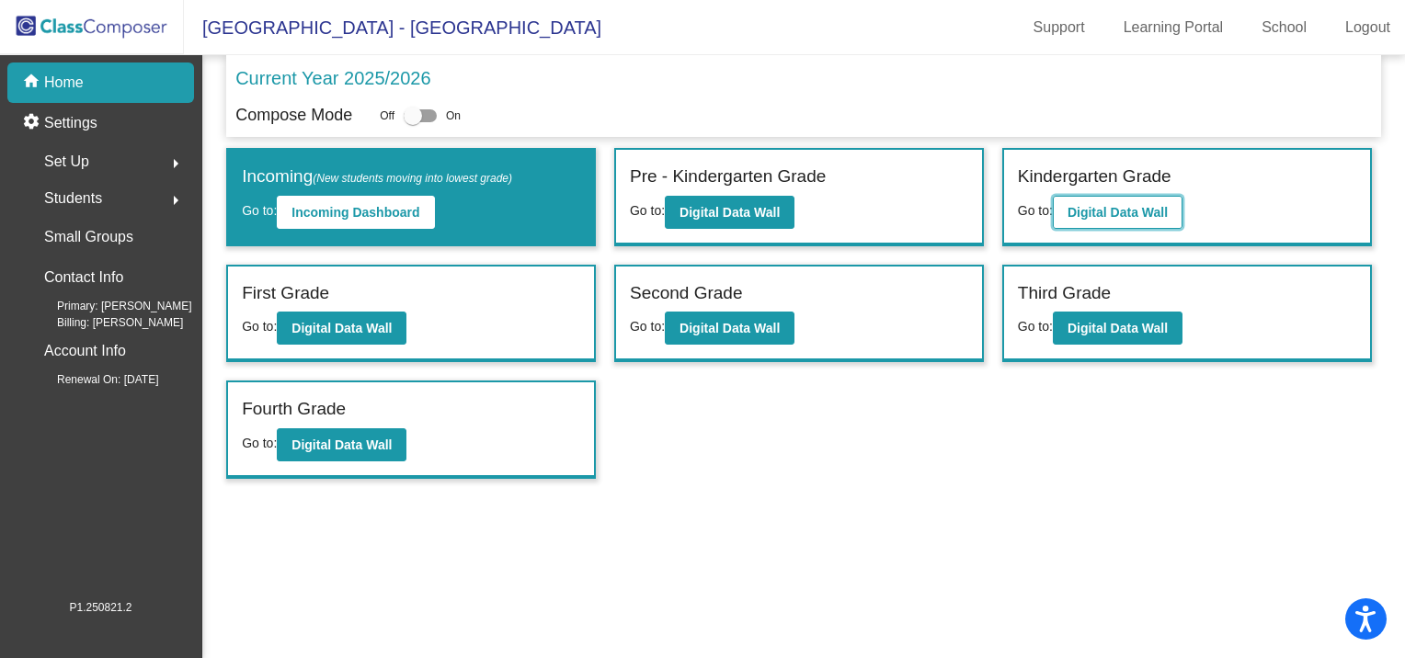
click at [1123, 217] on b "Digital Data Wall" at bounding box center [1118, 212] width 100 height 15
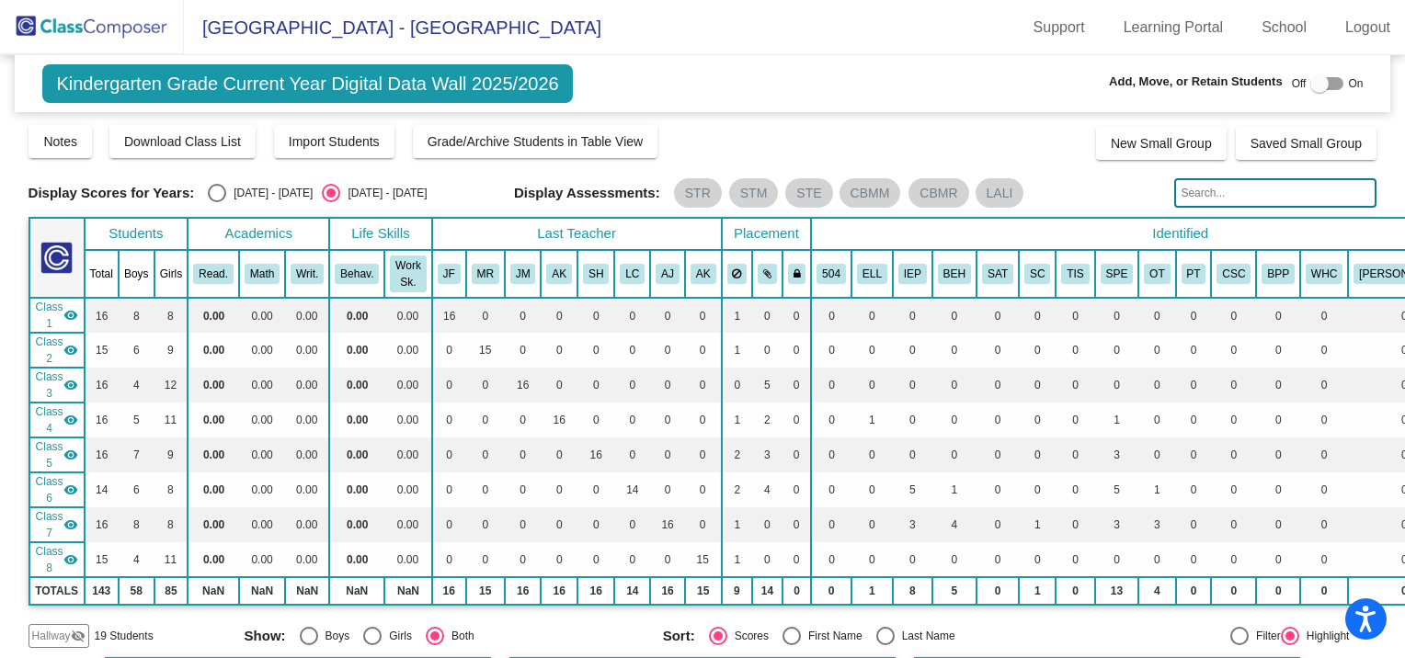
click at [1207, 191] on input "text" at bounding box center [1275, 192] width 202 height 29
type input "[PERSON_NAME]"
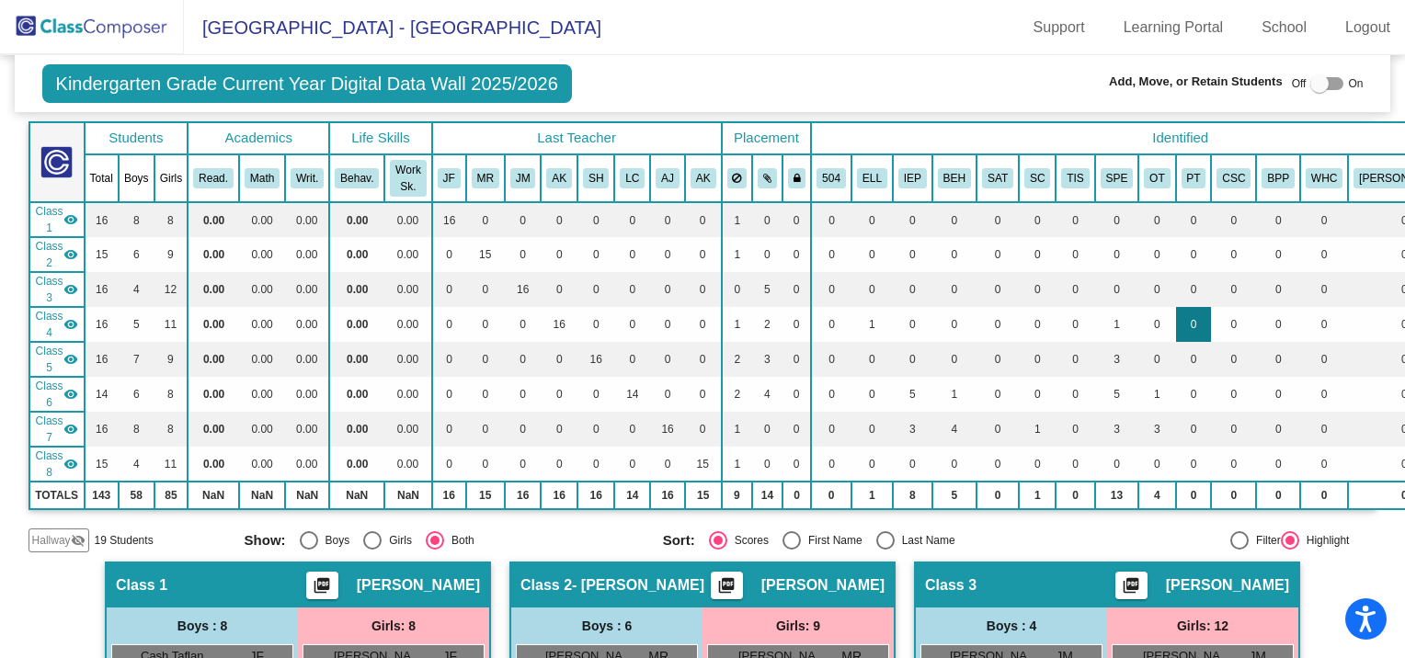
scroll to position [91, 0]
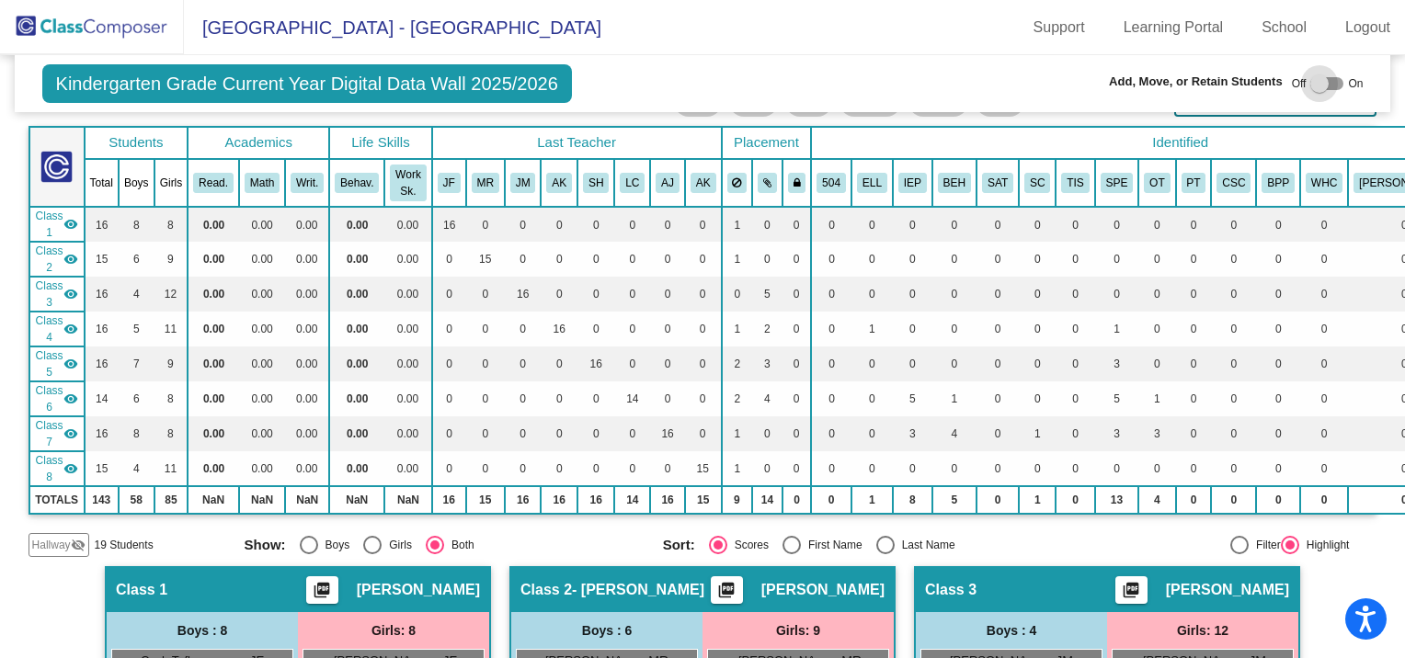
click at [1317, 88] on div at bounding box center [1319, 83] width 18 height 18
checkbox input "true"
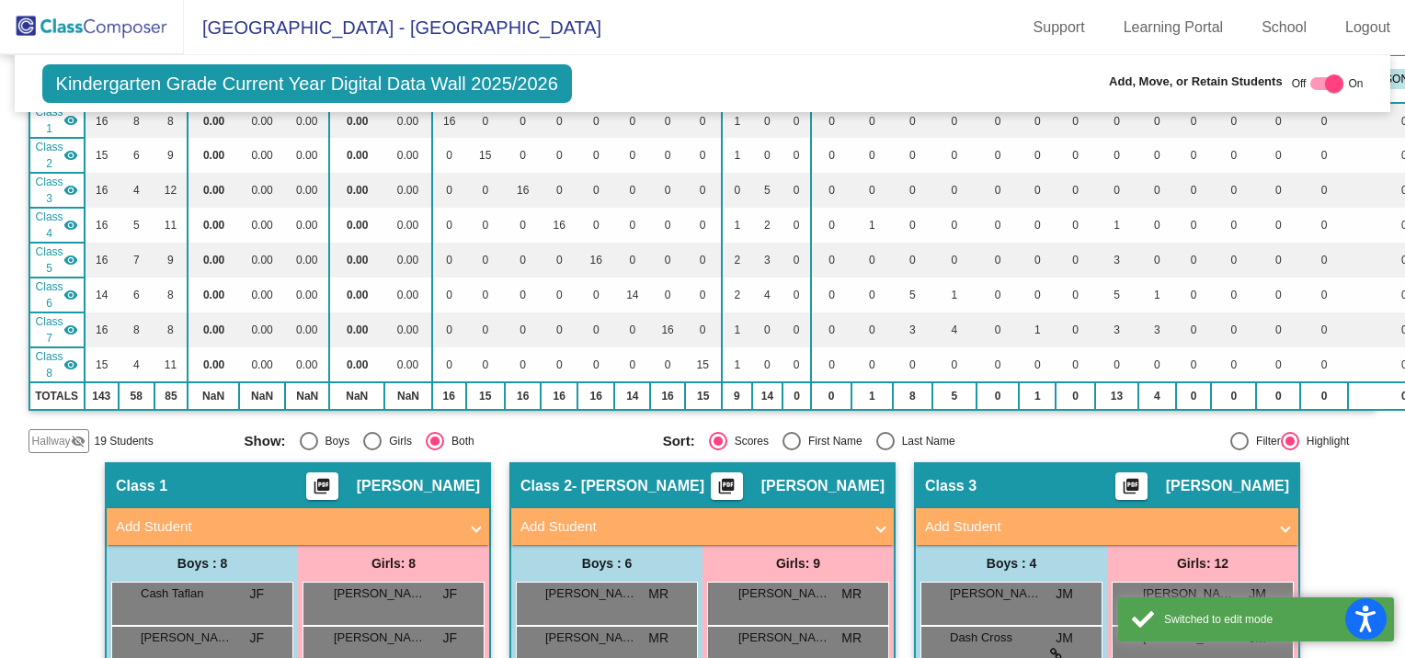
scroll to position [367, 0]
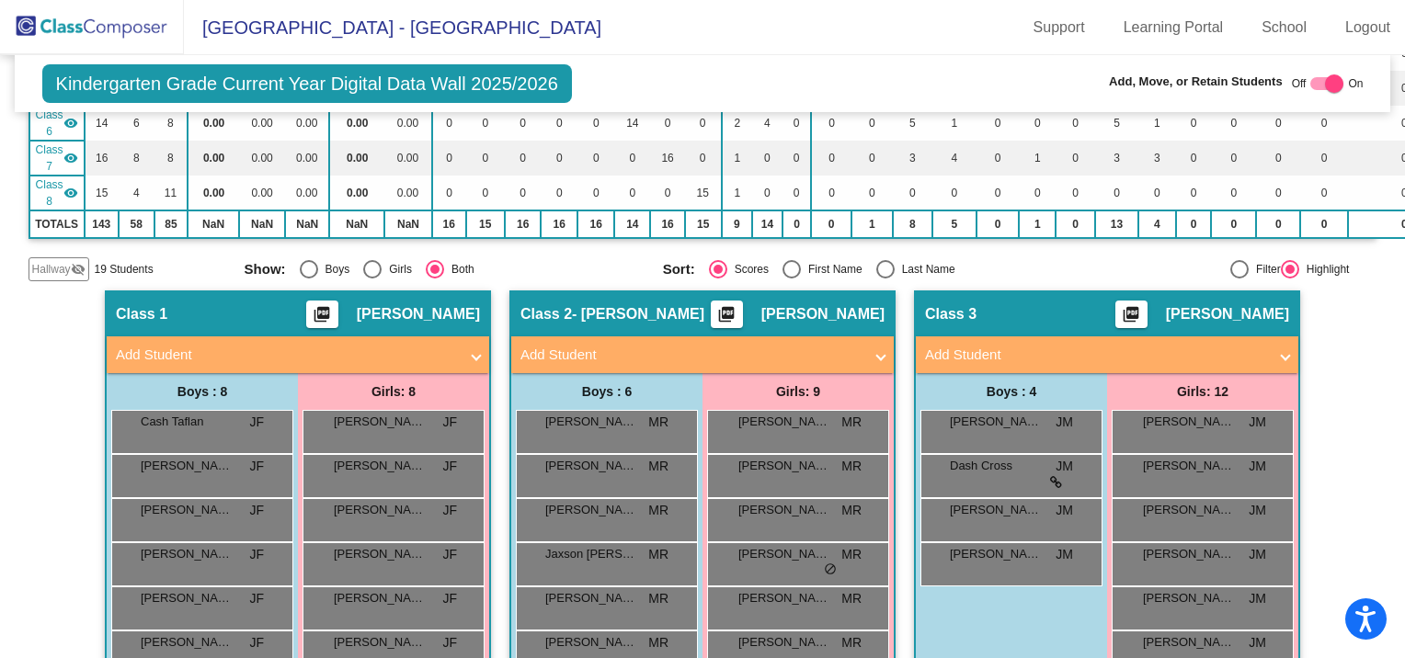
click at [539, 349] on mat-panel-title "Add Student" at bounding box center [691, 355] width 342 height 21
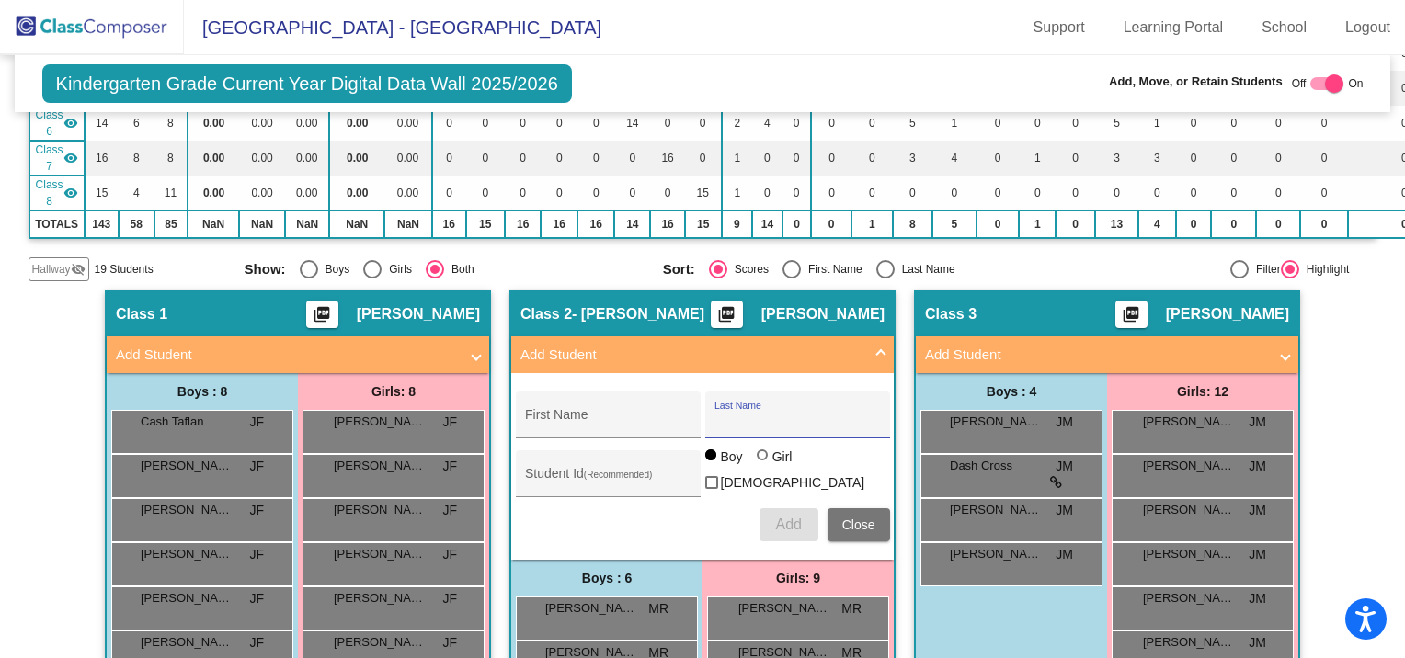
click at [728, 416] on input "Last Name" at bounding box center [797, 422] width 166 height 15
type input "[PERSON_NAME]"
click at [617, 415] on input "First Name" at bounding box center [608, 422] width 166 height 15
click at [543, 415] on input "First Name" at bounding box center [608, 422] width 166 height 15
type input "Nevaeh"
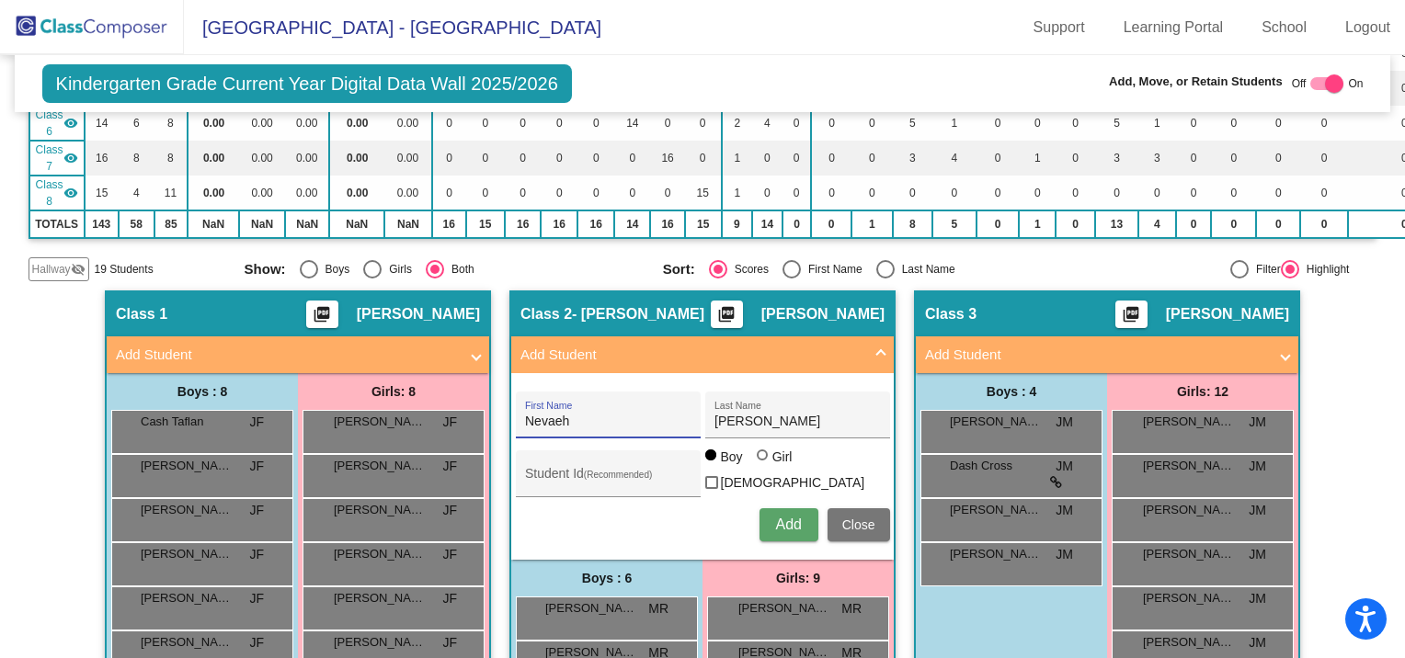
click at [757, 457] on div at bounding box center [762, 455] width 11 height 11
click at [763, 464] on input "Girl" at bounding box center [763, 464] width 1 height 1
radio input "true"
click at [605, 461] on div "Student Id (Recommended)" at bounding box center [608, 479] width 166 height 38
paste input "290044789"
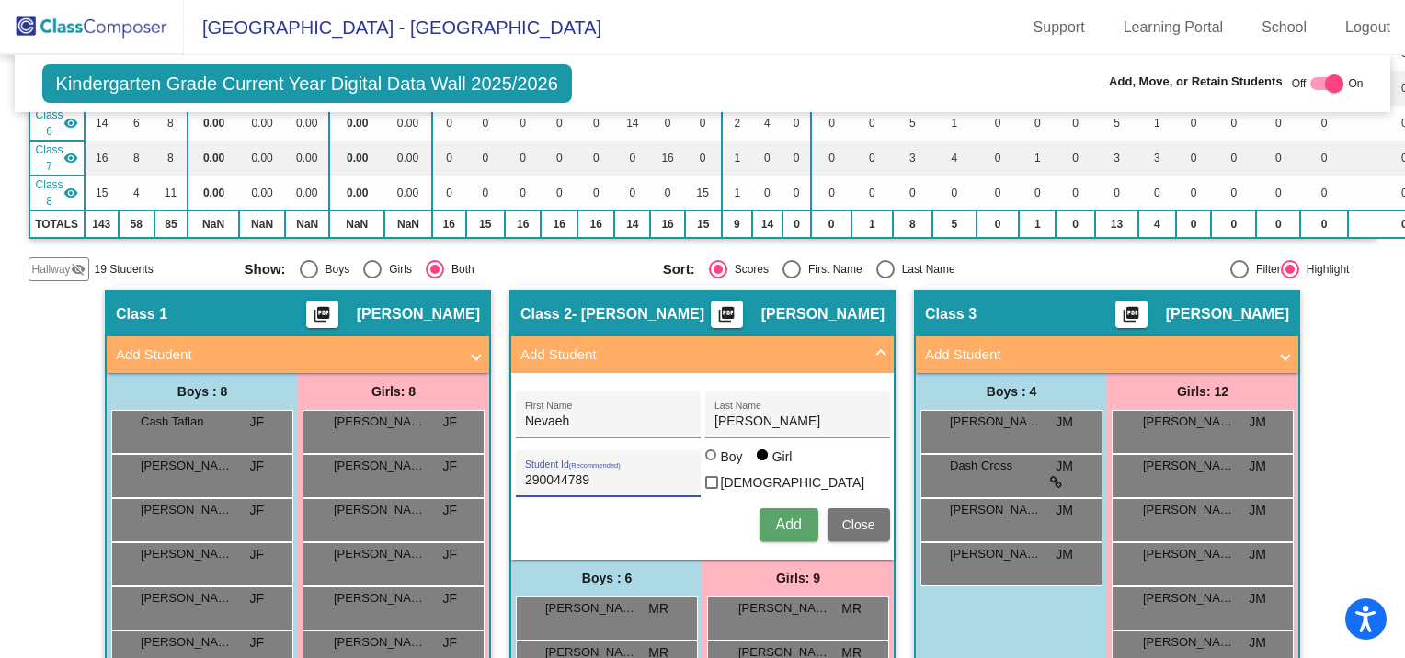
type input "290044789"
click at [777, 517] on span "Add" at bounding box center [788, 525] width 26 height 16
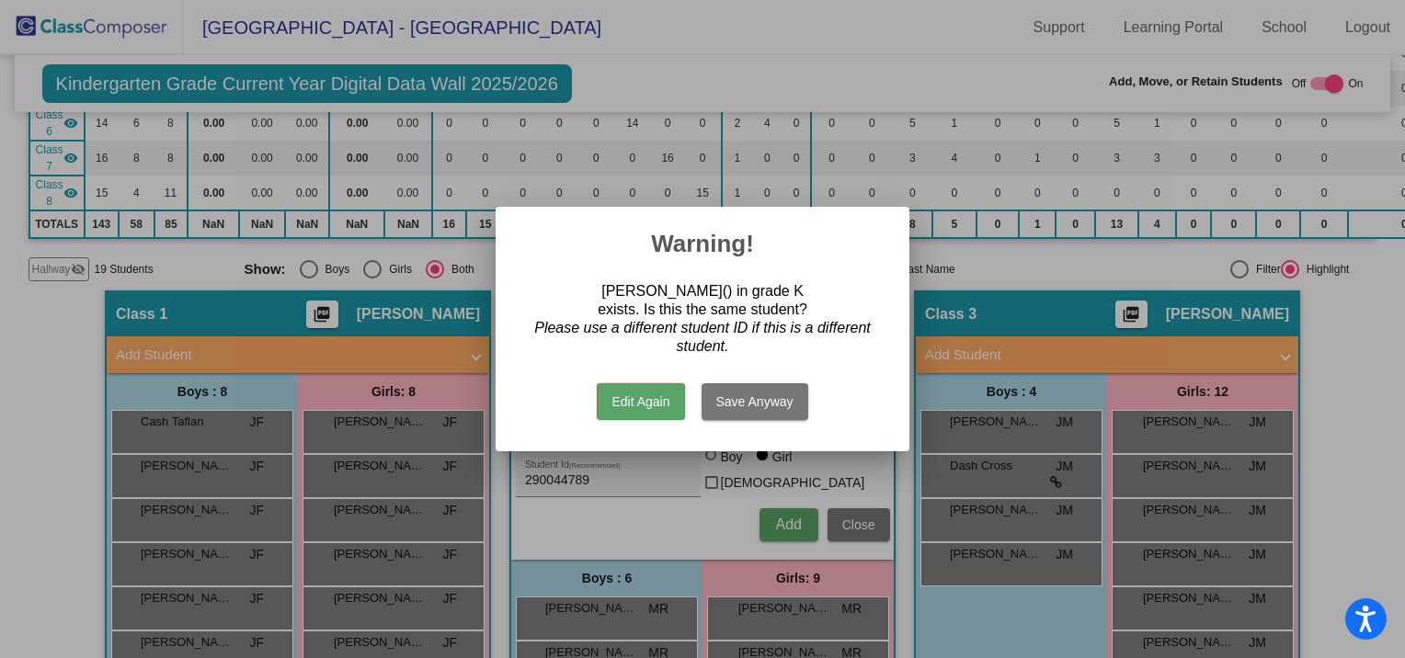
click at [655, 405] on button "Edit Again" at bounding box center [640, 401] width 87 height 37
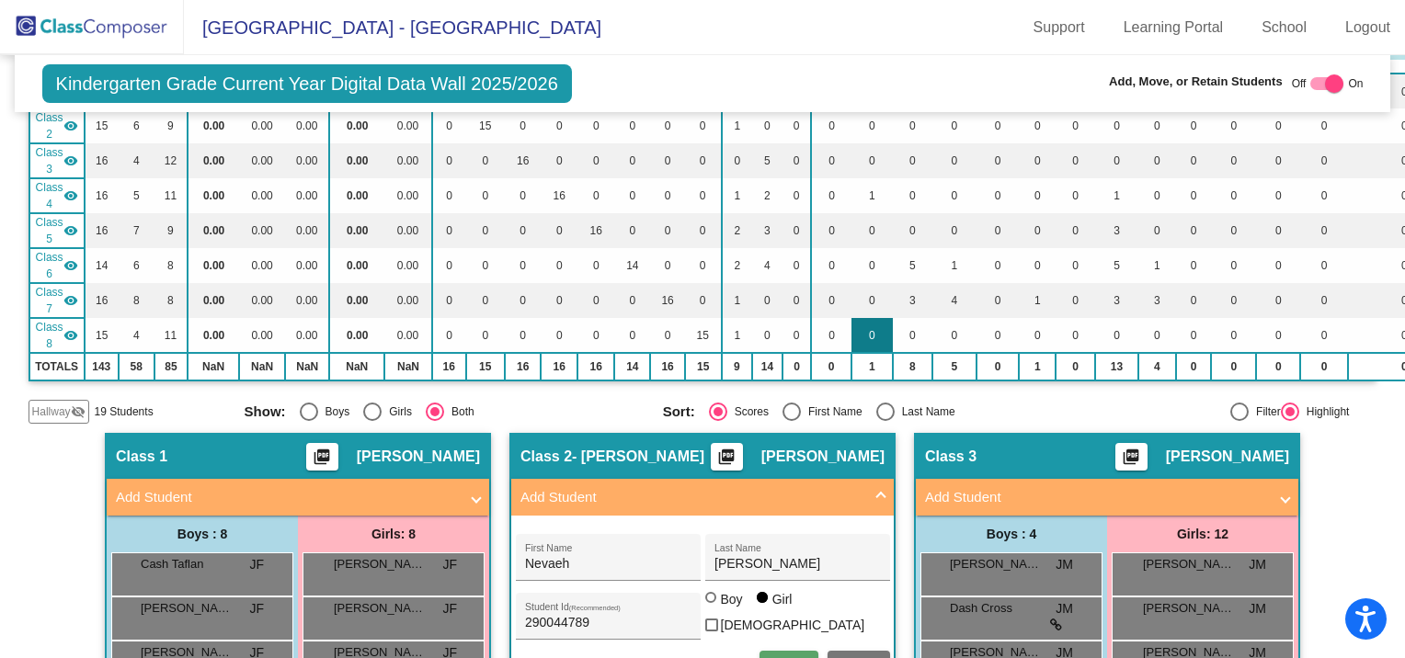
scroll to position [0, 0]
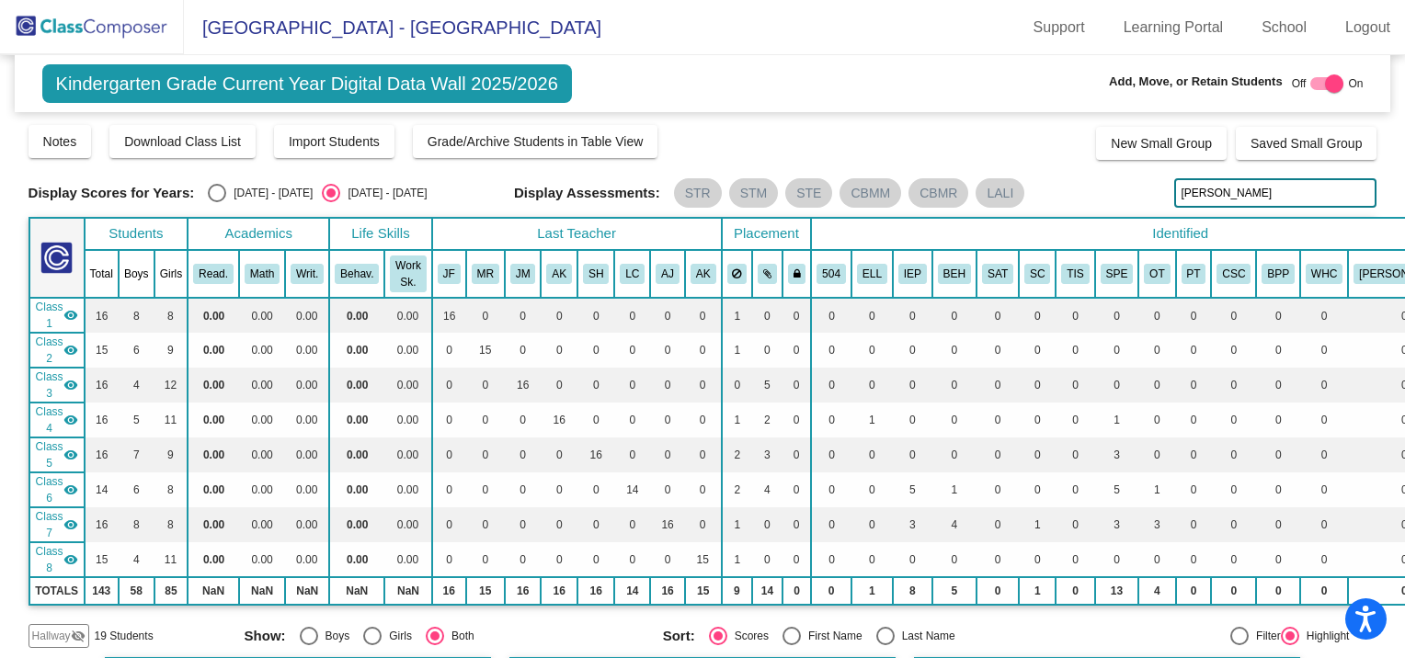
click at [1206, 194] on input "[PERSON_NAME]" at bounding box center [1275, 192] width 202 height 29
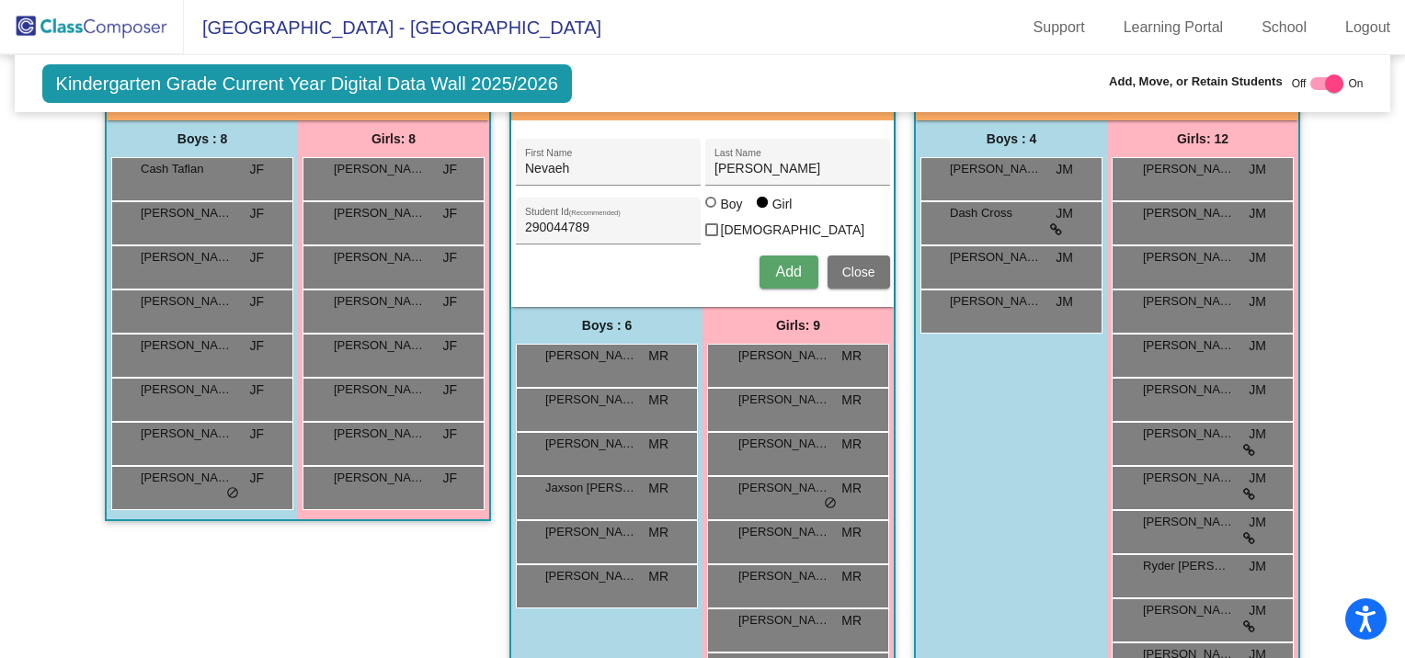
scroll to position [619, 0]
click at [766, 261] on button "Add" at bounding box center [789, 273] width 59 height 33
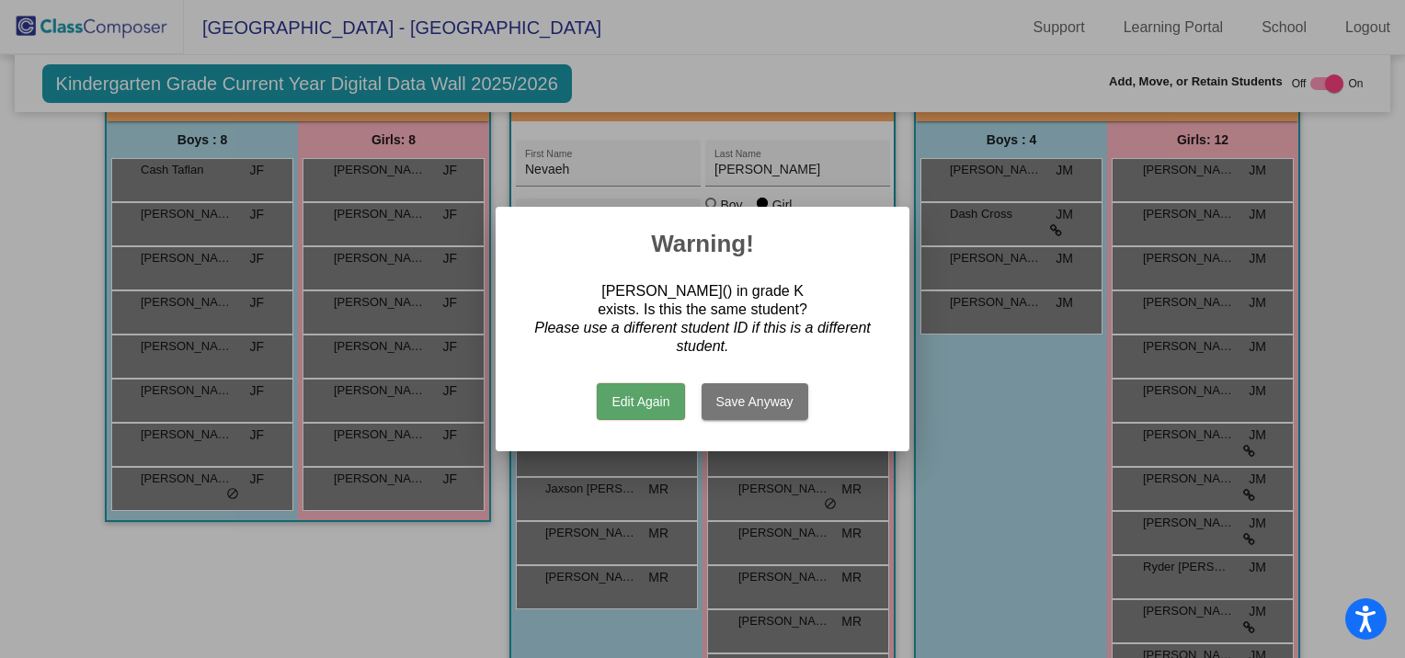
click at [666, 408] on button "Edit Again" at bounding box center [640, 401] width 87 height 37
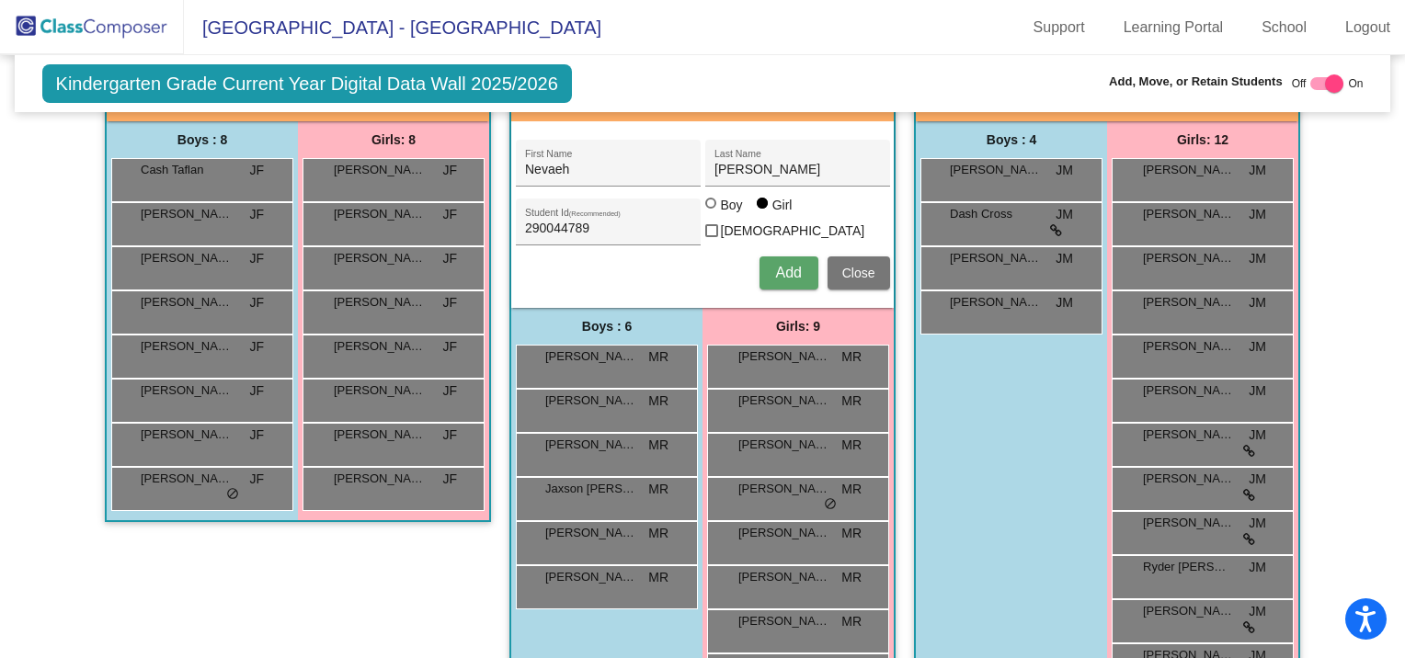
click at [859, 266] on span "Close" at bounding box center [858, 273] width 33 height 15
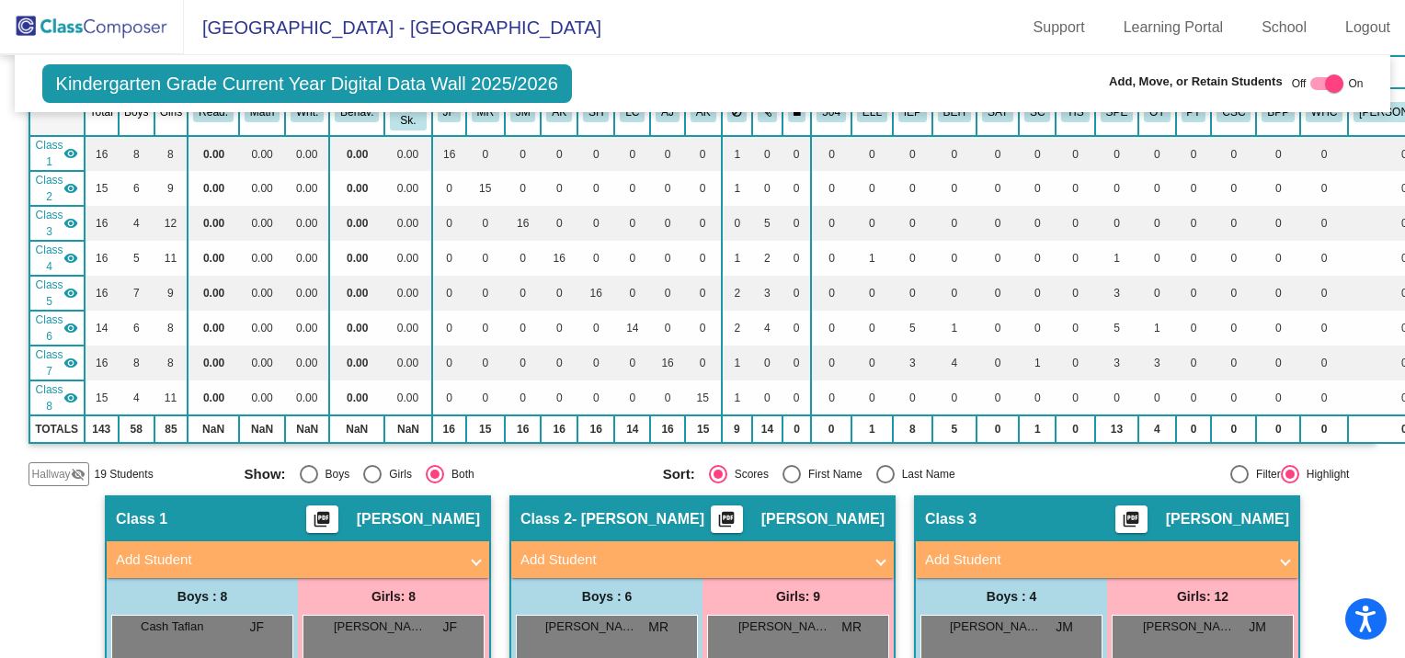
scroll to position [67, 0]
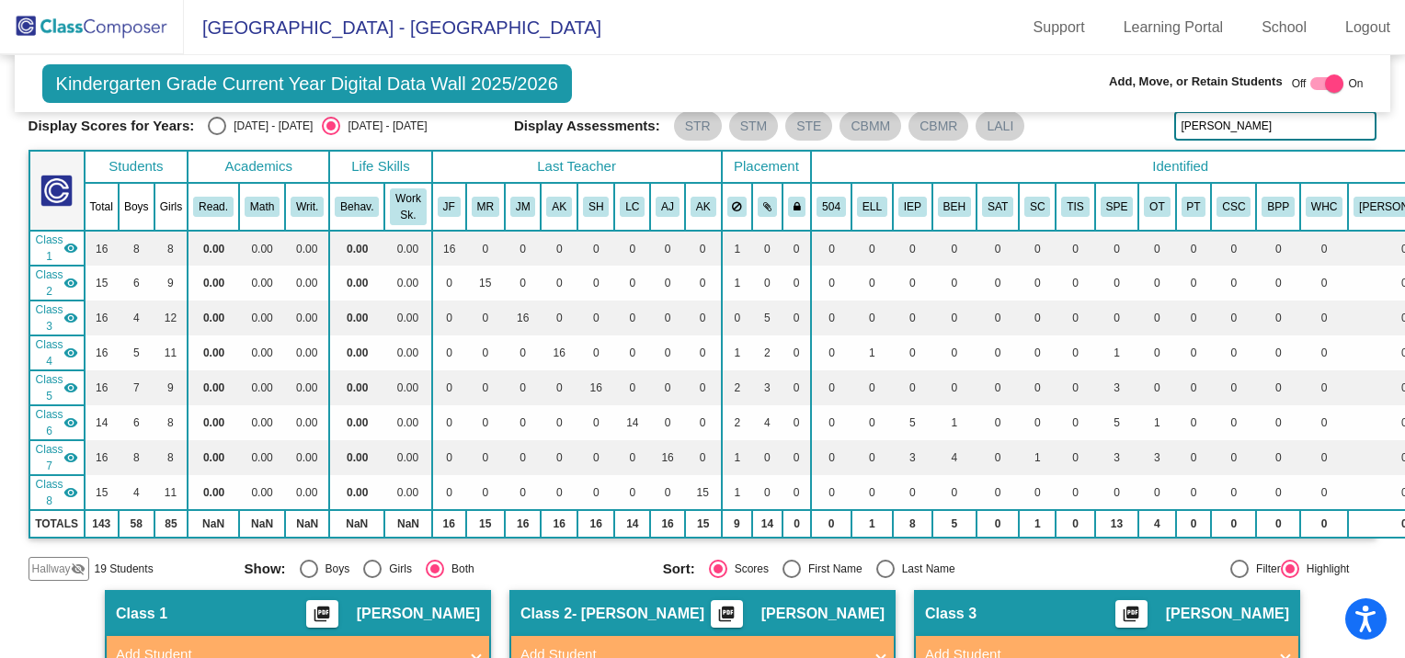
click at [1195, 127] on input "[PERSON_NAME]" at bounding box center [1275, 125] width 202 height 29
click at [1225, 127] on input "[PERSON_NAME]" at bounding box center [1275, 125] width 202 height 29
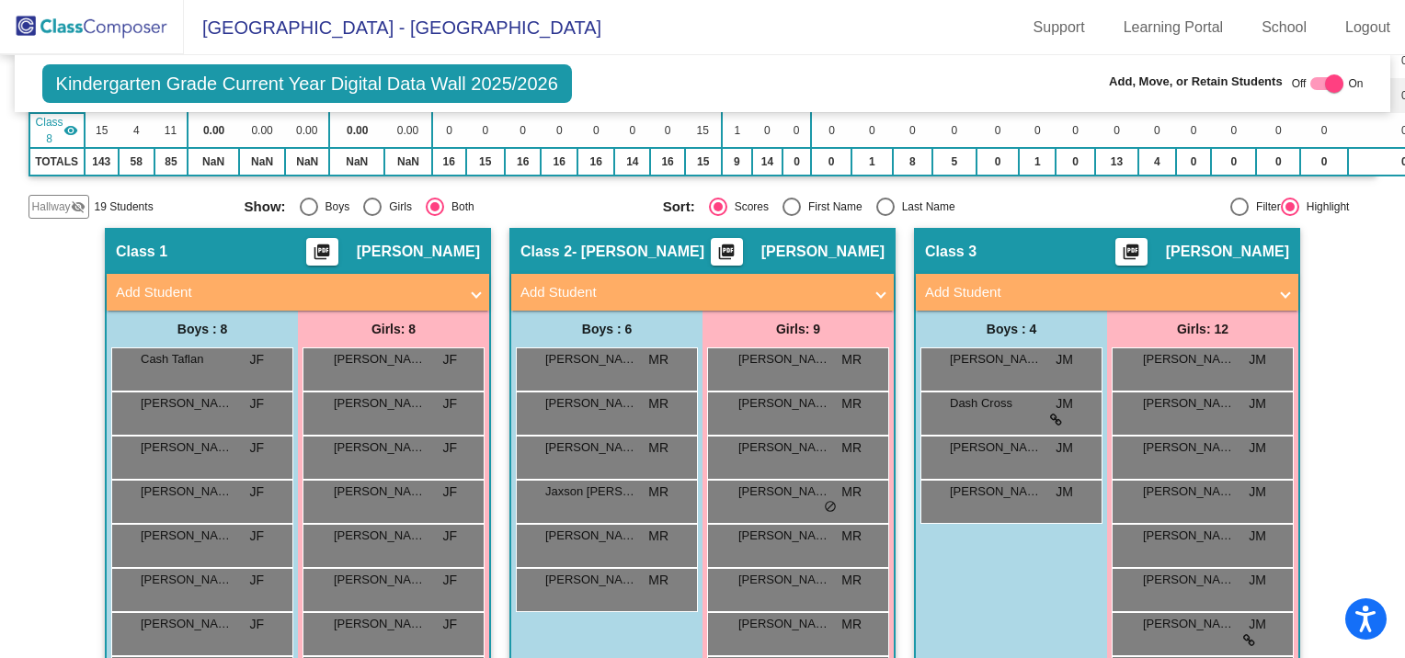
scroll to position [109, 0]
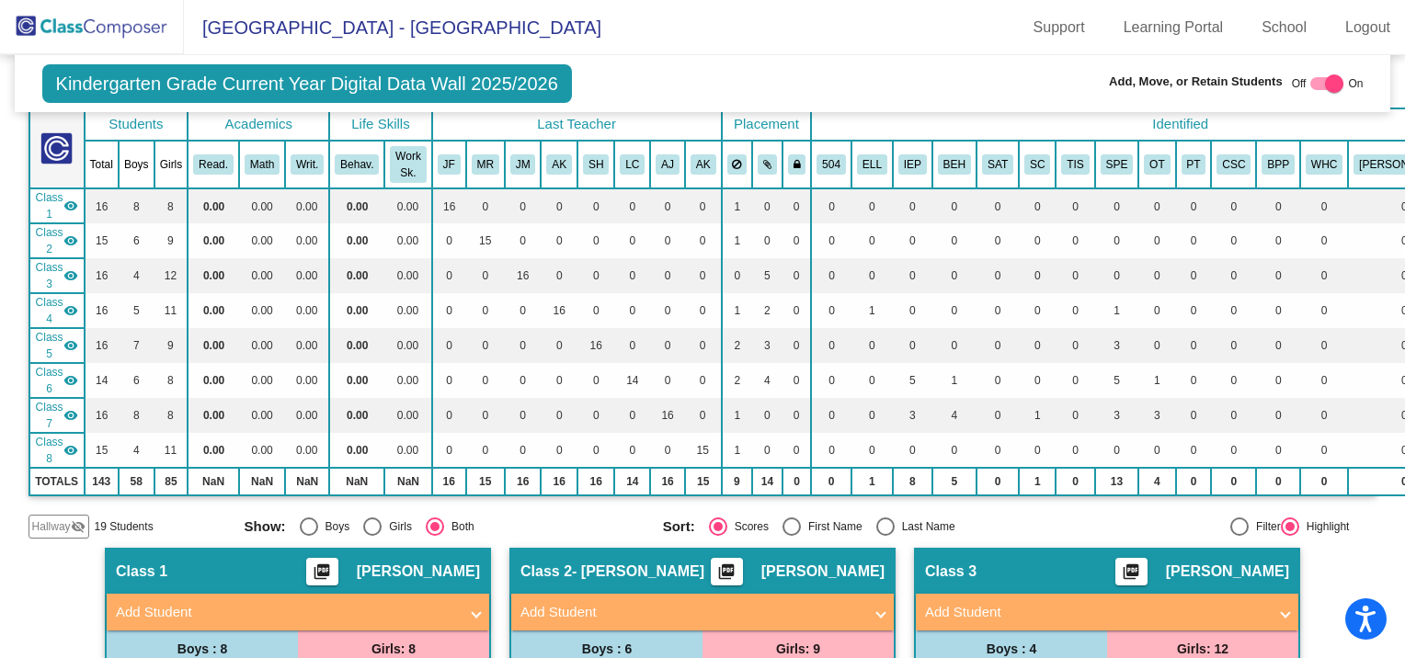
click at [59, 522] on span "Hallway" at bounding box center [51, 527] width 39 height 17
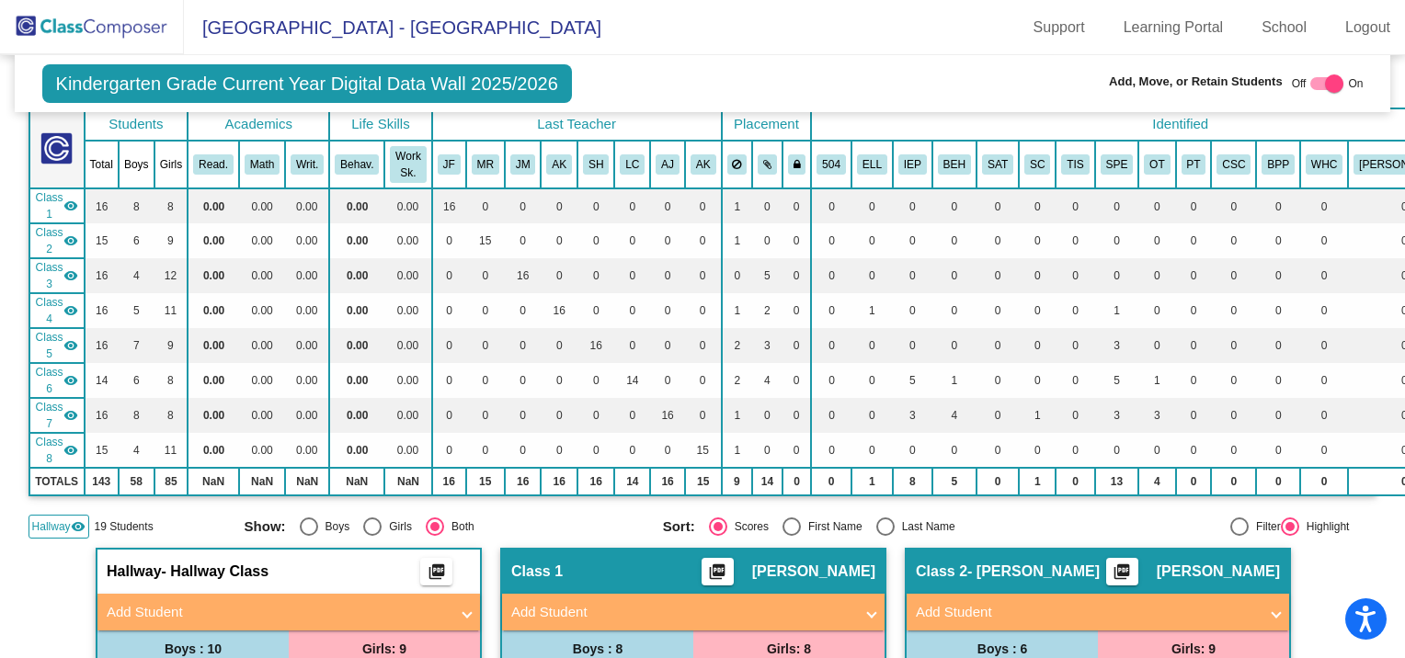
click at [64, 203] on mat-icon "visibility" at bounding box center [70, 206] width 15 height 15
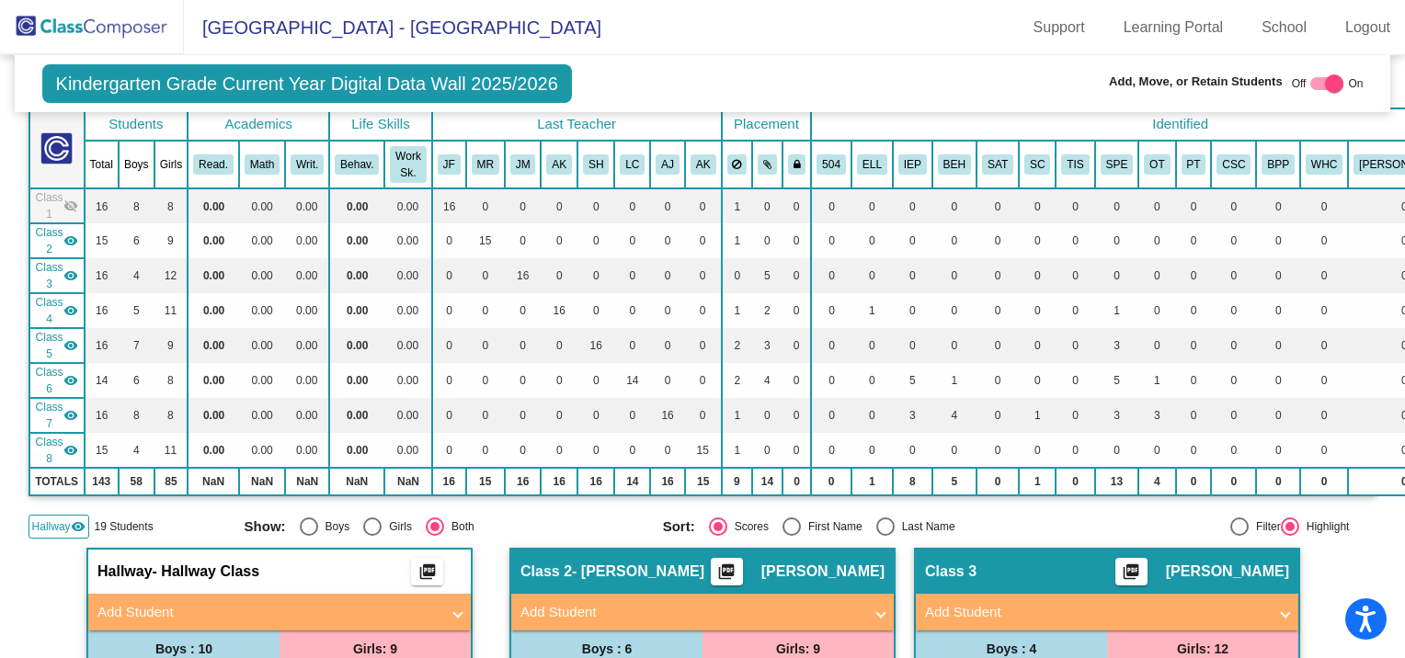
click at [64, 268] on mat-icon "visibility" at bounding box center [70, 275] width 15 height 15
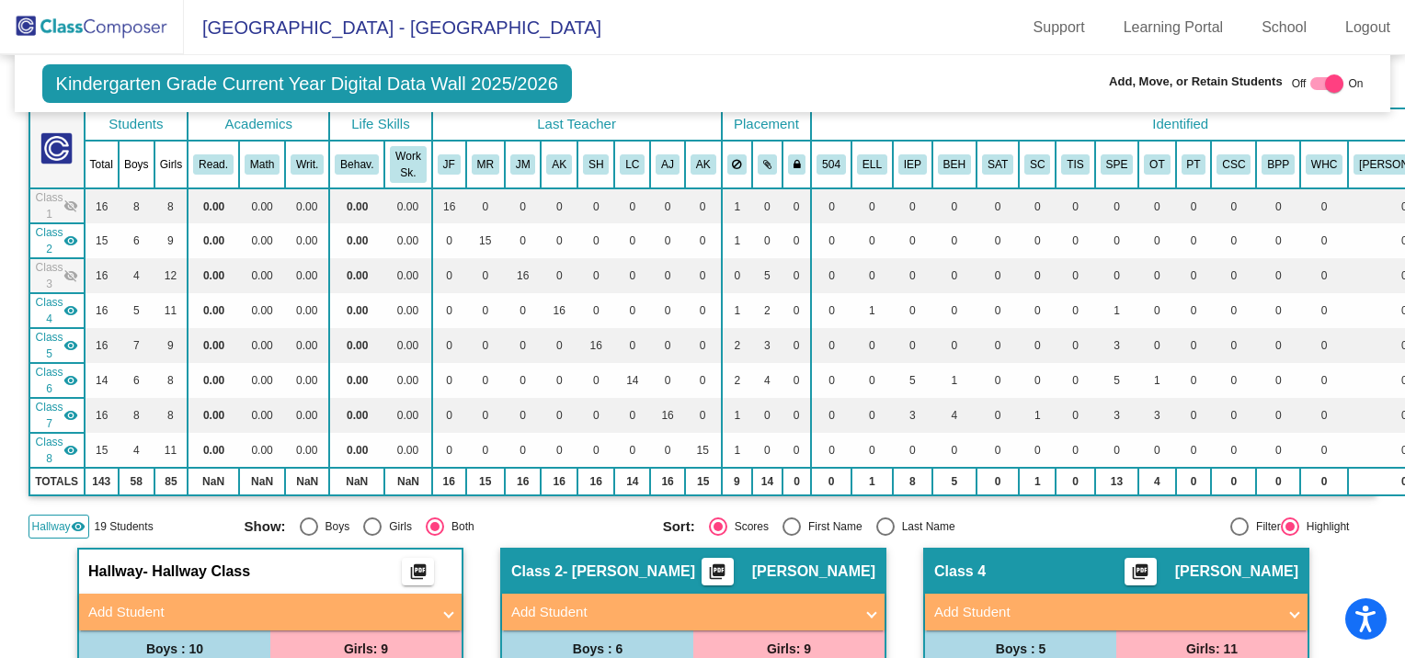
click at [65, 304] on mat-icon "visibility" at bounding box center [70, 310] width 15 height 15
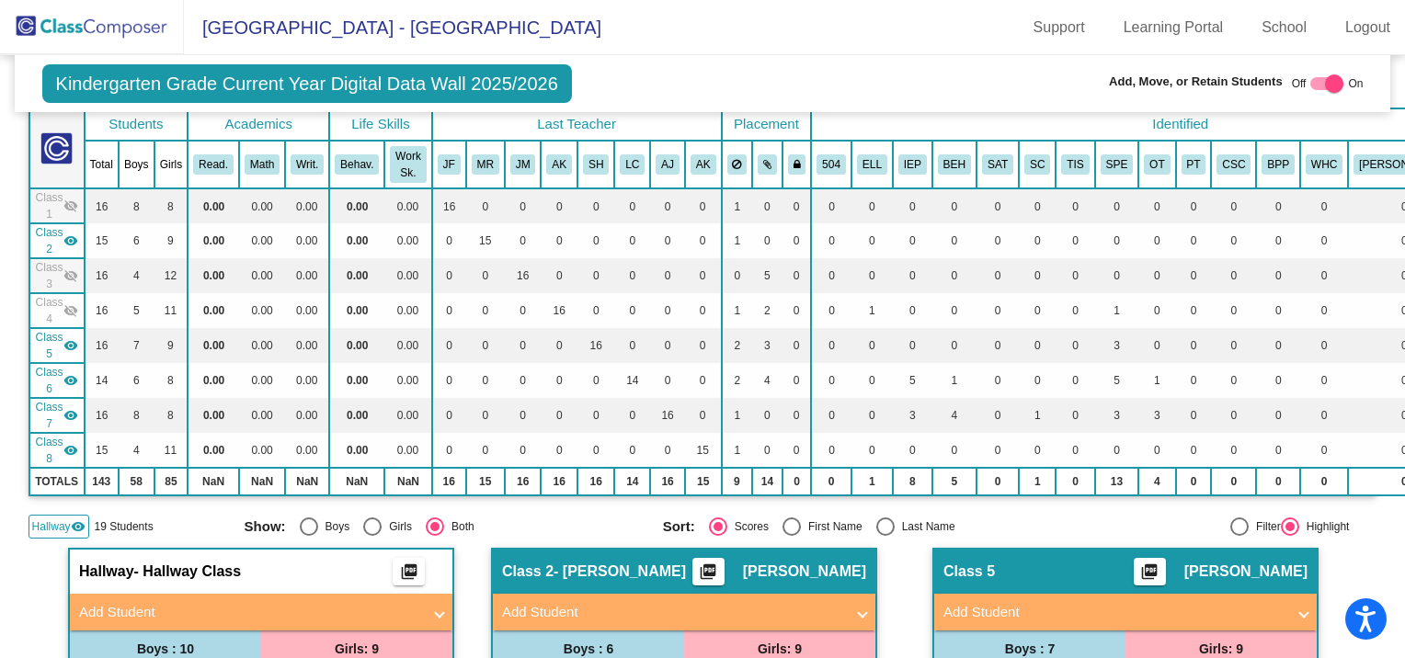
click at [68, 338] on mat-icon "visibility" at bounding box center [70, 345] width 15 height 15
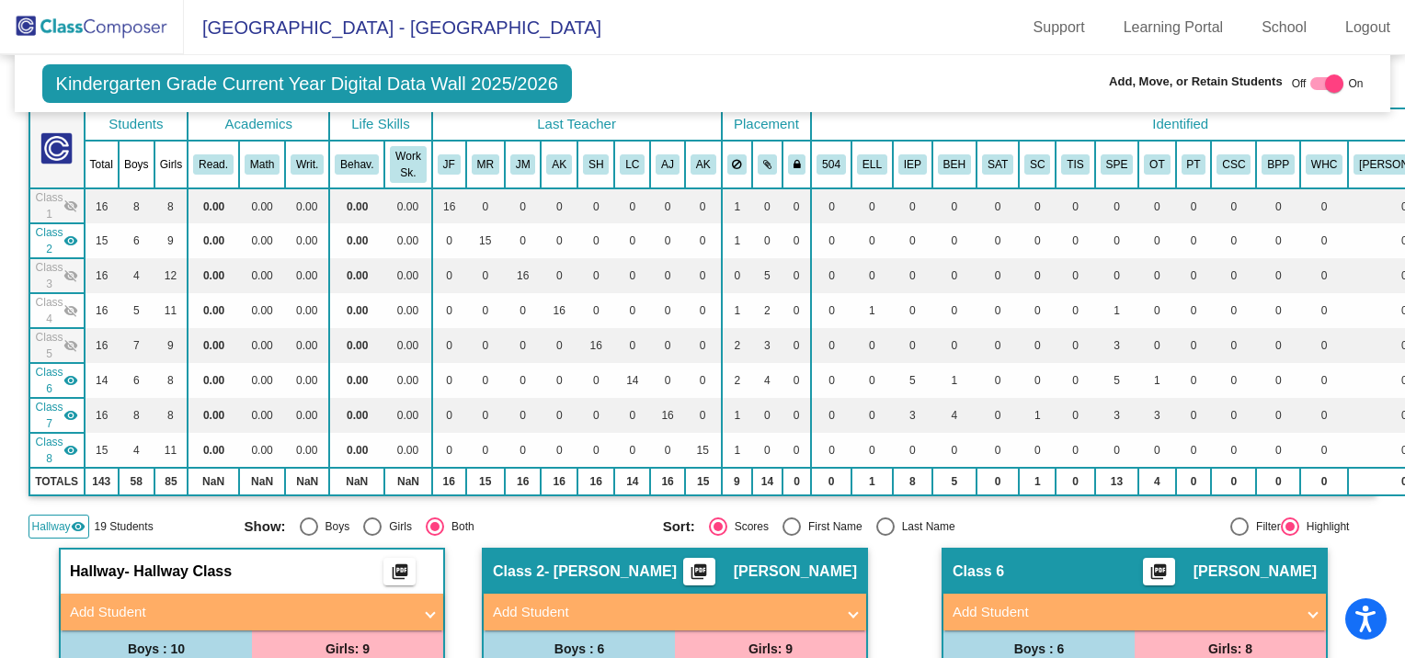
click at [64, 375] on mat-icon "visibility" at bounding box center [70, 380] width 15 height 15
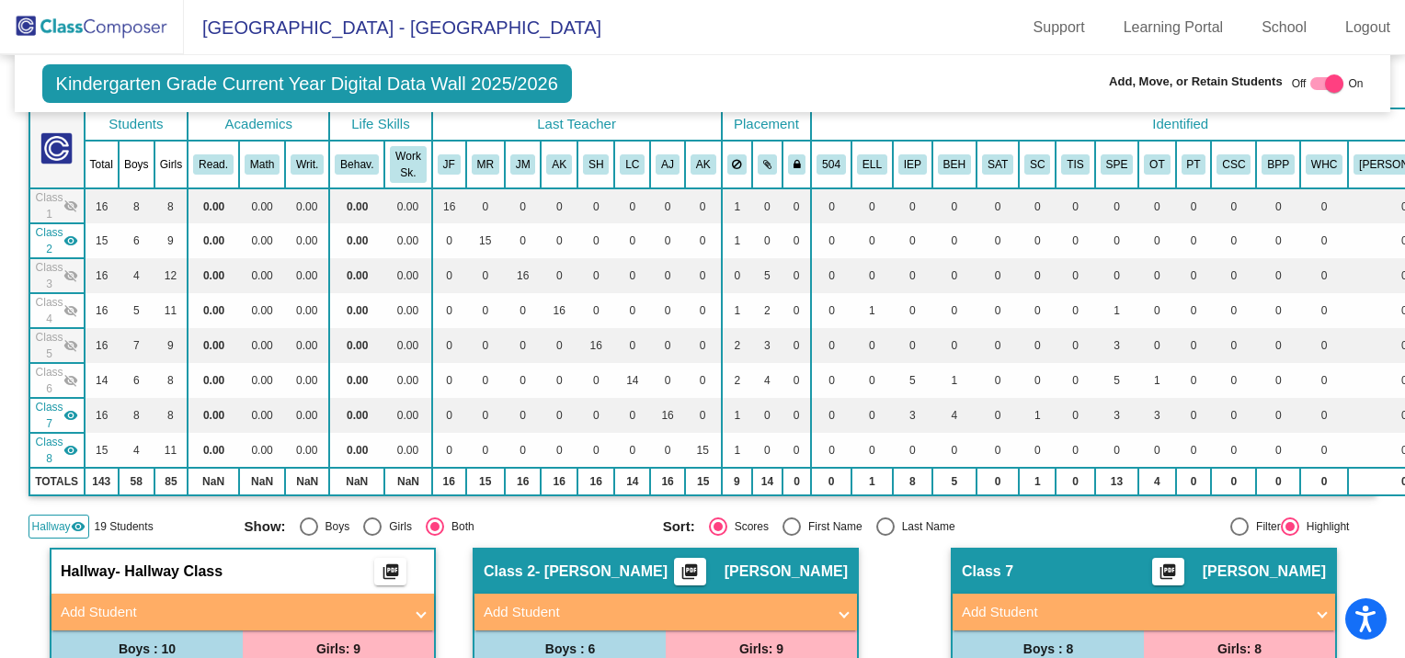
click at [66, 408] on mat-icon "visibility" at bounding box center [70, 415] width 15 height 15
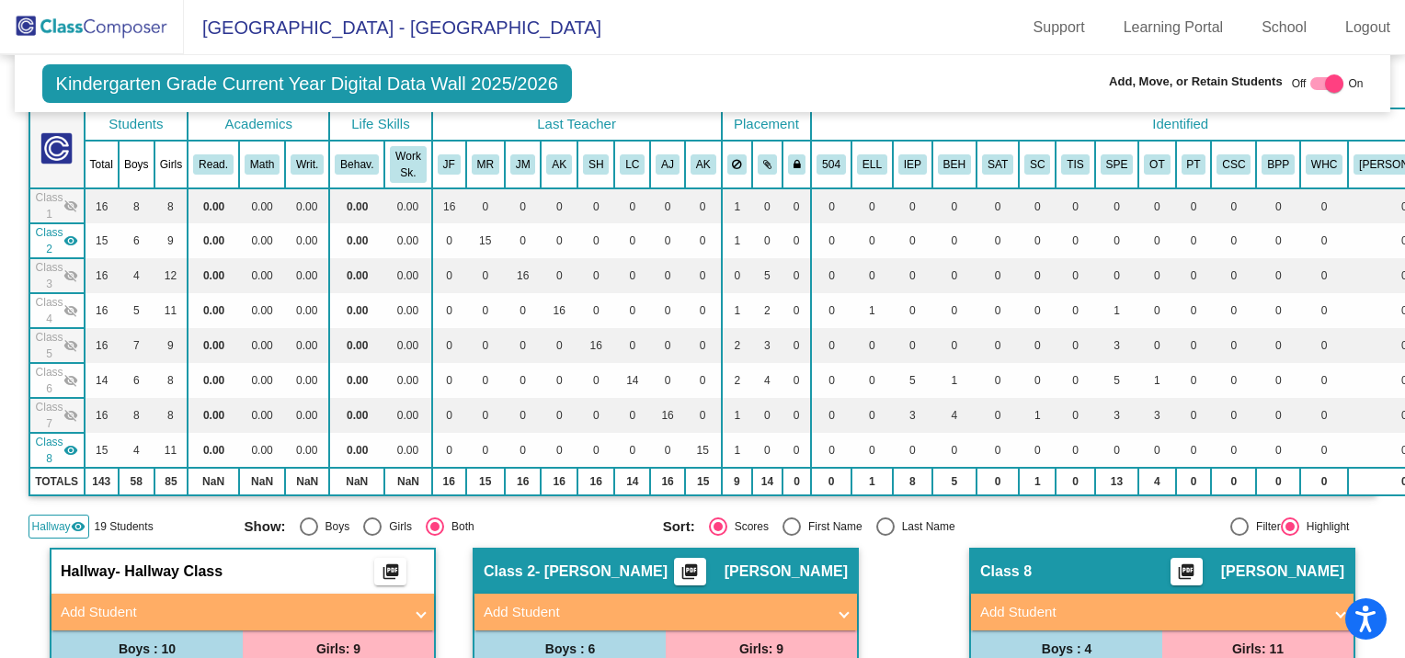
click at [65, 445] on mat-icon "visibility" at bounding box center [70, 450] width 15 height 15
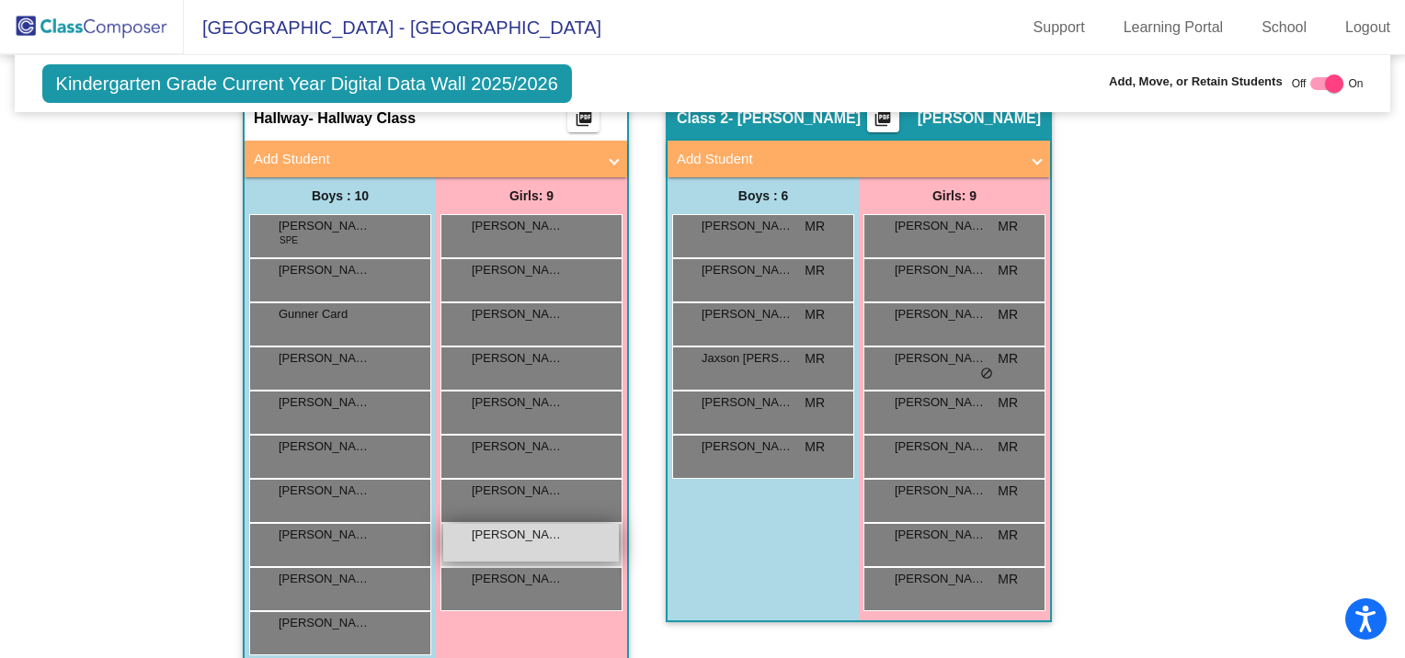
scroll to position [592, 0]
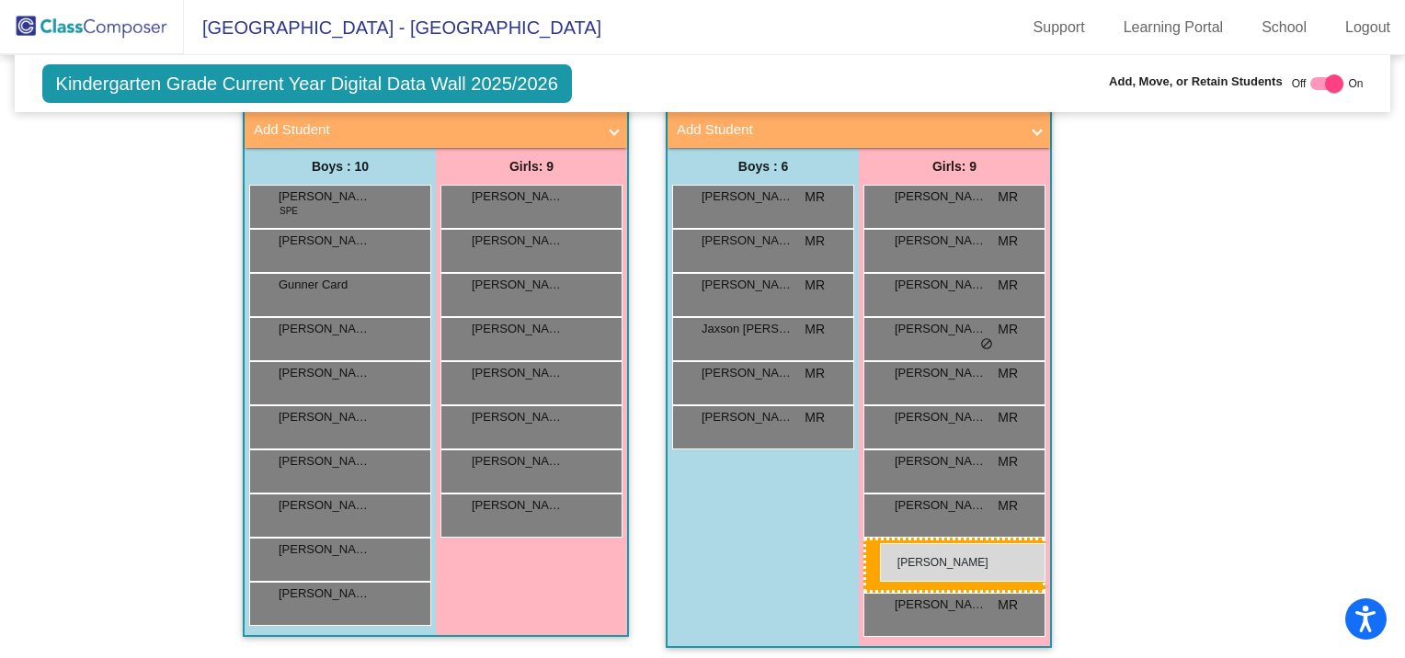
drag, startPoint x: 522, startPoint y: 505, endPoint x: 862, endPoint y: 528, distance: 340.1
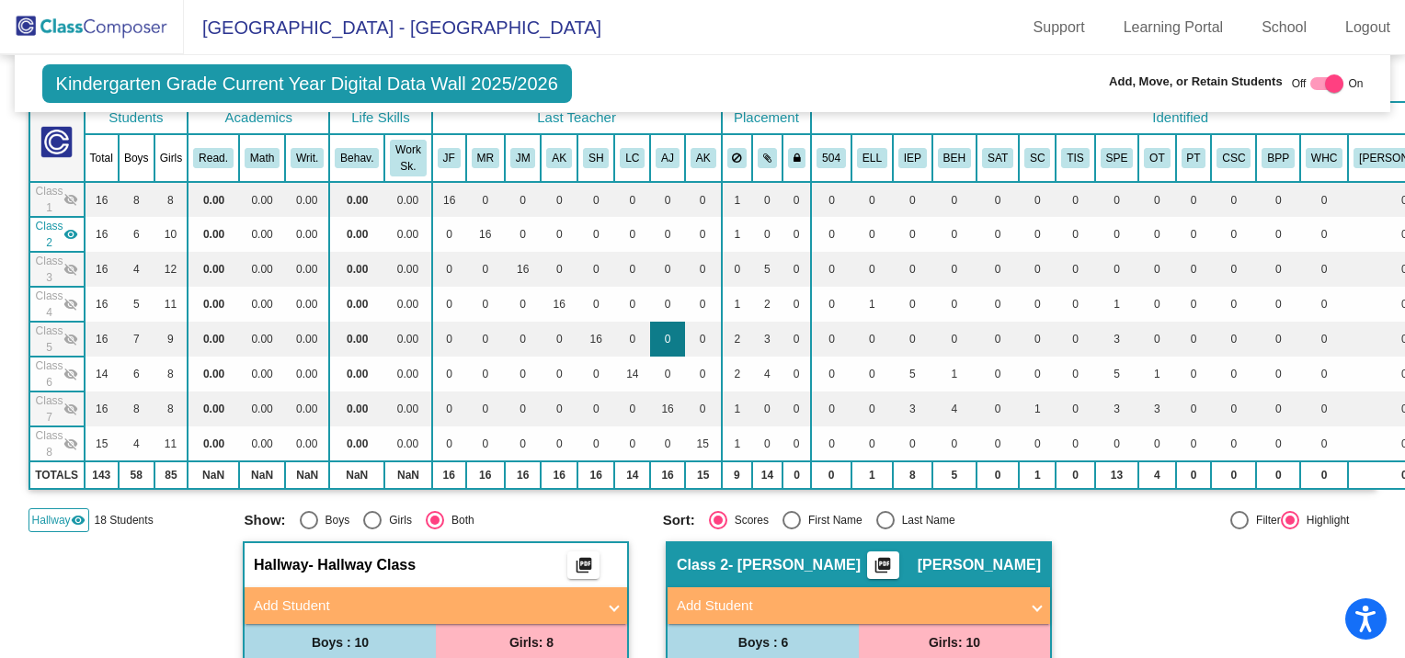
scroll to position [40, 0]
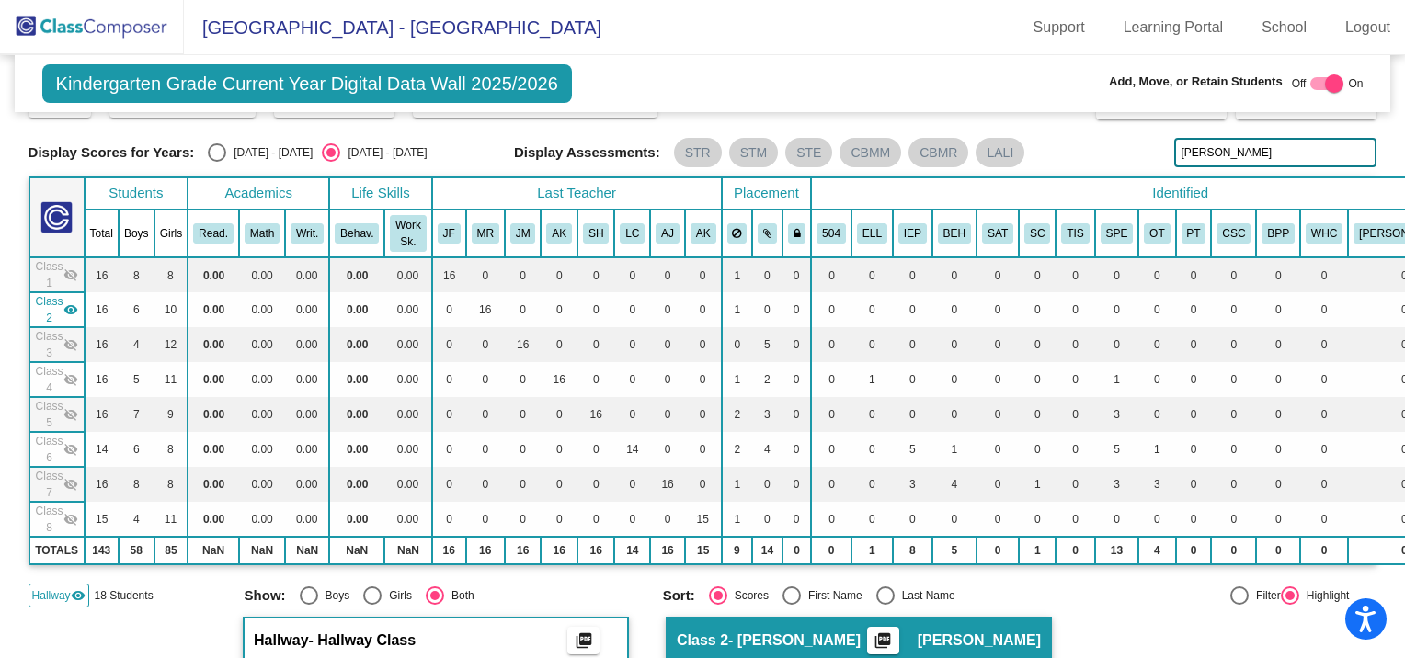
click at [63, 339] on mat-icon "visibility_off" at bounding box center [70, 344] width 15 height 15
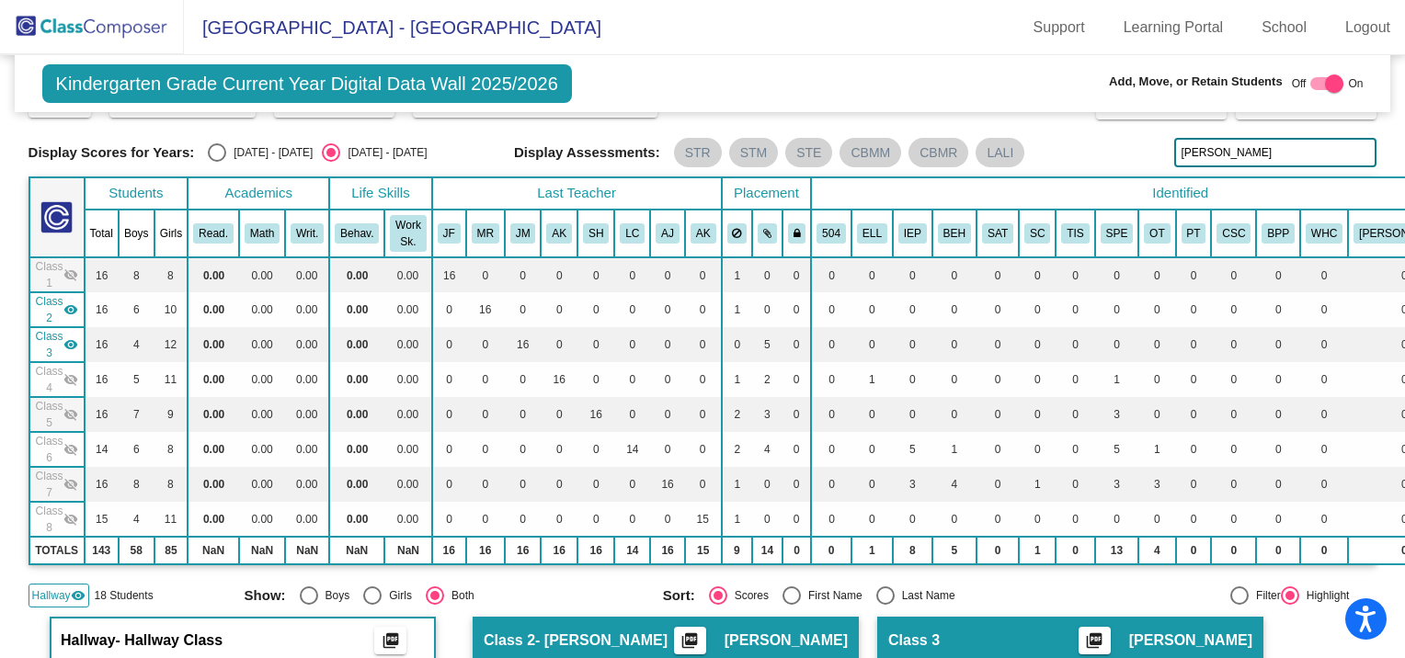
click at [68, 268] on mat-icon "visibility_off" at bounding box center [70, 275] width 15 height 15
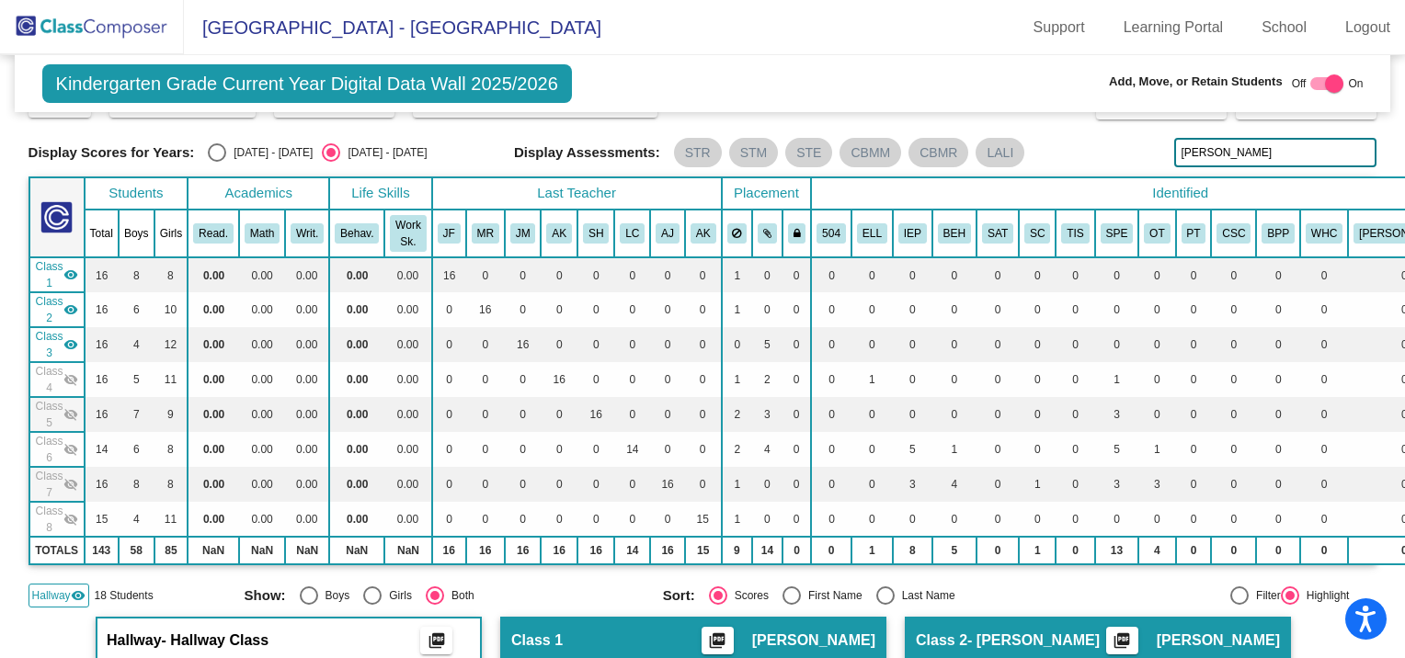
click at [74, 372] on mat-icon "visibility_off" at bounding box center [70, 379] width 15 height 15
click at [68, 410] on mat-icon "visibility_off" at bounding box center [70, 414] width 15 height 15
click at [66, 442] on mat-icon "visibility_off" at bounding box center [70, 449] width 15 height 15
click at [71, 477] on mat-icon "visibility_off" at bounding box center [70, 484] width 15 height 15
click at [73, 512] on mat-icon "visibility_off" at bounding box center [70, 519] width 15 height 15
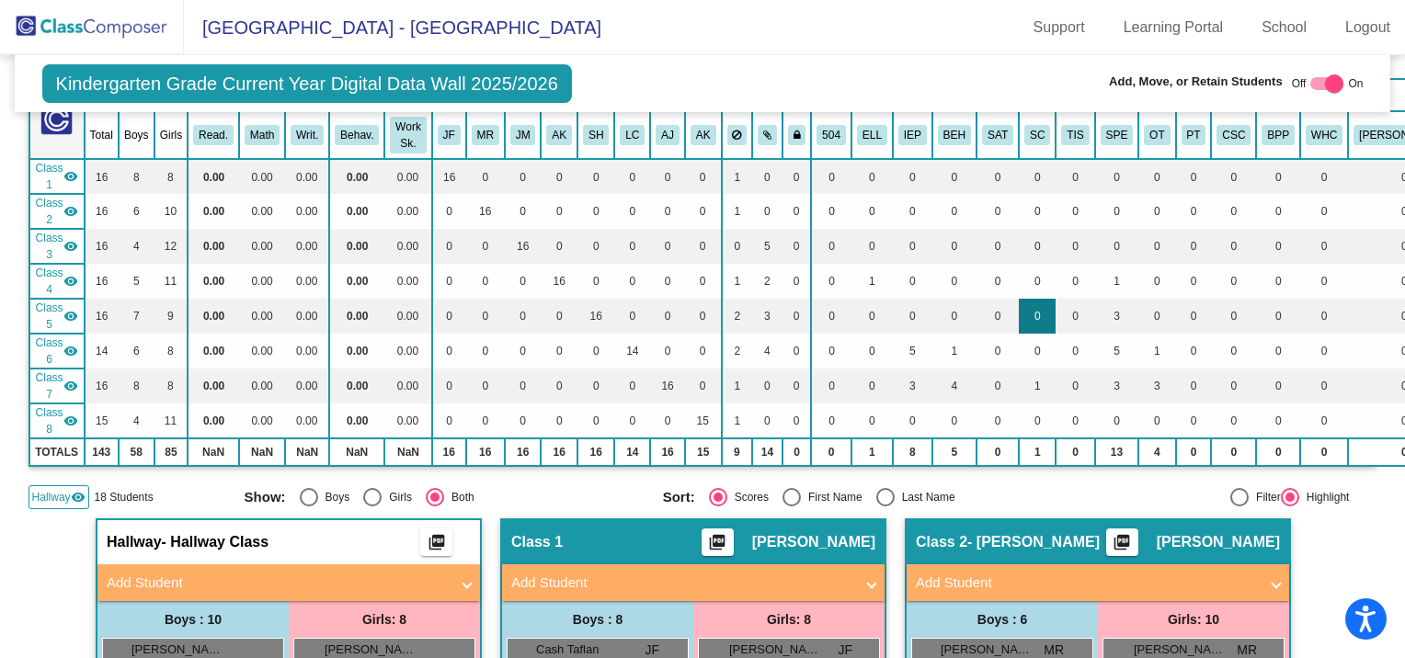
scroll to position [0, 0]
